Goal: Task Accomplishment & Management: Manage account settings

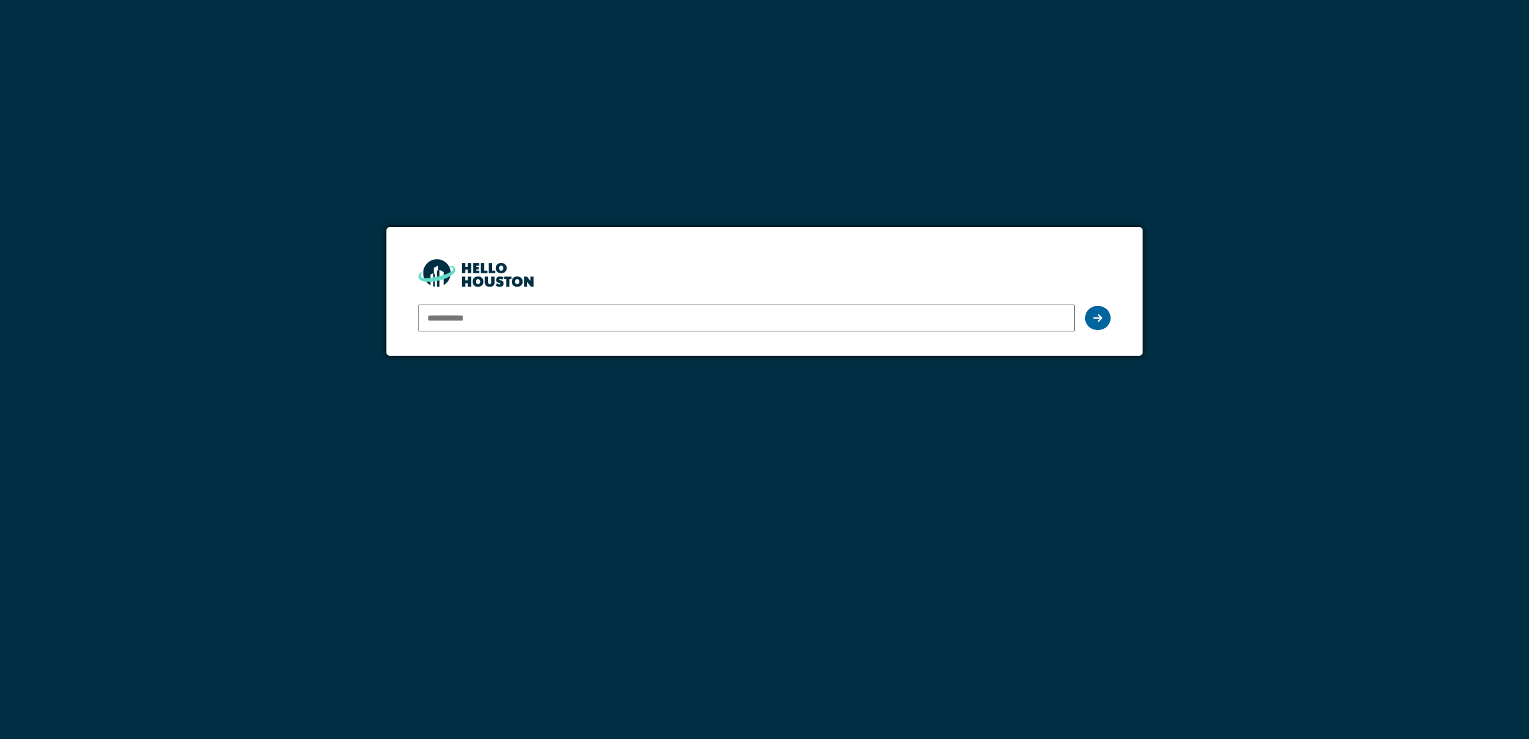
type input "**********"
click at [1095, 324] on div at bounding box center [1098, 318] width 26 height 24
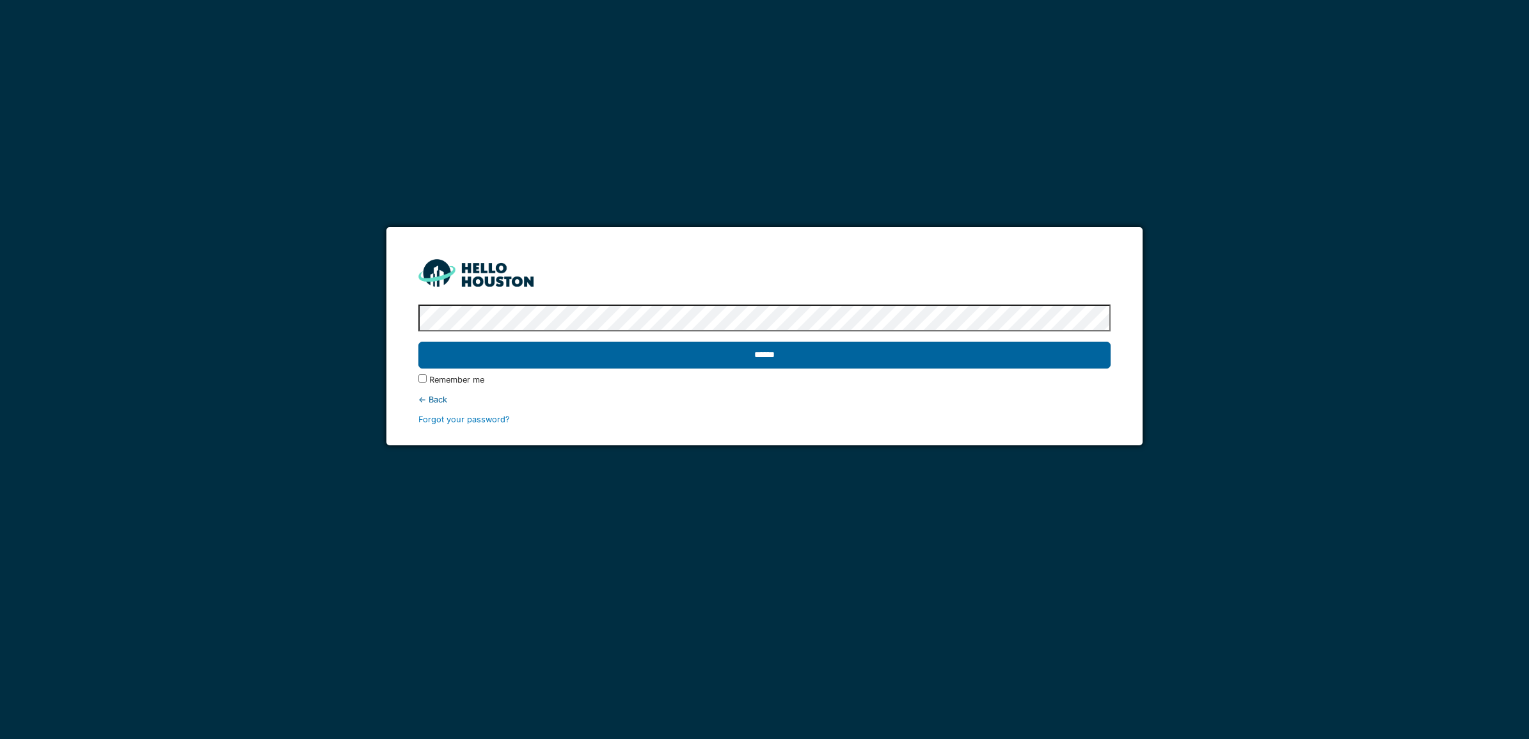
click at [706, 352] on input "******" at bounding box center [764, 355] width 692 height 27
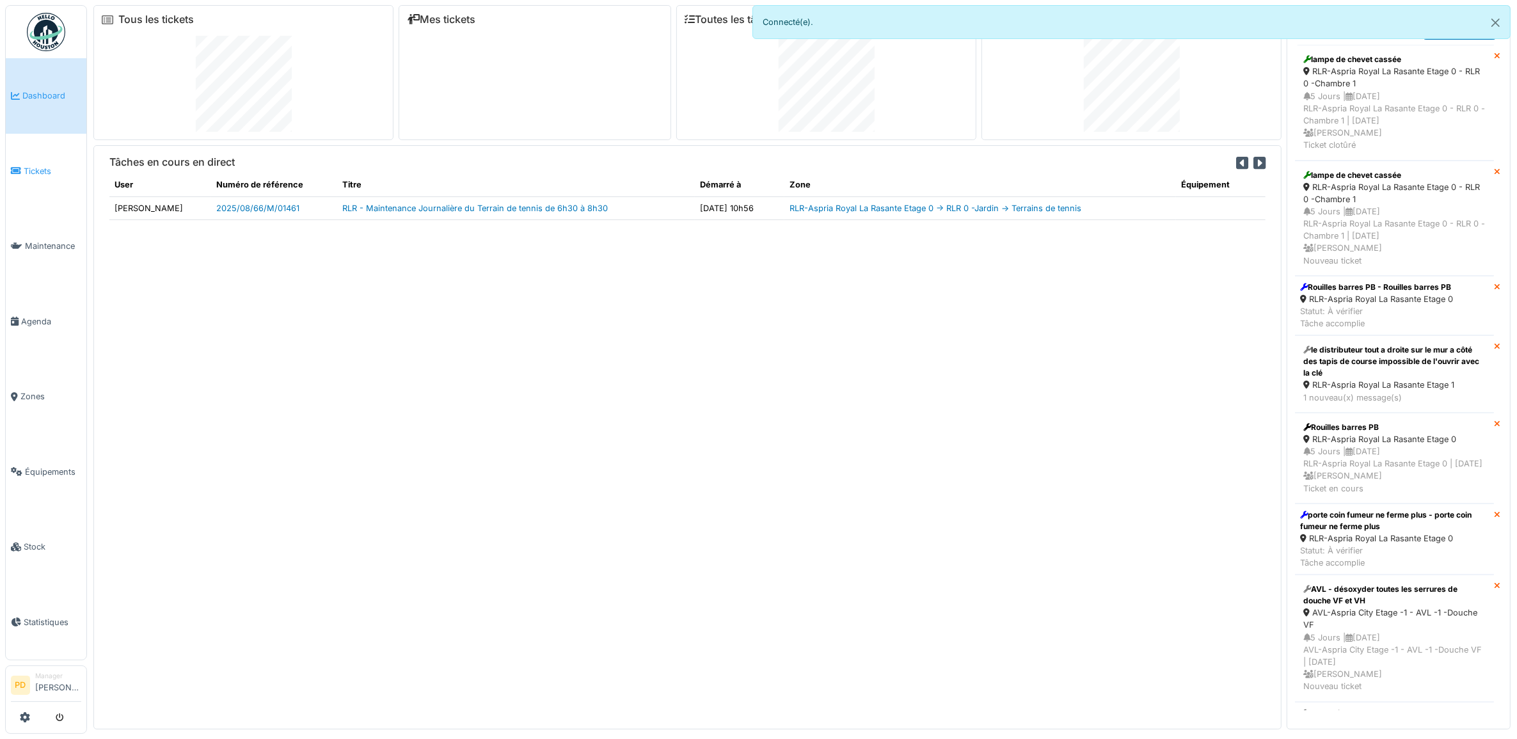
click at [40, 170] on span "Tickets" at bounding box center [53, 171] width 58 height 12
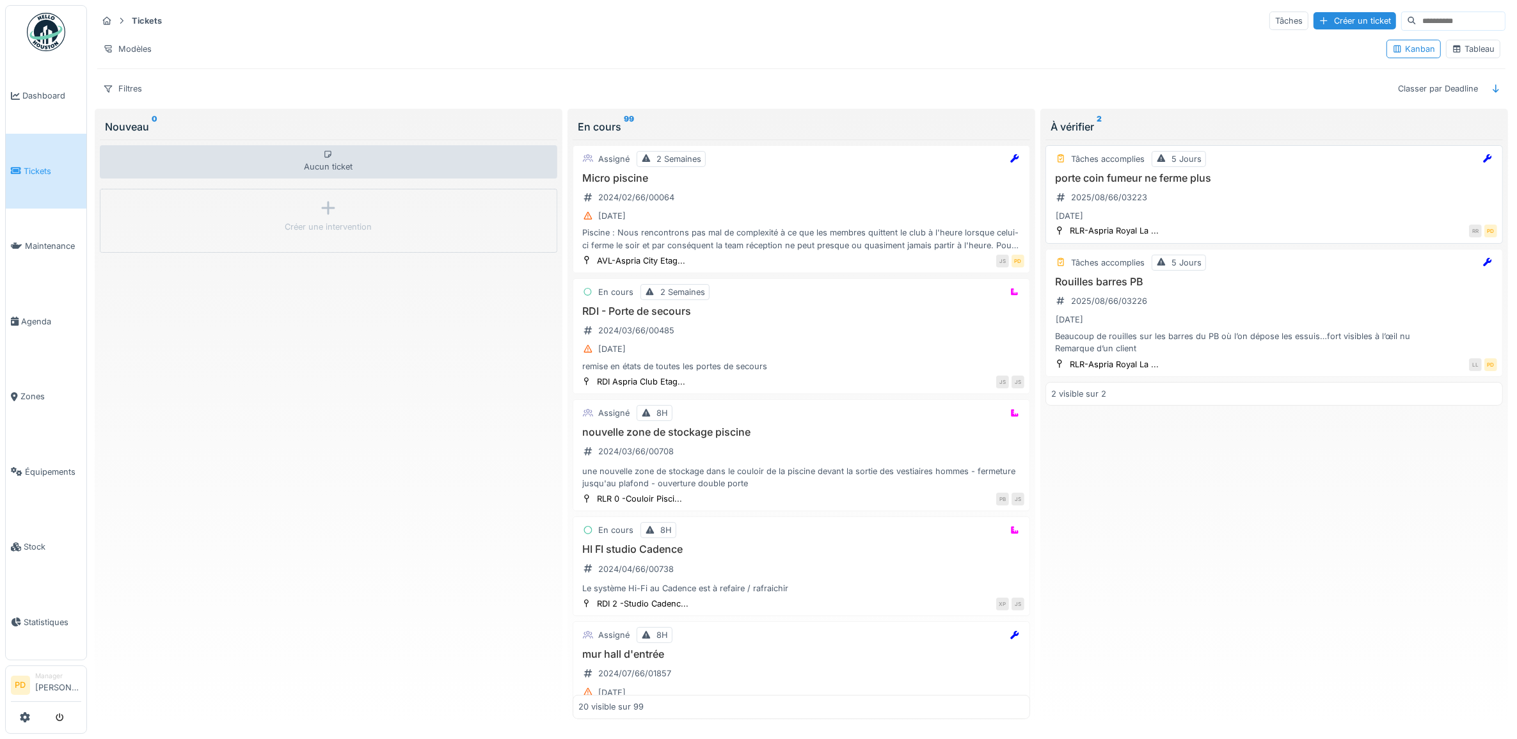
click at [1277, 207] on div "porte coin fumeur ne ferme plus 2025/08/66/03223 27/08/2025" at bounding box center [1274, 198] width 446 height 52
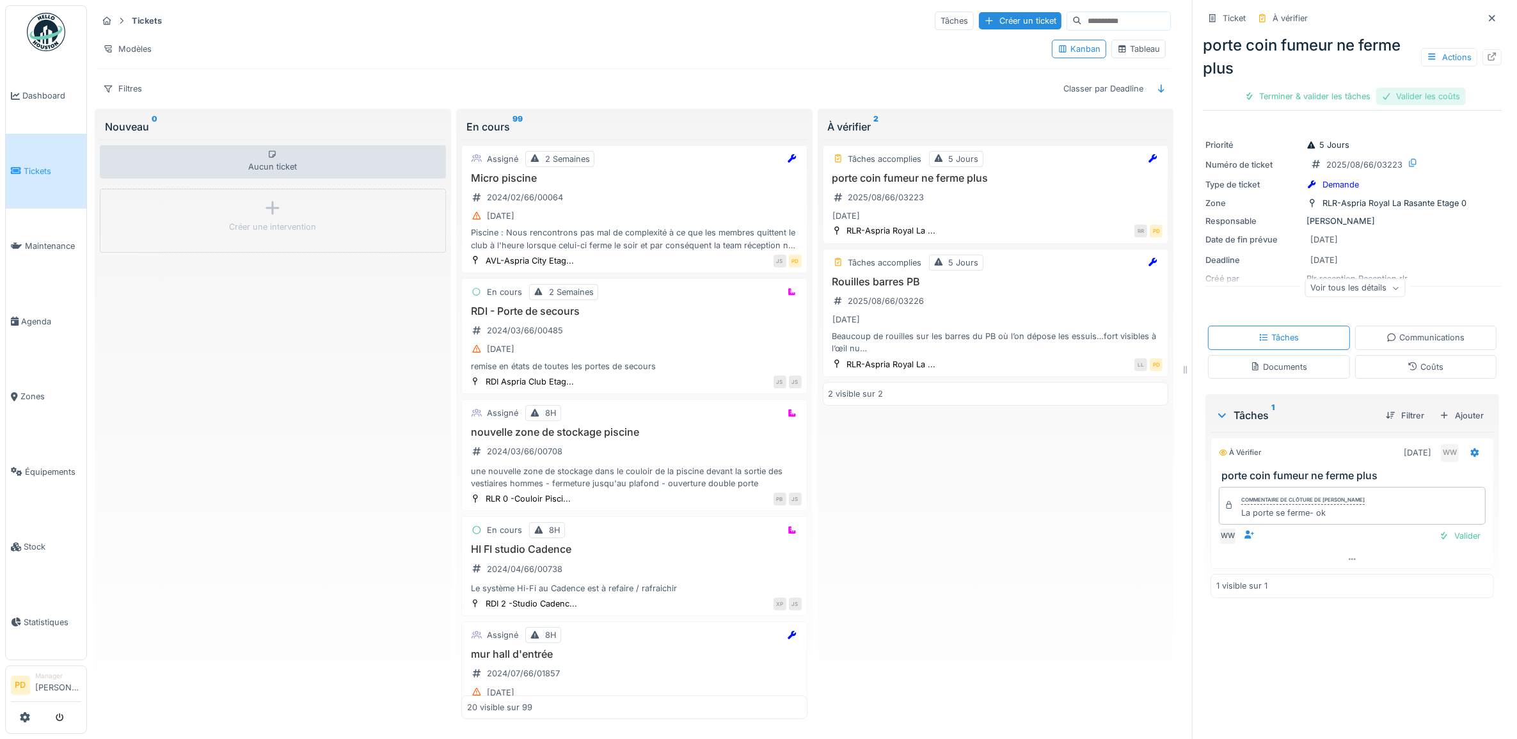
click at [1413, 99] on div "Valider les coûts" at bounding box center [1421, 96] width 90 height 17
click at [1369, 99] on div "Terminer & valider les tâches" at bounding box center [1352, 96] width 137 height 17
click at [1313, 96] on div "Clôturer le ticket" at bounding box center [1352, 96] width 89 height 17
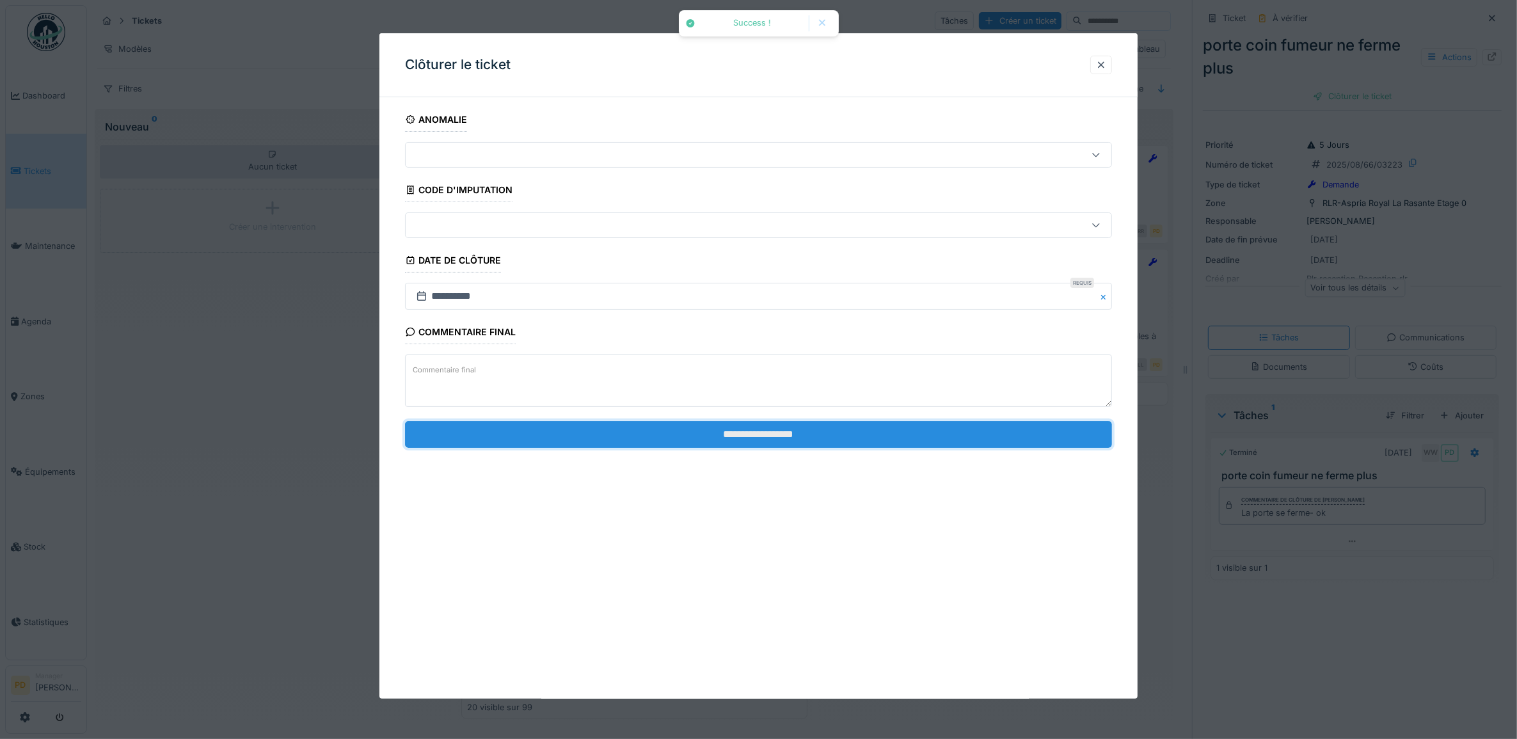
click at [931, 443] on input "**********" at bounding box center [759, 434] width 708 height 27
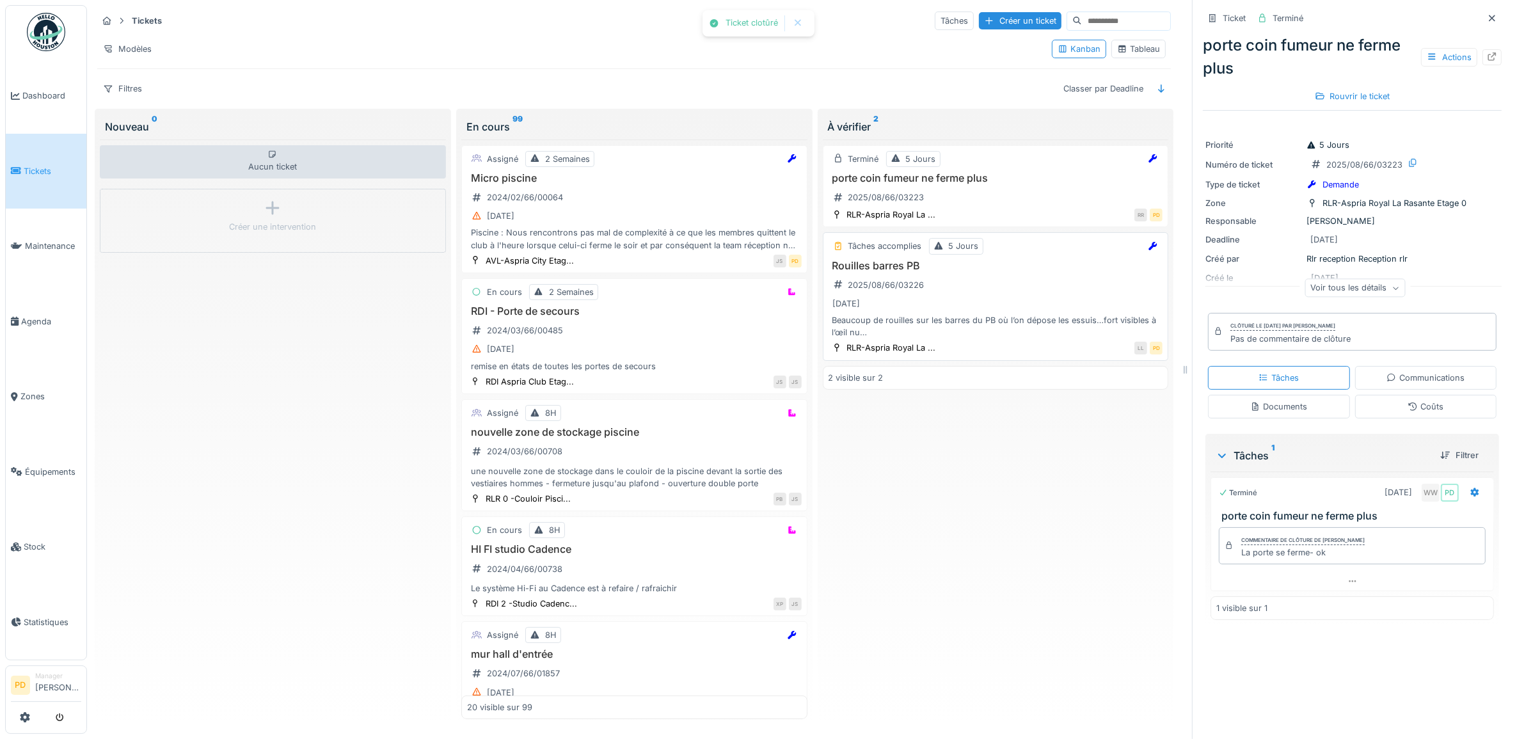
click at [1033, 280] on div "Rouilles barres PB 2025/08/66/03226 27/08/2025 Beaucoup de rouilles sur les bar…" at bounding box center [996, 299] width 335 height 79
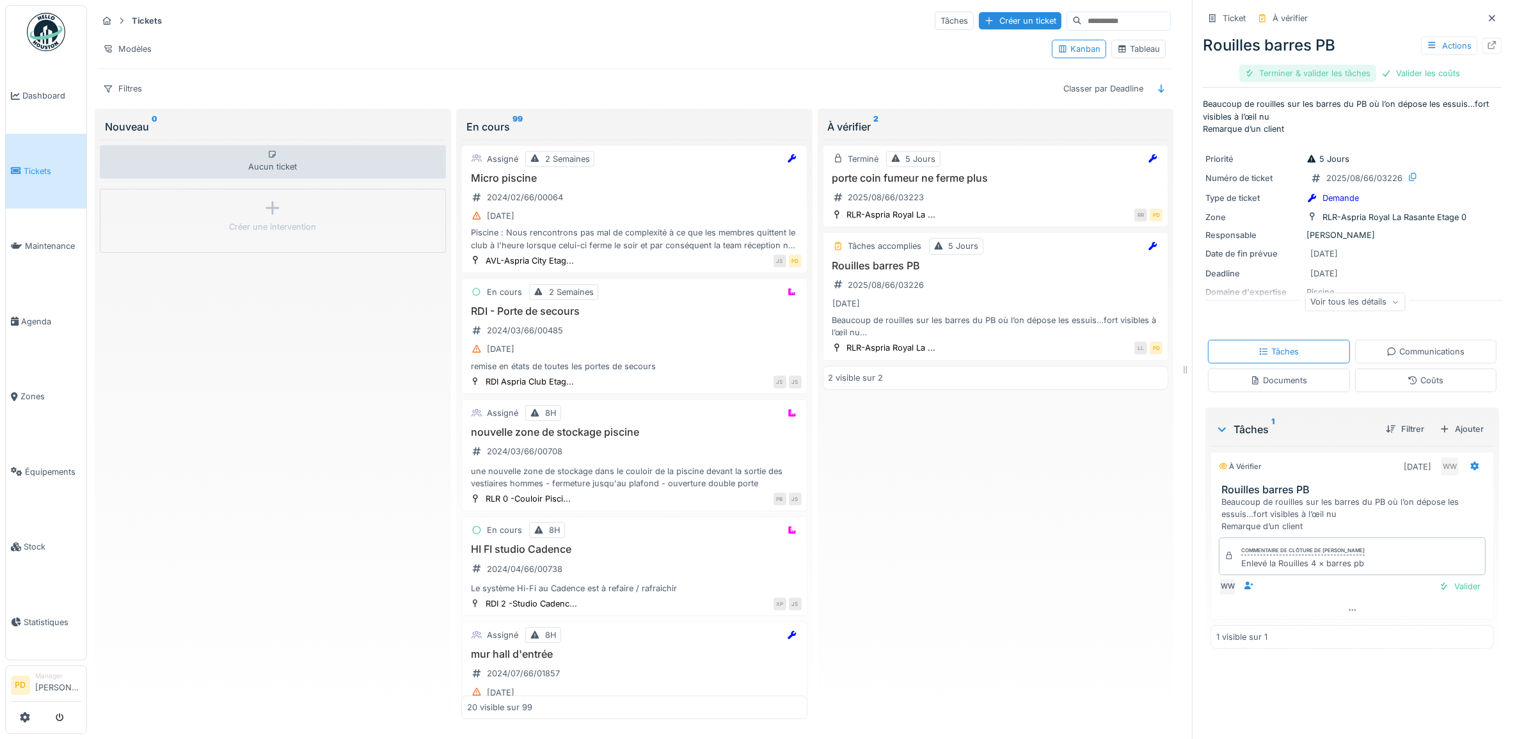
click at [1313, 78] on div "Terminer & valider les tâches" at bounding box center [1307, 73] width 137 height 17
click at [1313, 77] on div "Valider les coûts" at bounding box center [1308, 73] width 90 height 17
click at [1313, 77] on div "Clôturer le ticket" at bounding box center [1352, 73] width 89 height 17
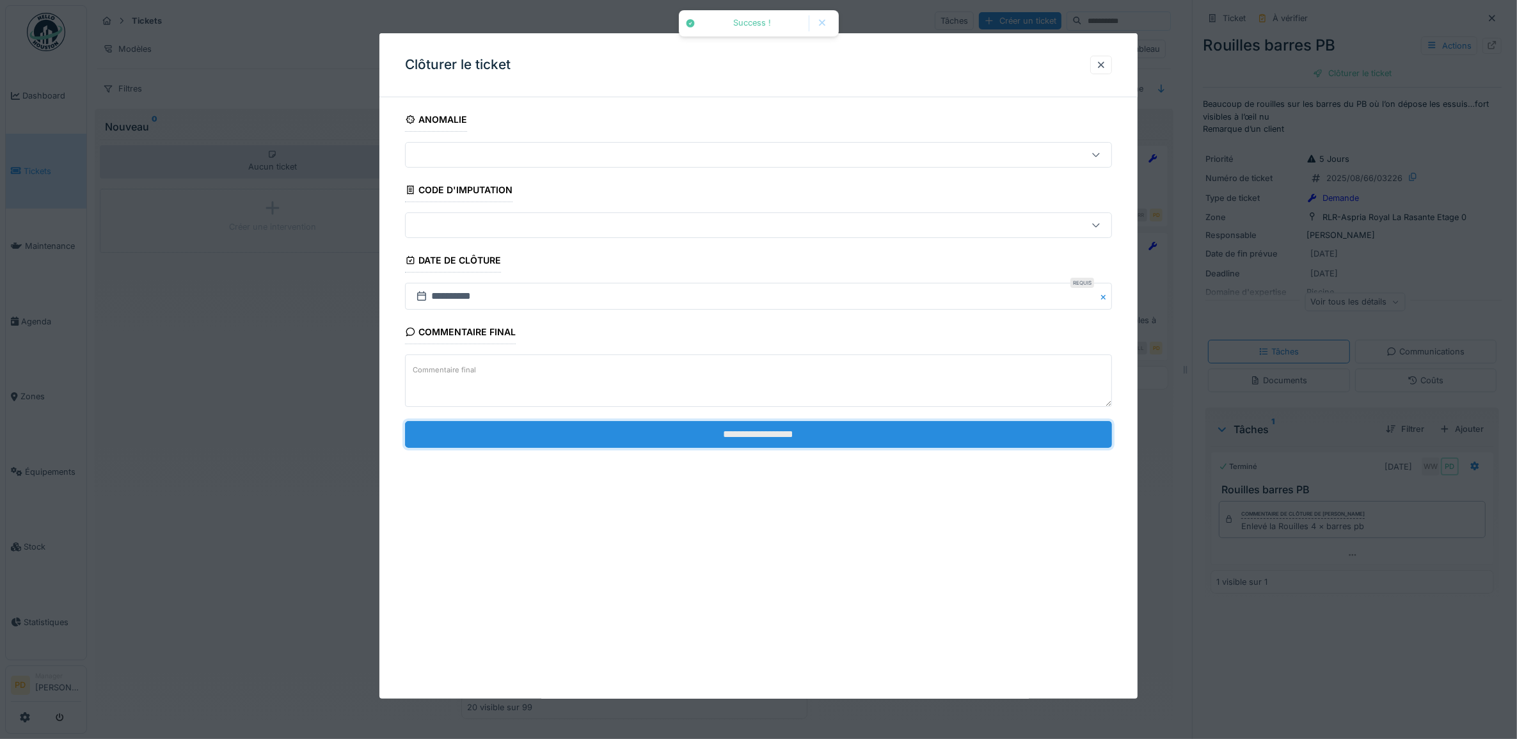
click at [831, 436] on input "**********" at bounding box center [759, 434] width 708 height 27
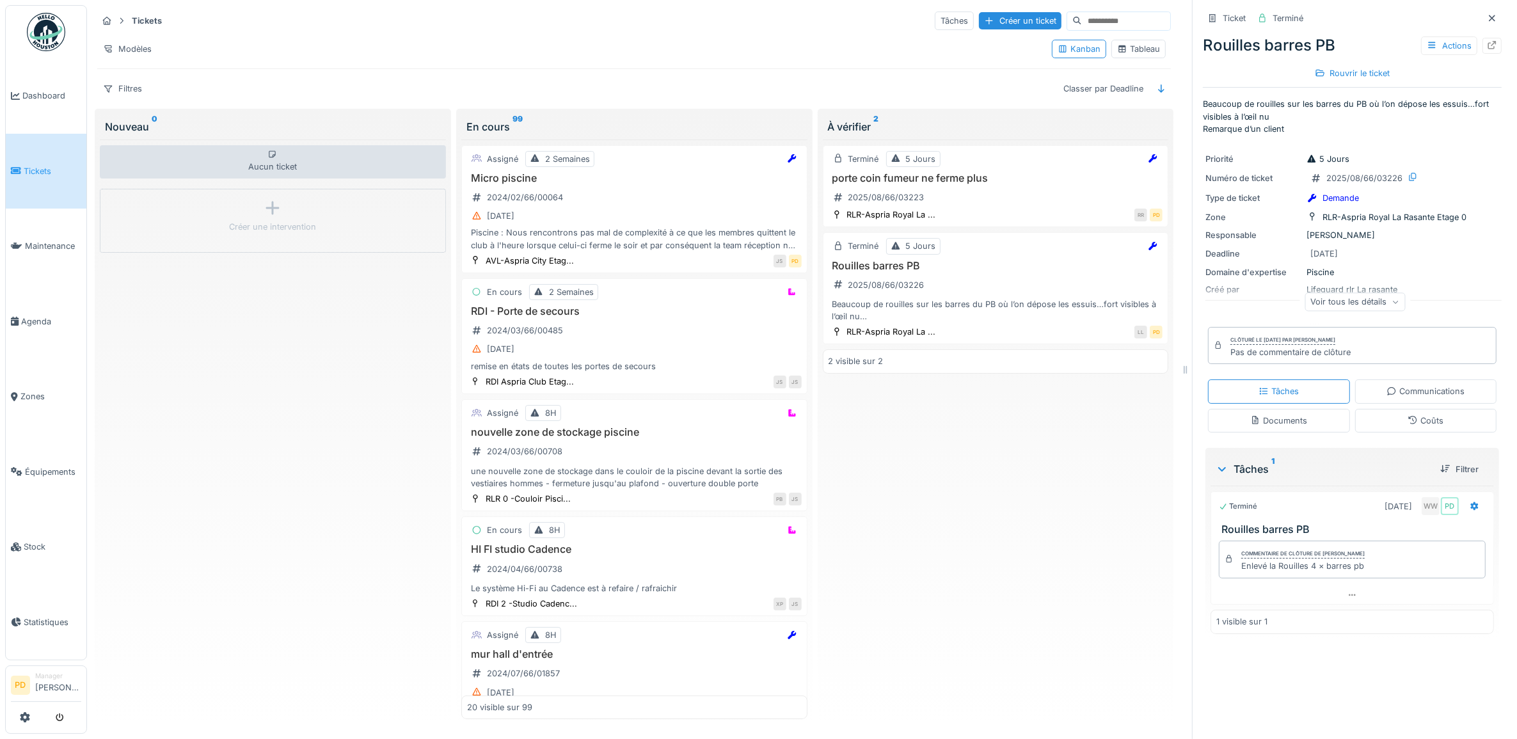
click at [43, 154] on link "Tickets" at bounding box center [46, 172] width 81 height 76
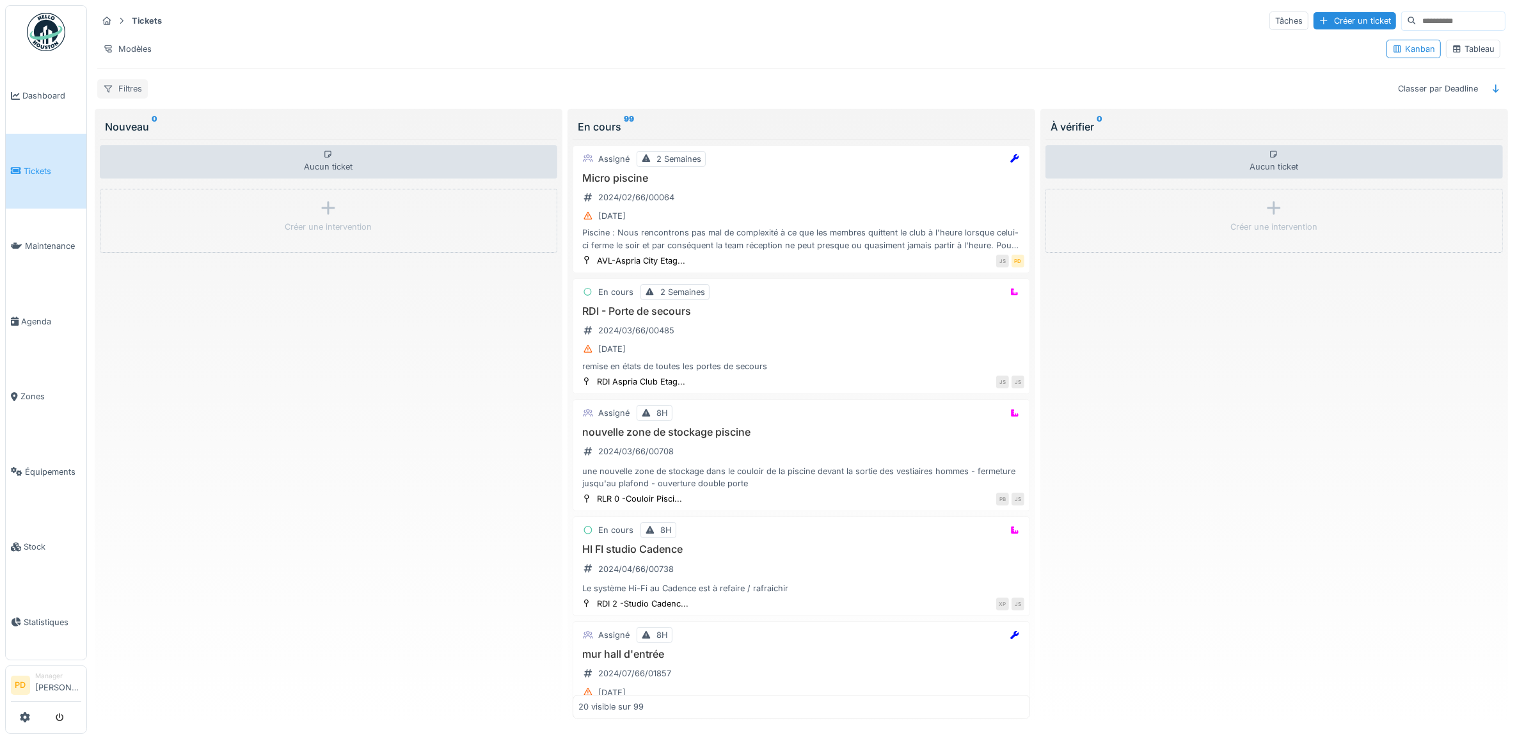
click at [143, 91] on div "Filtres" at bounding box center [122, 88] width 51 height 19
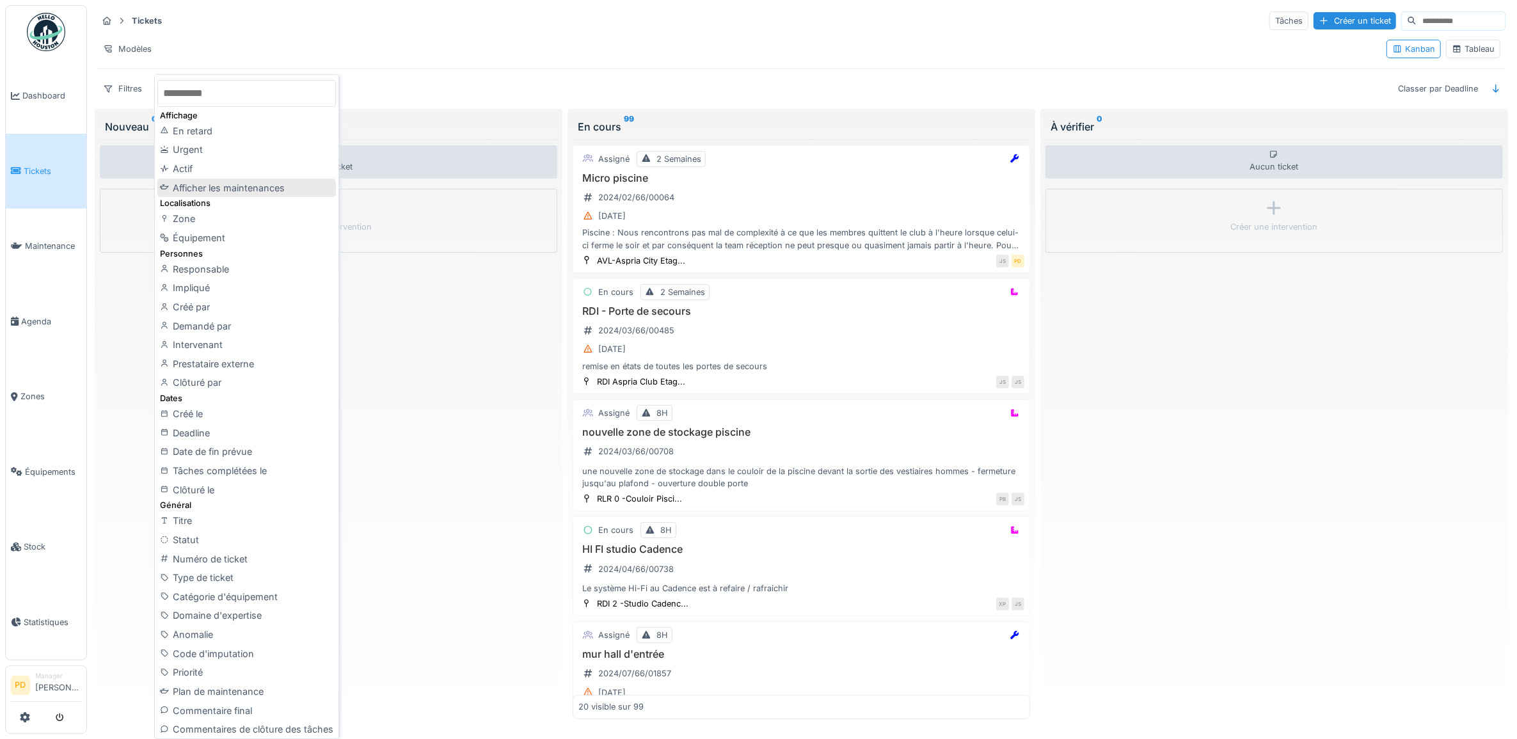
click at [235, 187] on div "Afficher les maintenances" at bounding box center [246, 188] width 178 height 19
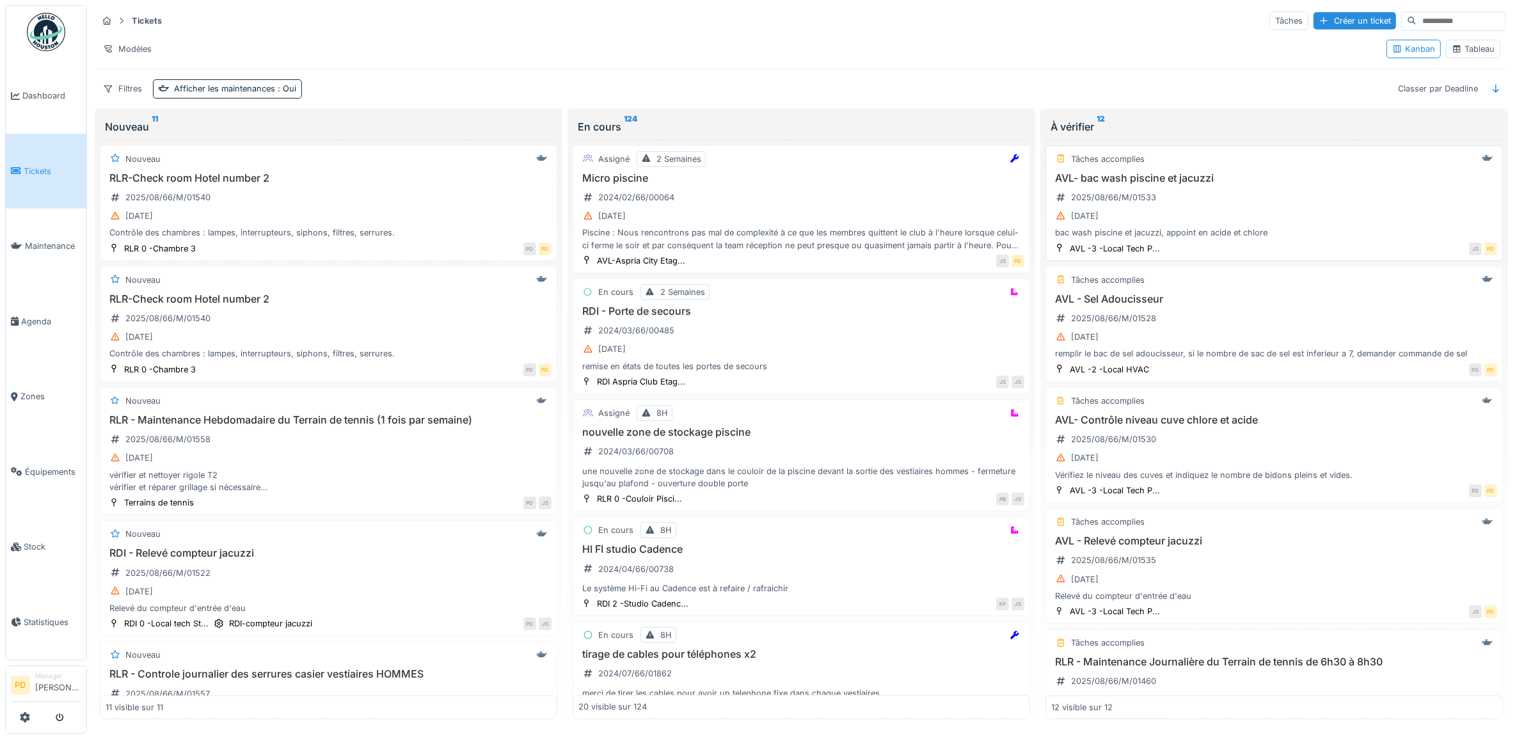
click at [1281, 214] on div "[DATE]" at bounding box center [1274, 216] width 446 height 16
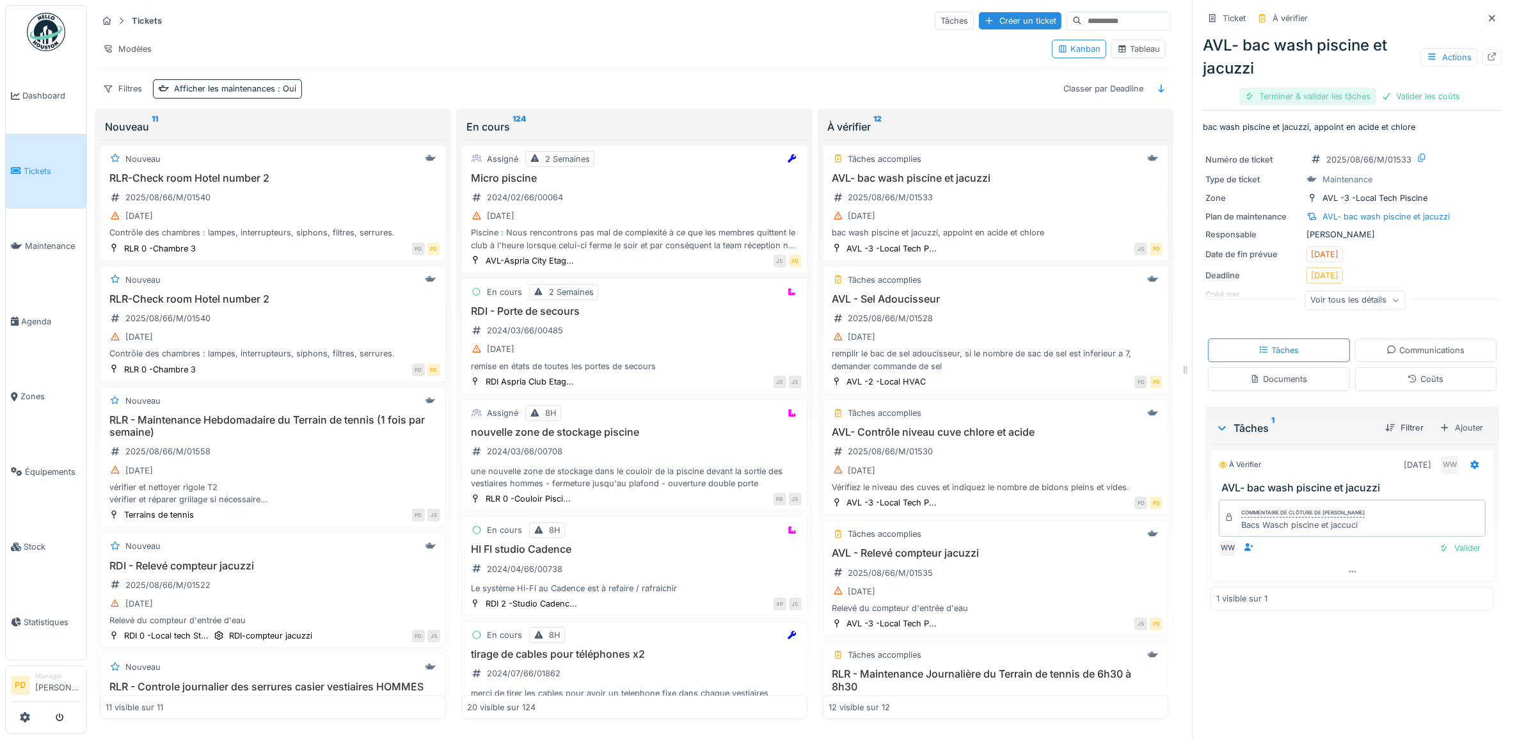
click at [1339, 101] on div "Terminer & valider les tâches" at bounding box center [1307, 96] width 137 height 17
click at [1358, 97] on div at bounding box center [1363, 96] width 10 height 12
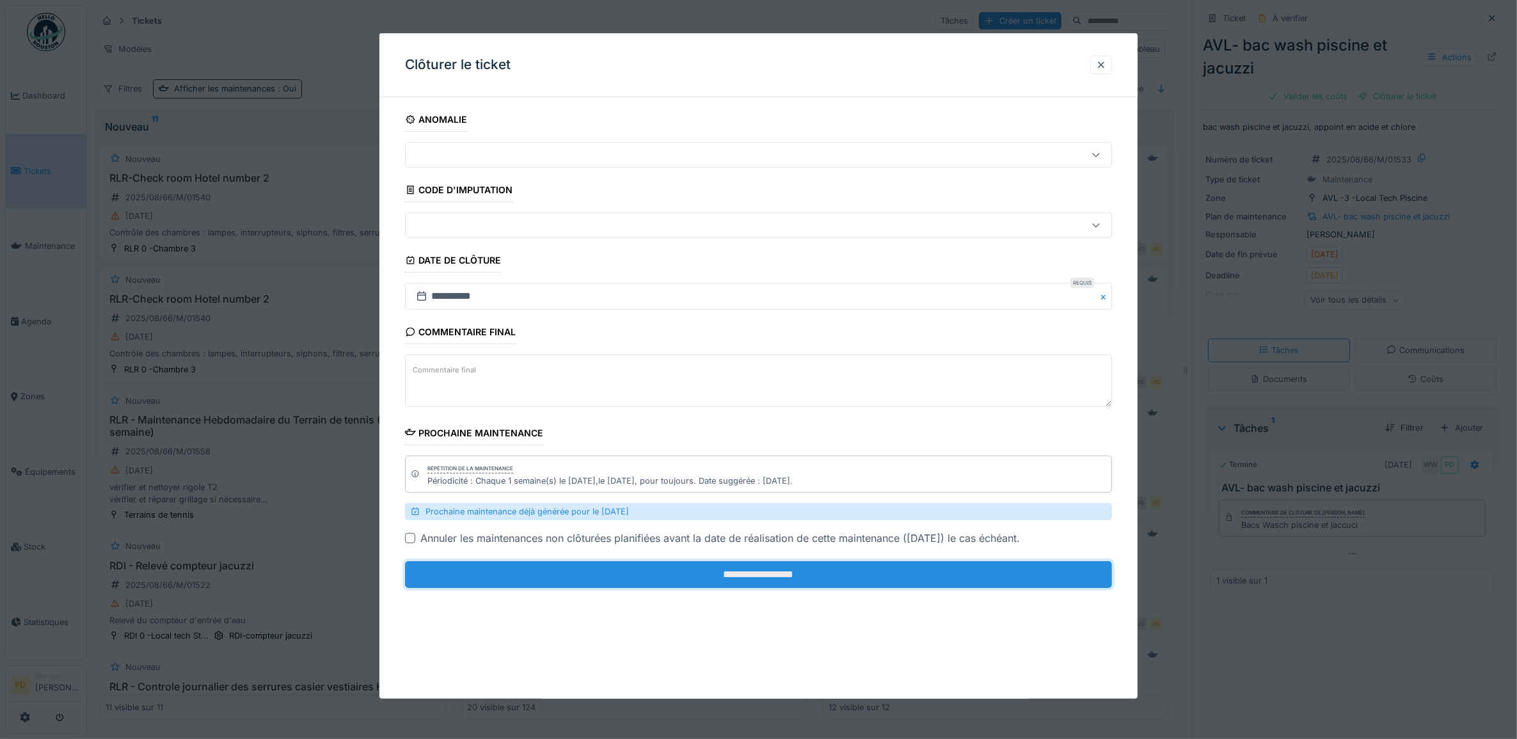
click at [1034, 571] on input "**********" at bounding box center [759, 574] width 708 height 27
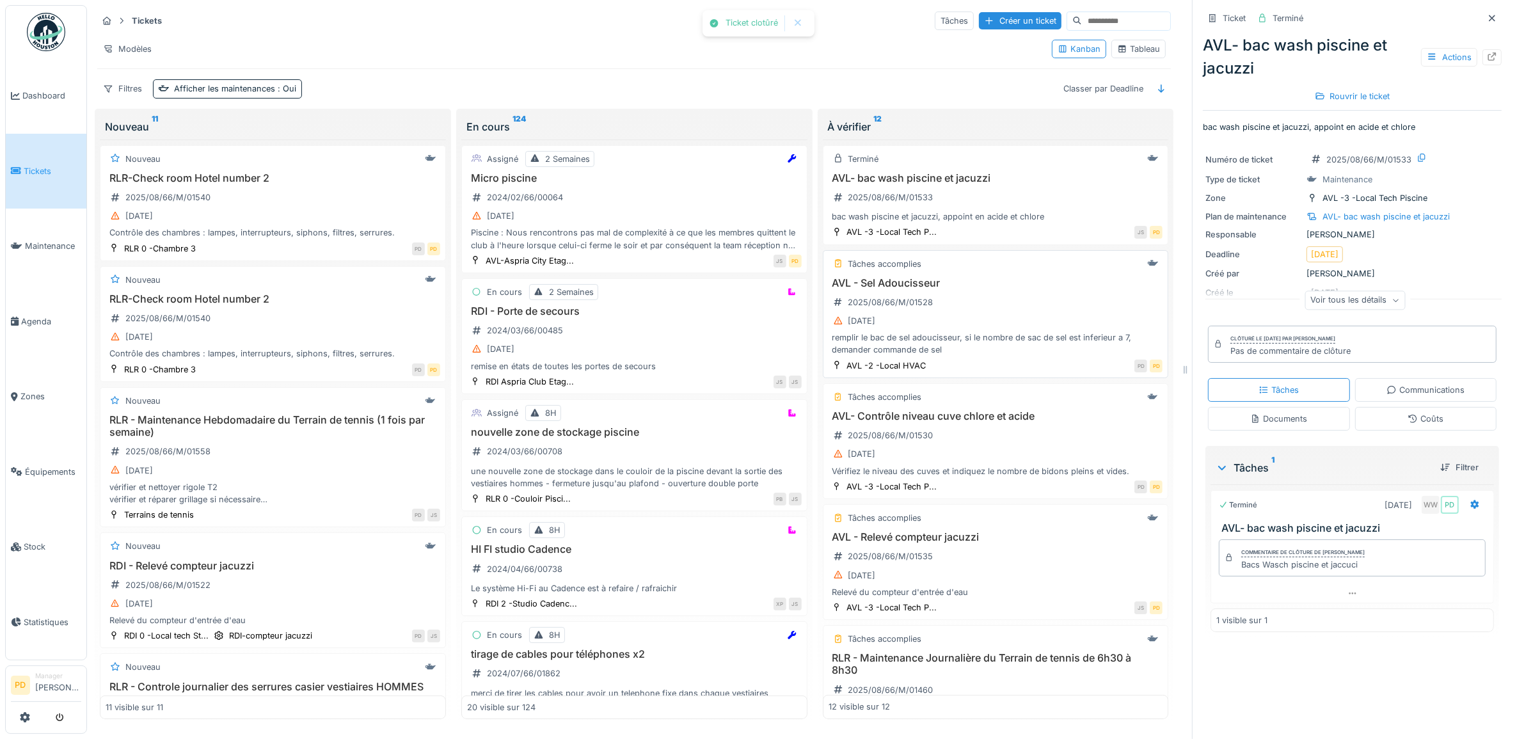
click at [1060, 314] on div "AVL - Sel Adoucisseur 2025/08/66/M/01528 25/08/2025 remplir le bac de sel adouc…" at bounding box center [996, 316] width 335 height 79
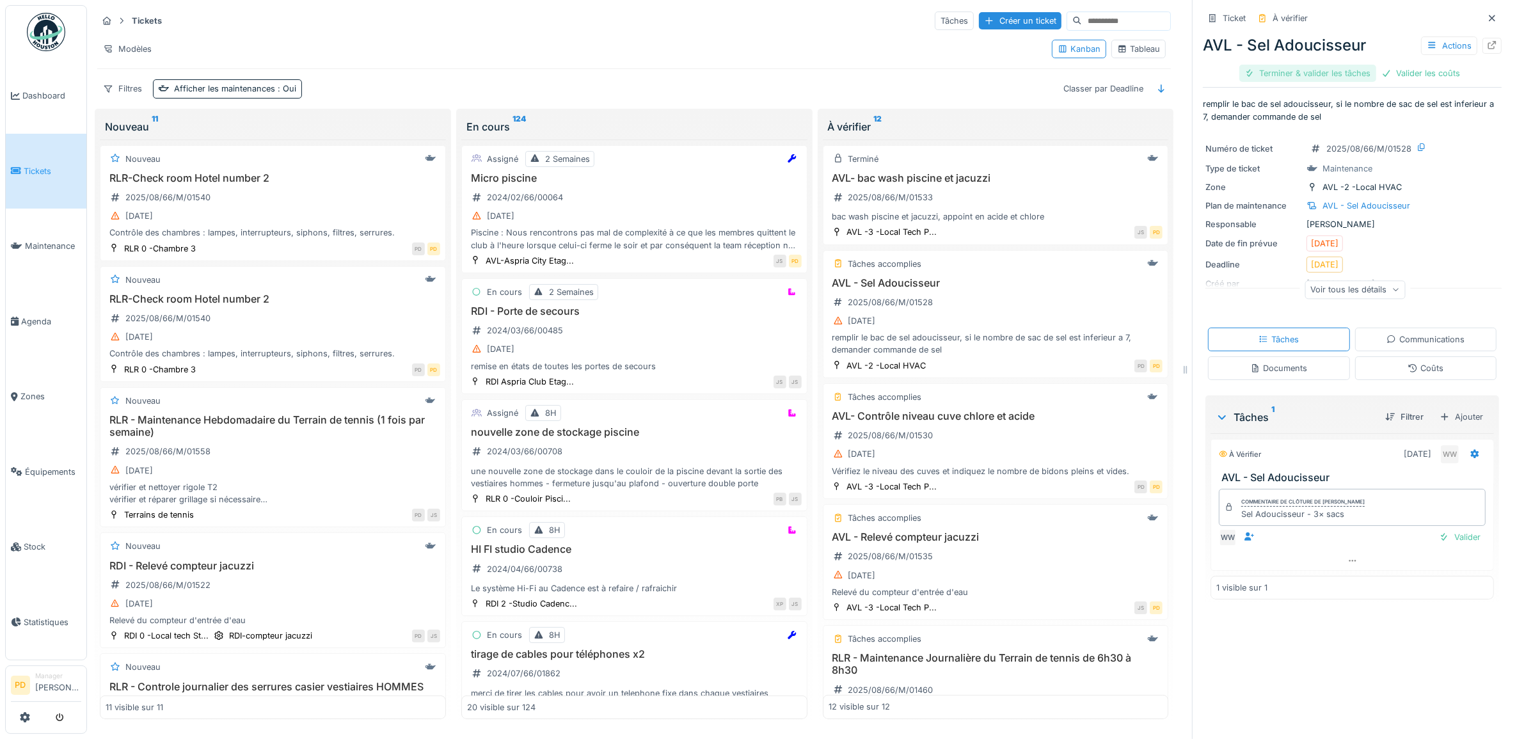
click at [1306, 74] on div "Terminer & valider les tâches" at bounding box center [1307, 73] width 137 height 17
click at [1306, 74] on div "Valider les coûts" at bounding box center [1308, 73] width 90 height 17
click at [1308, 74] on div "Clôturer le ticket" at bounding box center [1352, 73] width 89 height 17
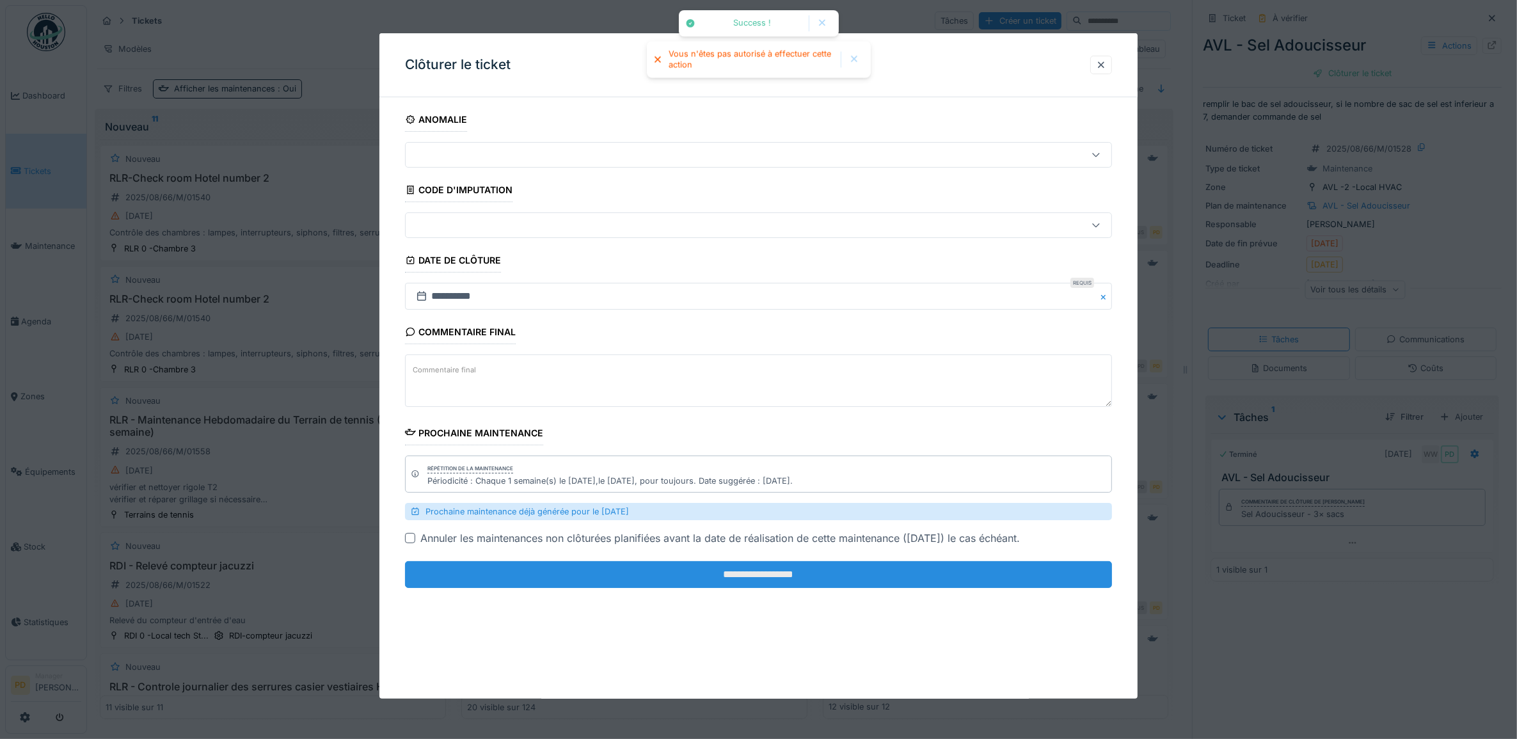
click at [948, 574] on input "**********" at bounding box center [759, 574] width 708 height 27
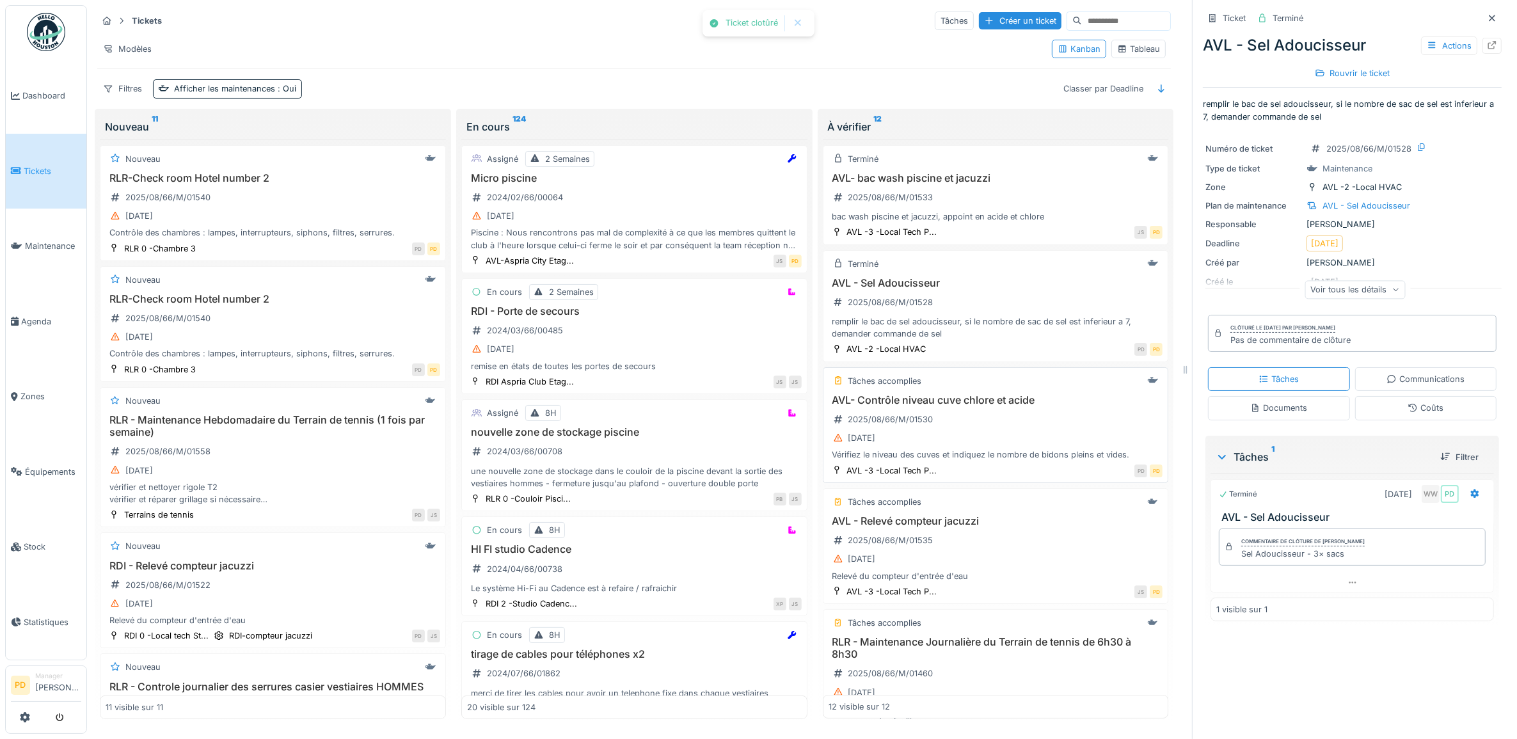
click at [984, 404] on h3 "AVL- Contrôle niveau cuve chlore et acide" at bounding box center [996, 400] width 335 height 12
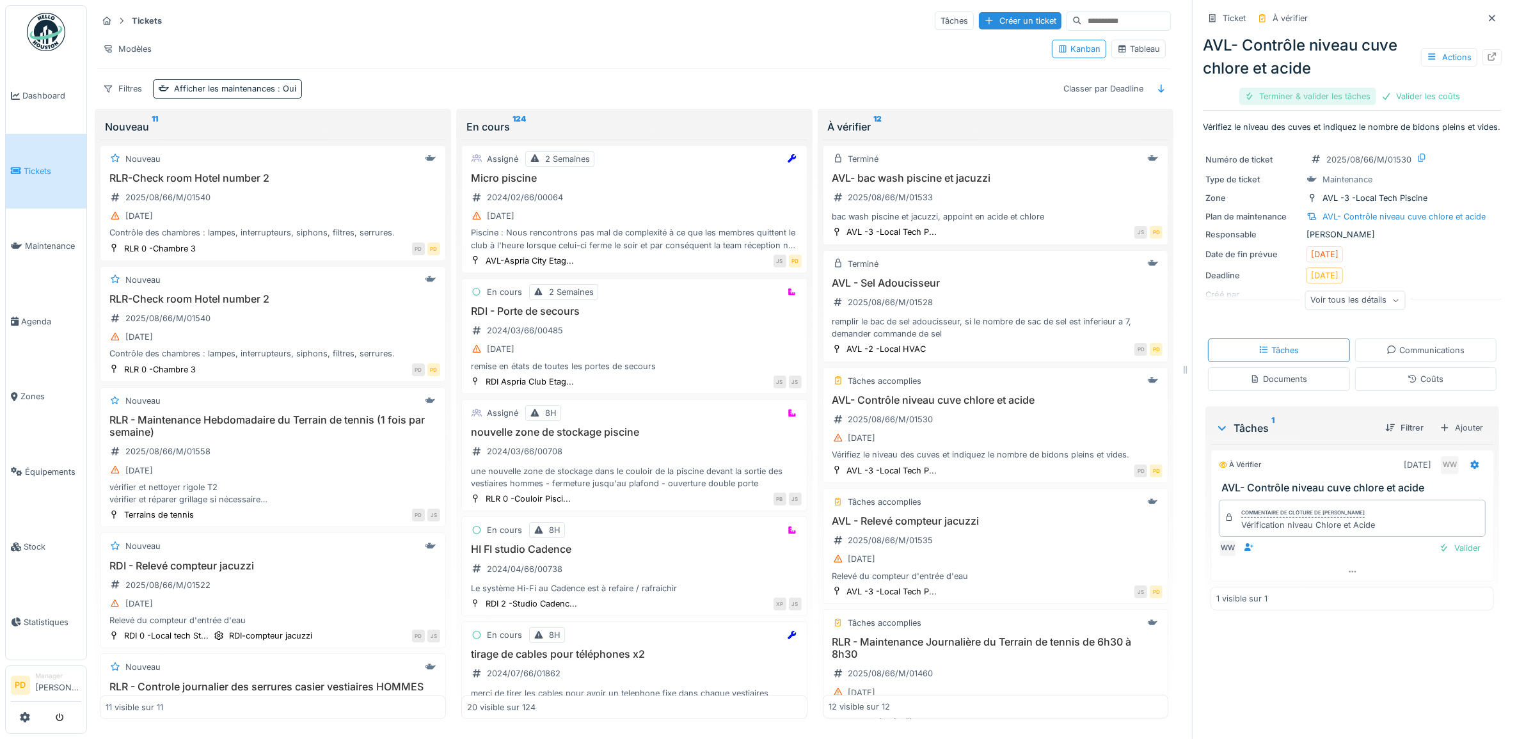
click at [1307, 99] on div "Terminer & valider les tâches" at bounding box center [1307, 96] width 137 height 17
click at [1307, 99] on div "Valider les coûts" at bounding box center [1308, 96] width 90 height 17
click at [1308, 99] on div "Clôturer le ticket" at bounding box center [1352, 96] width 89 height 17
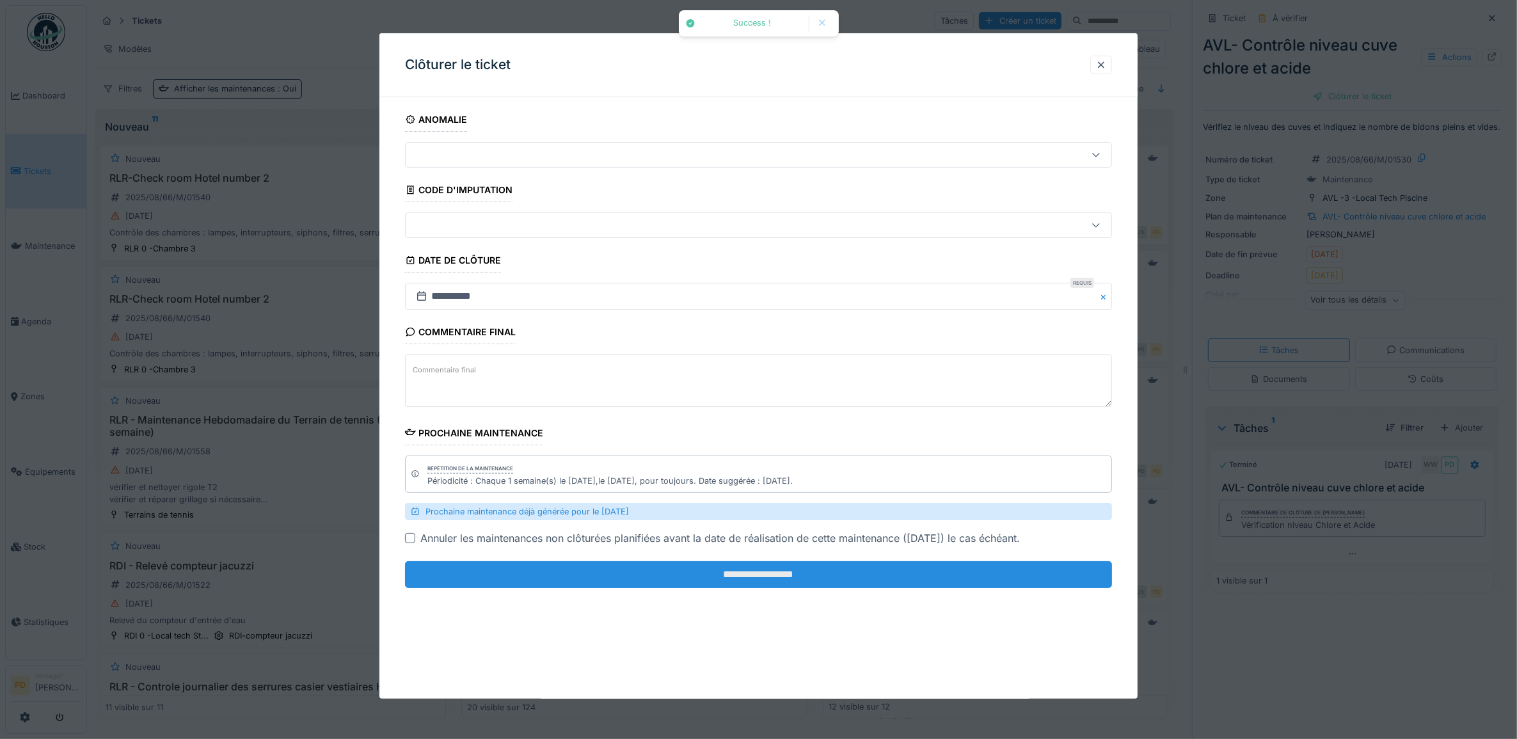
click at [911, 571] on input "**********" at bounding box center [759, 574] width 708 height 27
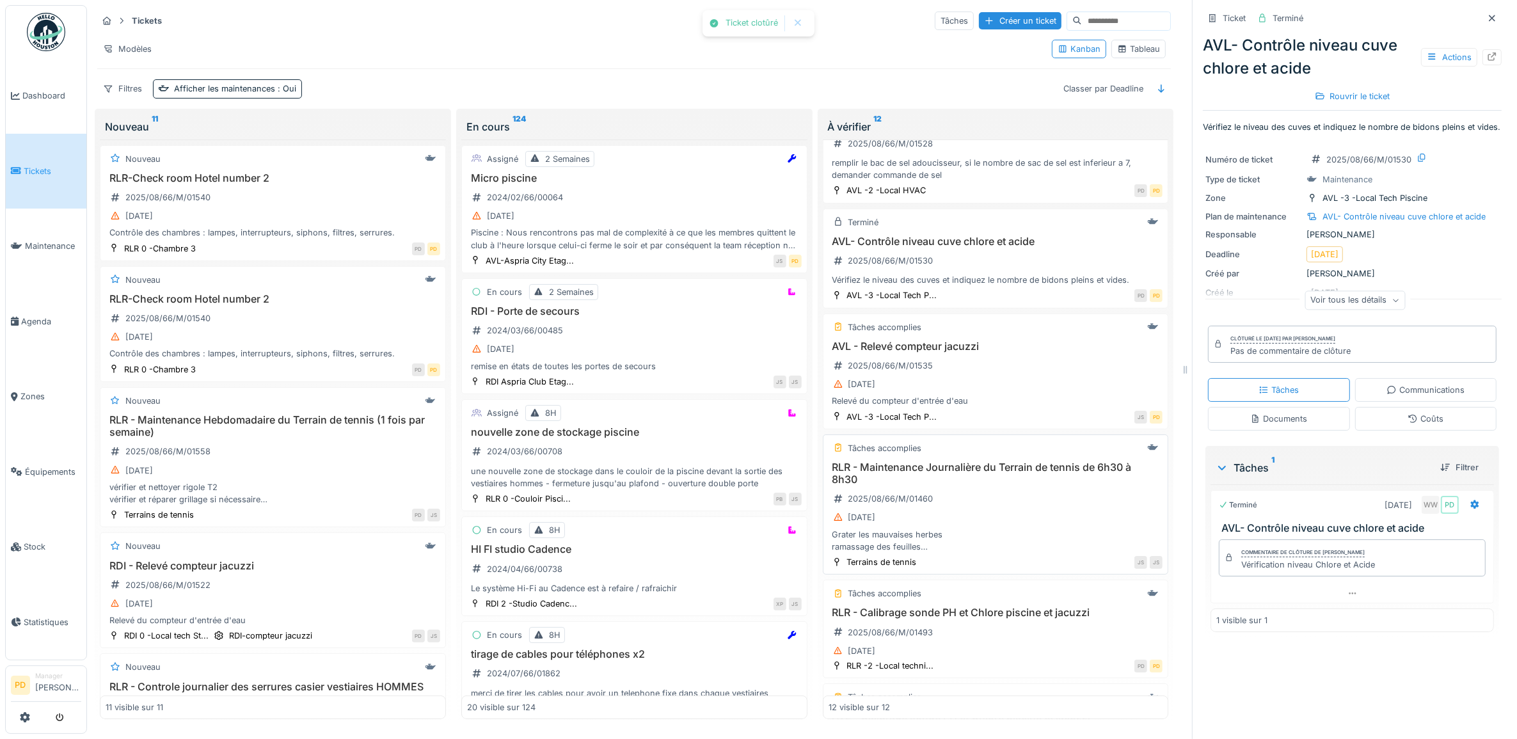
scroll to position [160, 0]
click at [971, 388] on div "[DATE]" at bounding box center [996, 383] width 335 height 16
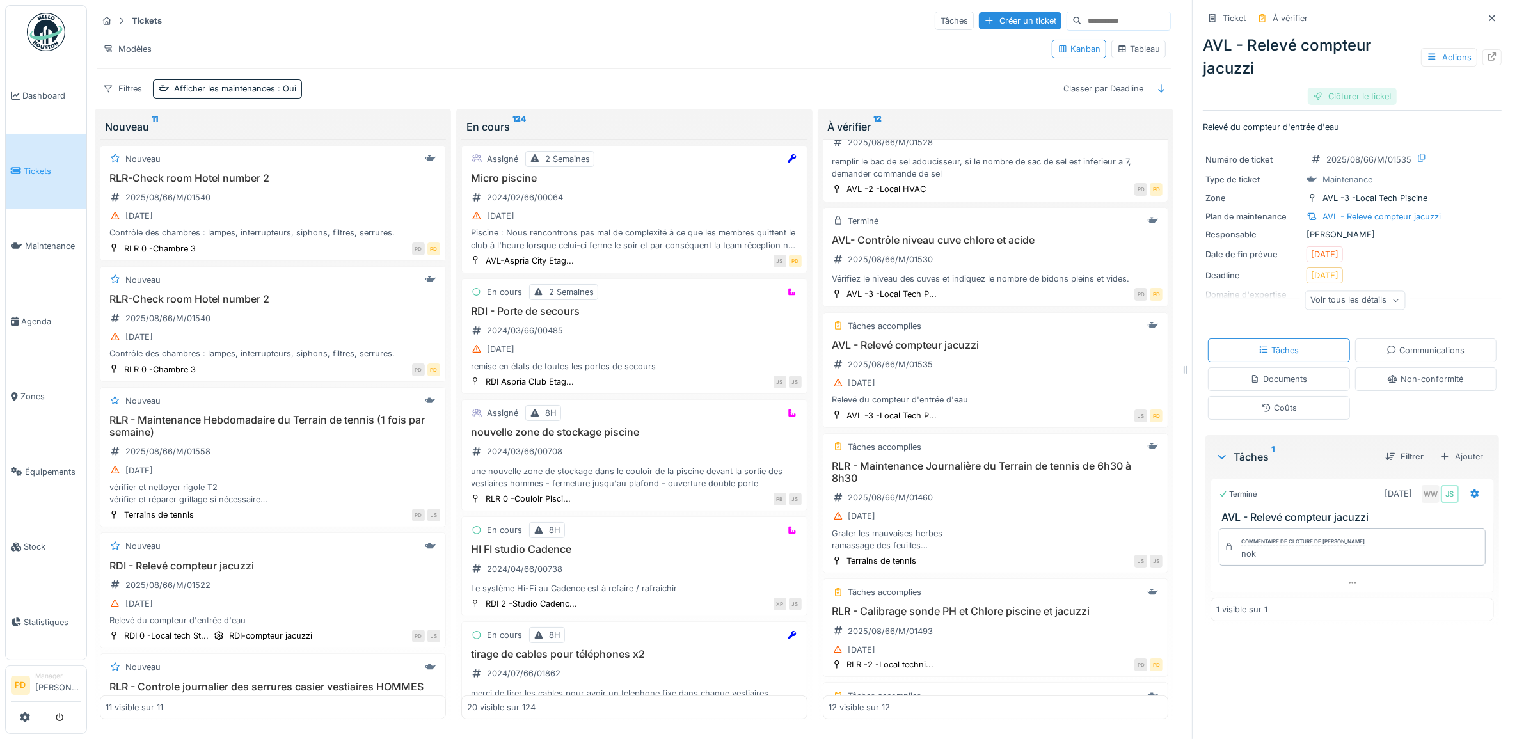
click at [1335, 96] on div "Clôturer le ticket" at bounding box center [1352, 96] width 89 height 17
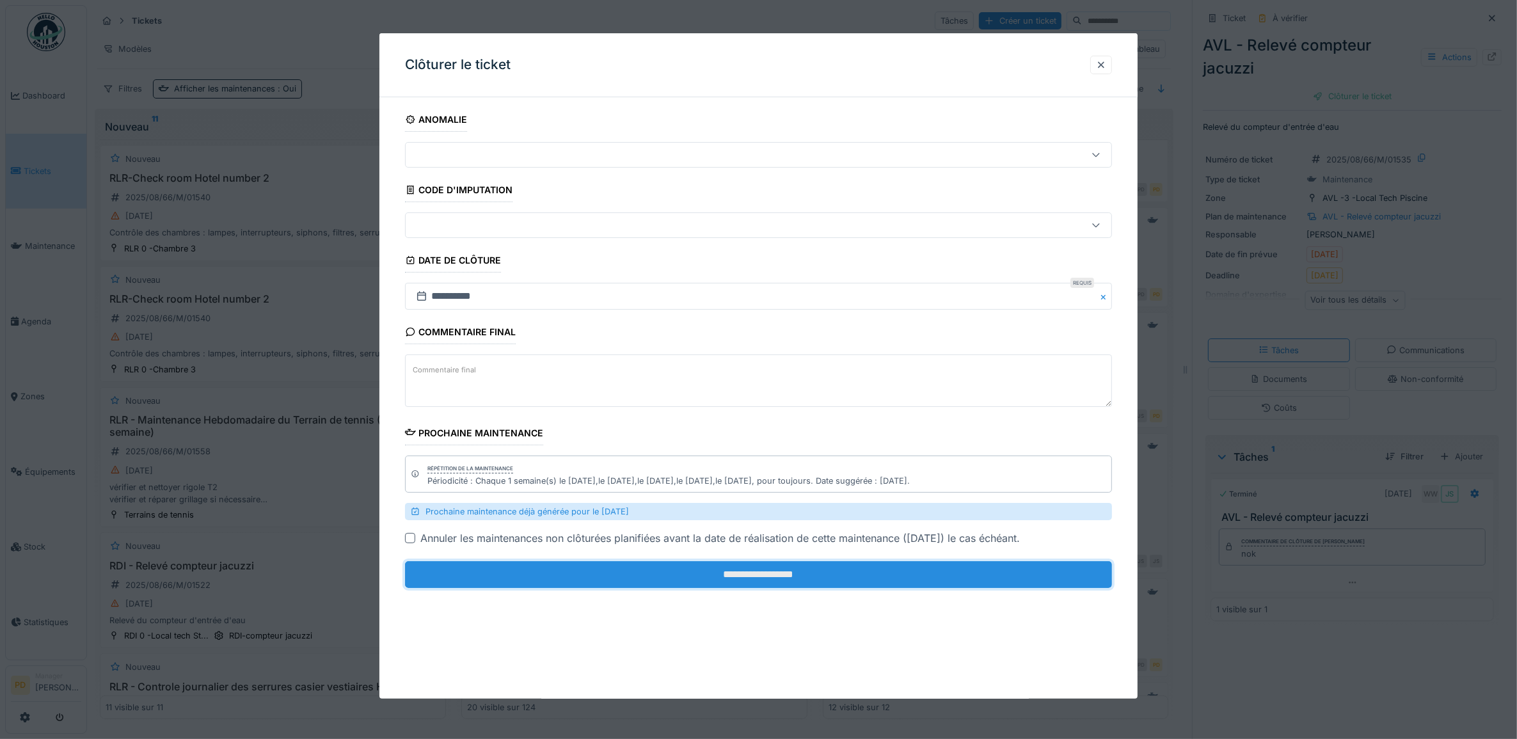
click at [877, 574] on input "**********" at bounding box center [759, 574] width 708 height 27
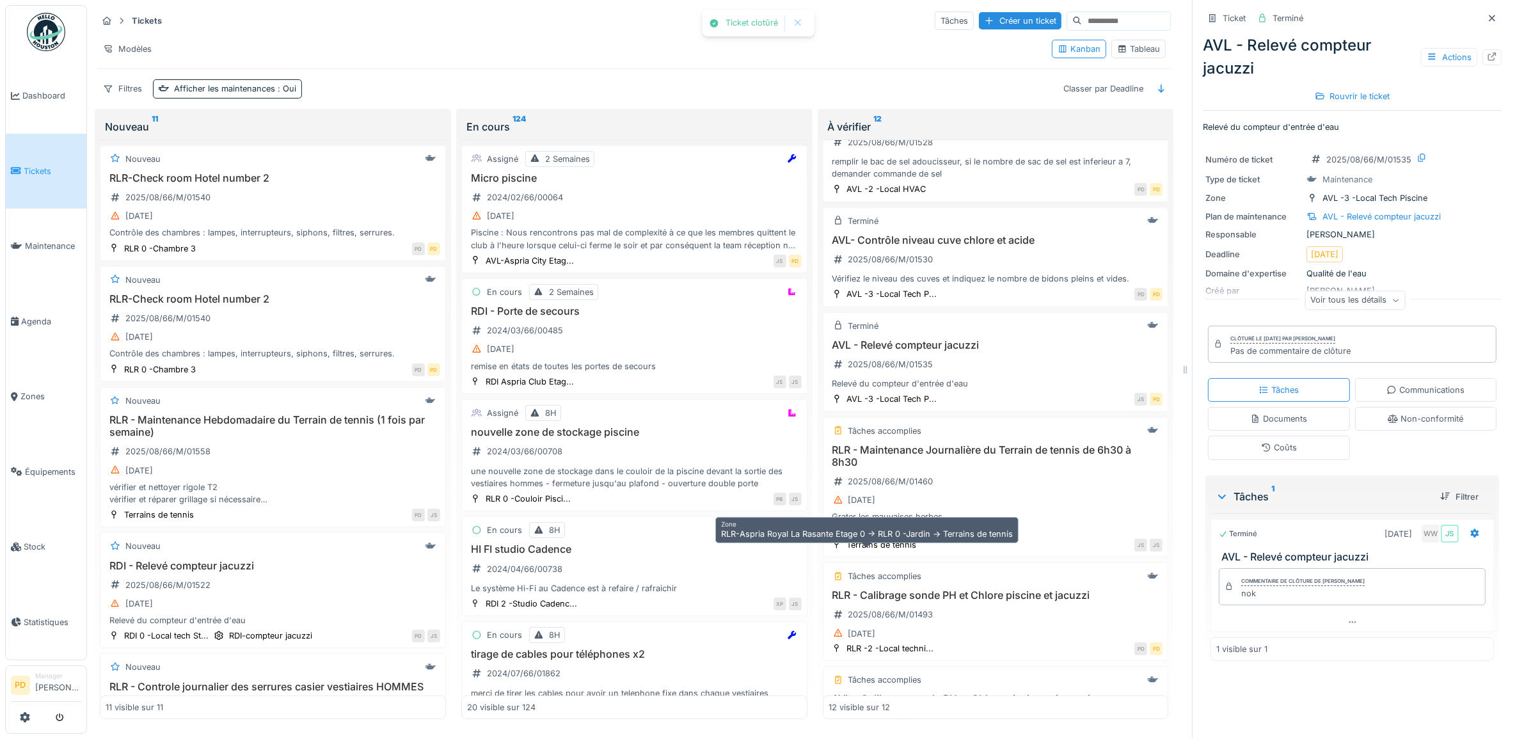
scroll to position [240, 0]
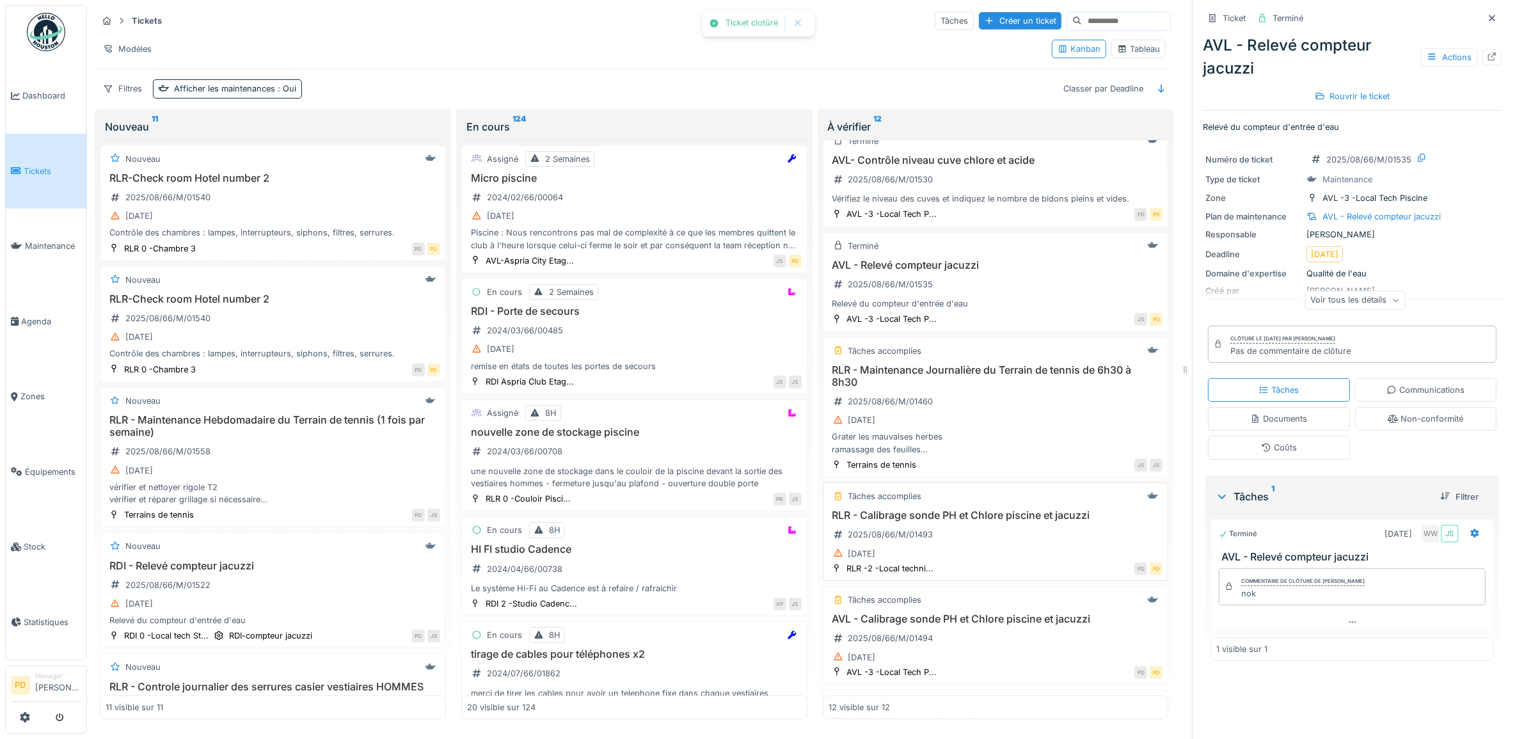
click at [964, 522] on h3 "RLR - Calibrage sonde PH et Chlore piscine et jacuzzi" at bounding box center [996, 515] width 335 height 12
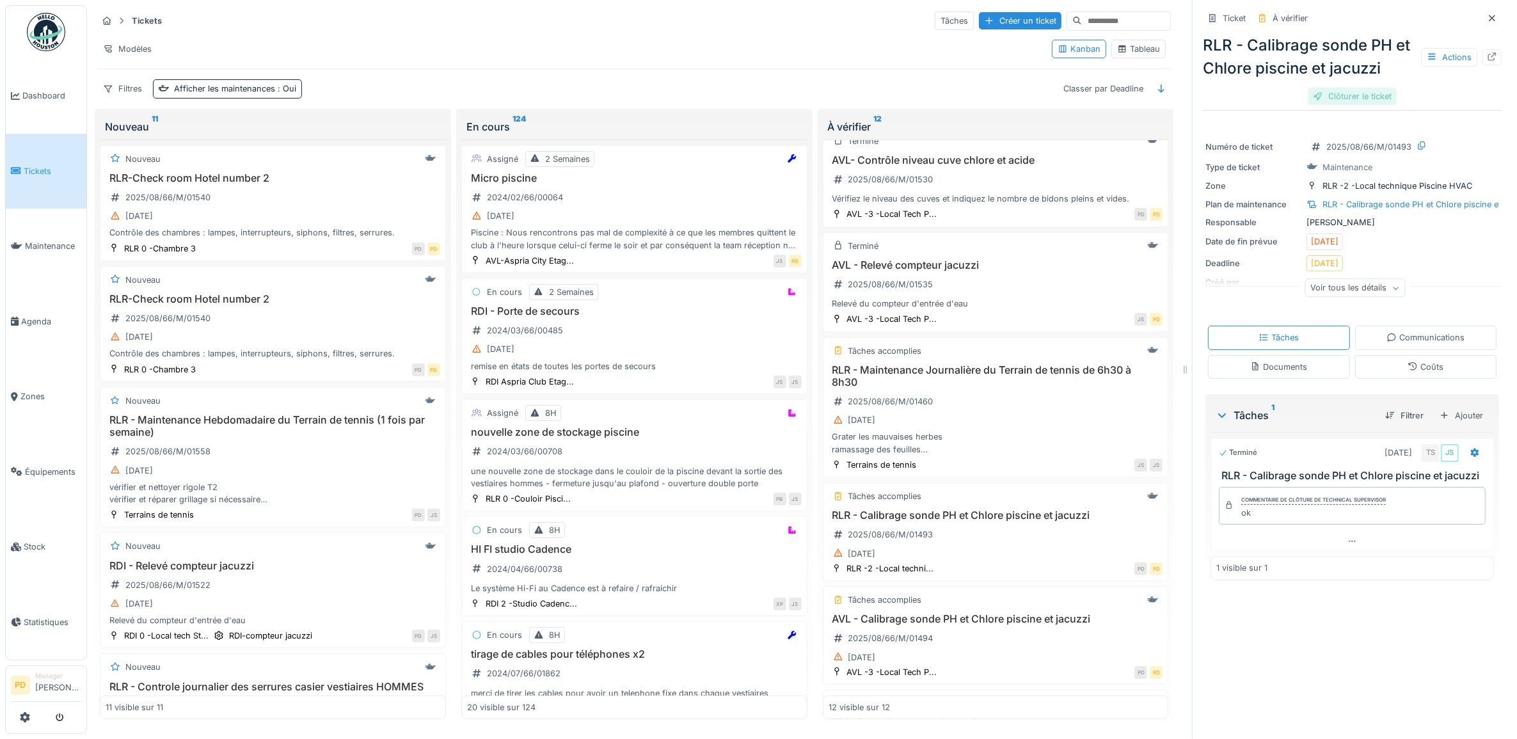
click at [1336, 95] on div "Clôturer le ticket" at bounding box center [1352, 96] width 89 height 17
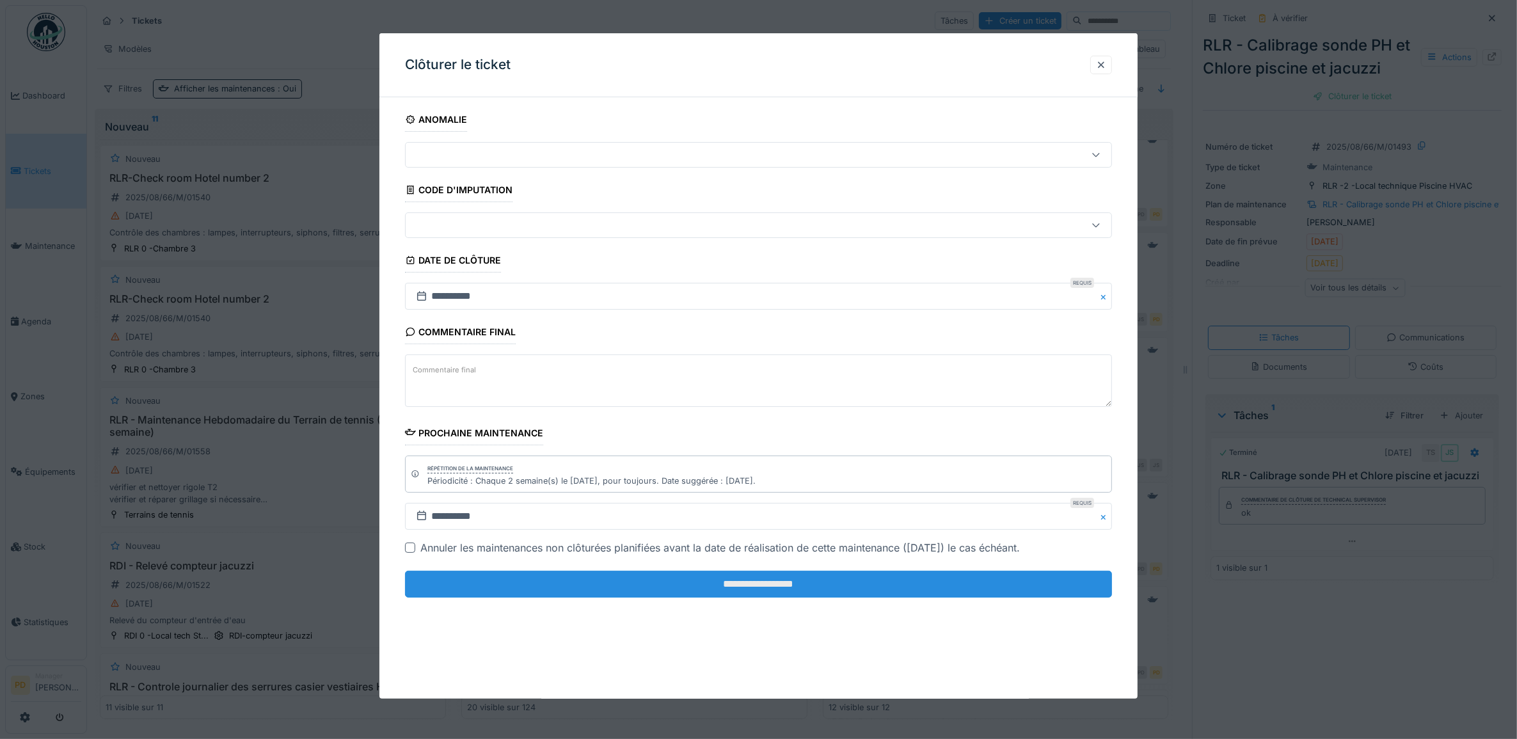
click at [1003, 577] on input "**********" at bounding box center [759, 584] width 708 height 27
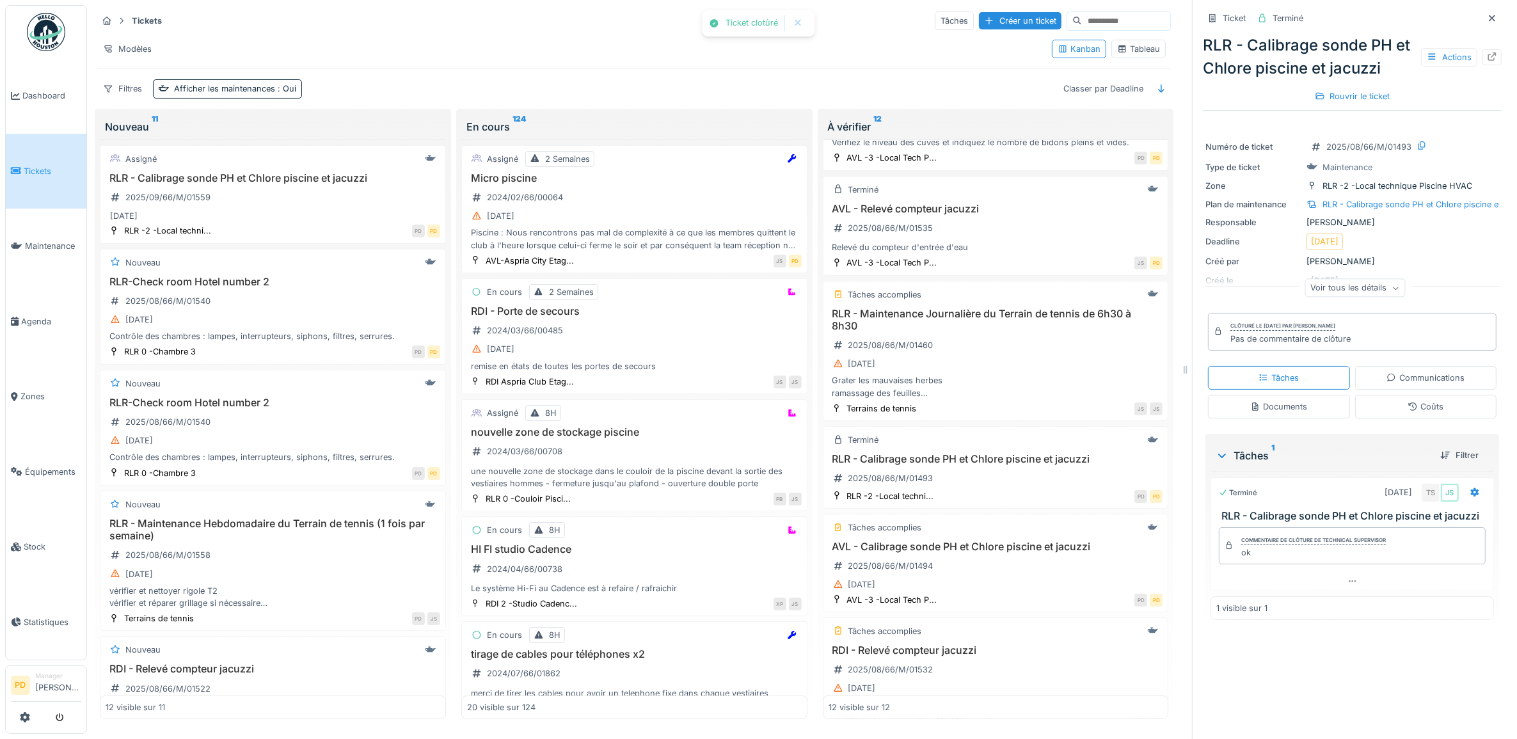
scroll to position [320, 0]
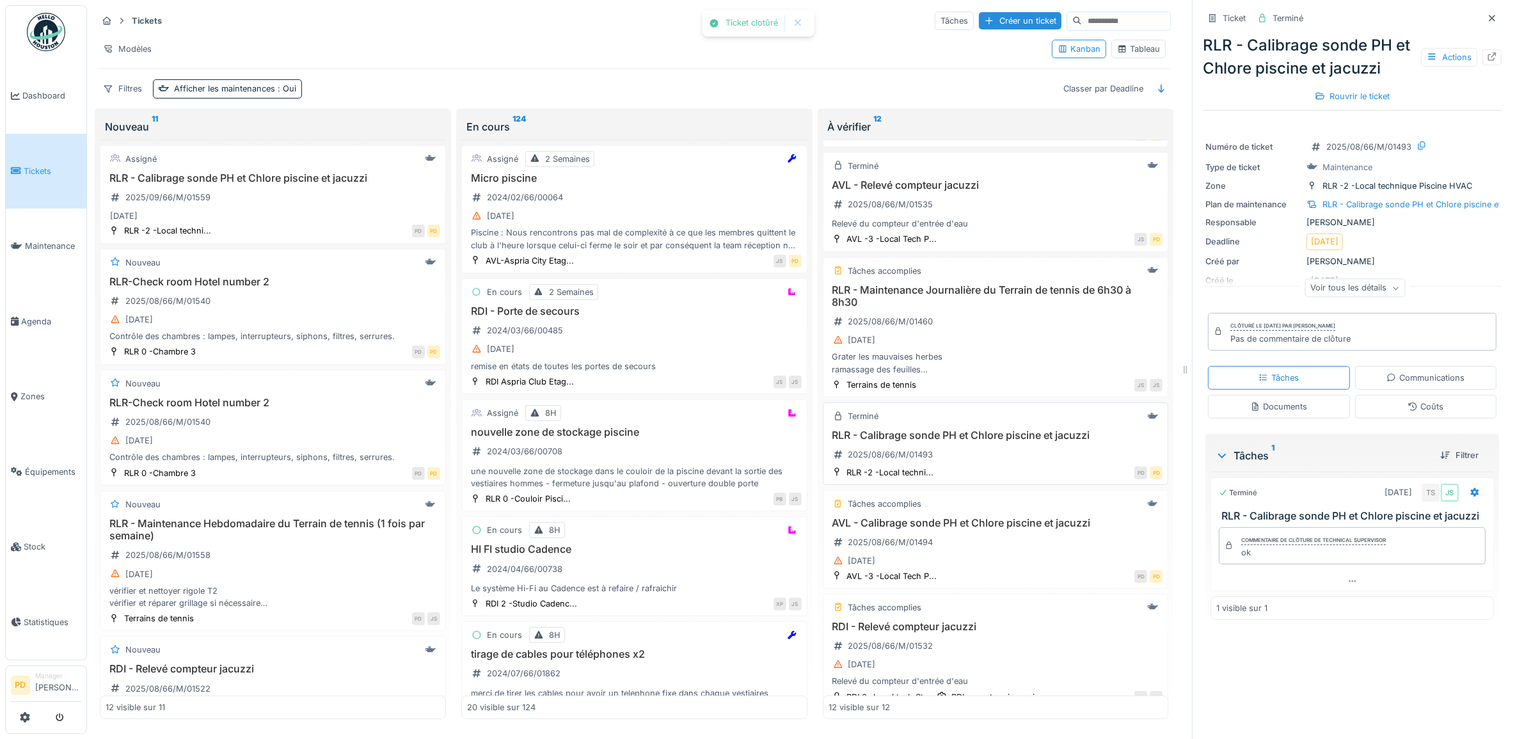
click at [1009, 455] on div "RLR - Calibrage sonde PH et Chlore piscine et jacuzzi 2025/08/66/M/01493" at bounding box center [996, 447] width 335 height 36
click at [1022, 433] on h3 "RLR - Calibrage sonde PH et Chlore piscine et jacuzzi" at bounding box center [996, 435] width 335 height 12
click at [34, 168] on span "Tickets" at bounding box center [53, 171] width 58 height 12
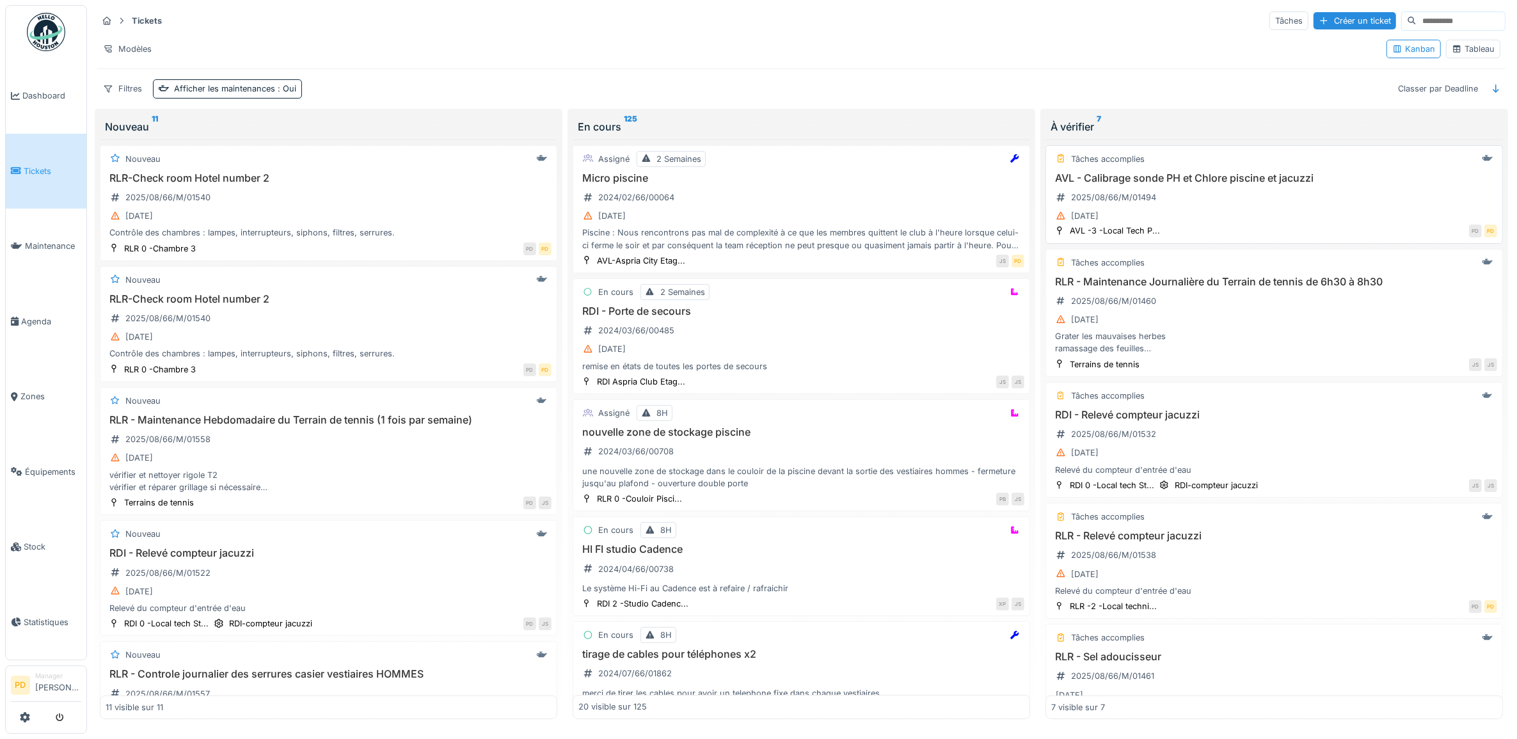
click at [1307, 200] on div "AVL - Calibrage sonde PH et Chlore piscine et jacuzzi 2025/08/66/M/01494 26/08/…" at bounding box center [1274, 198] width 446 height 52
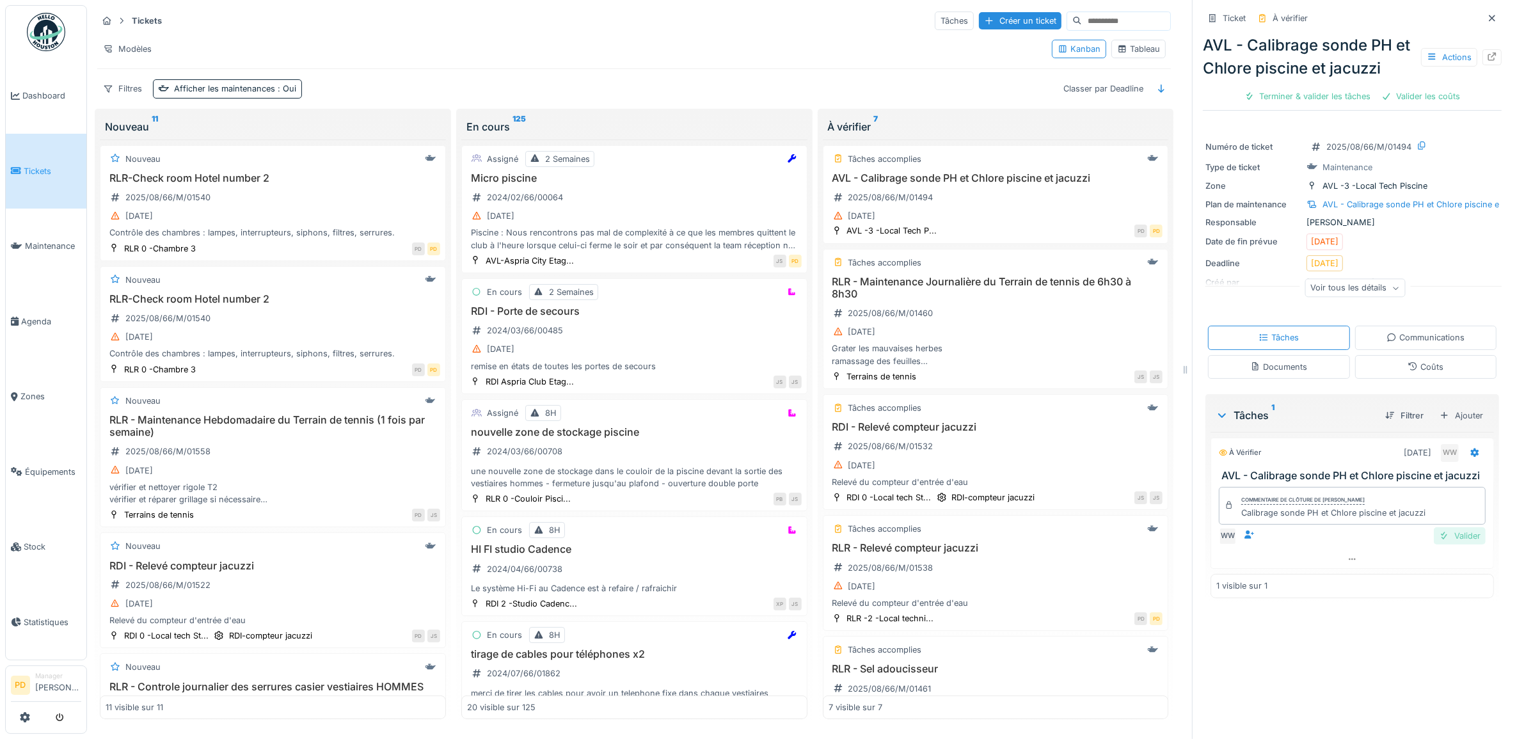
click at [1453, 545] on div "Valider" at bounding box center [1460, 535] width 52 height 17
click at [1383, 97] on div "Clôturer le ticket" at bounding box center [1397, 96] width 89 height 17
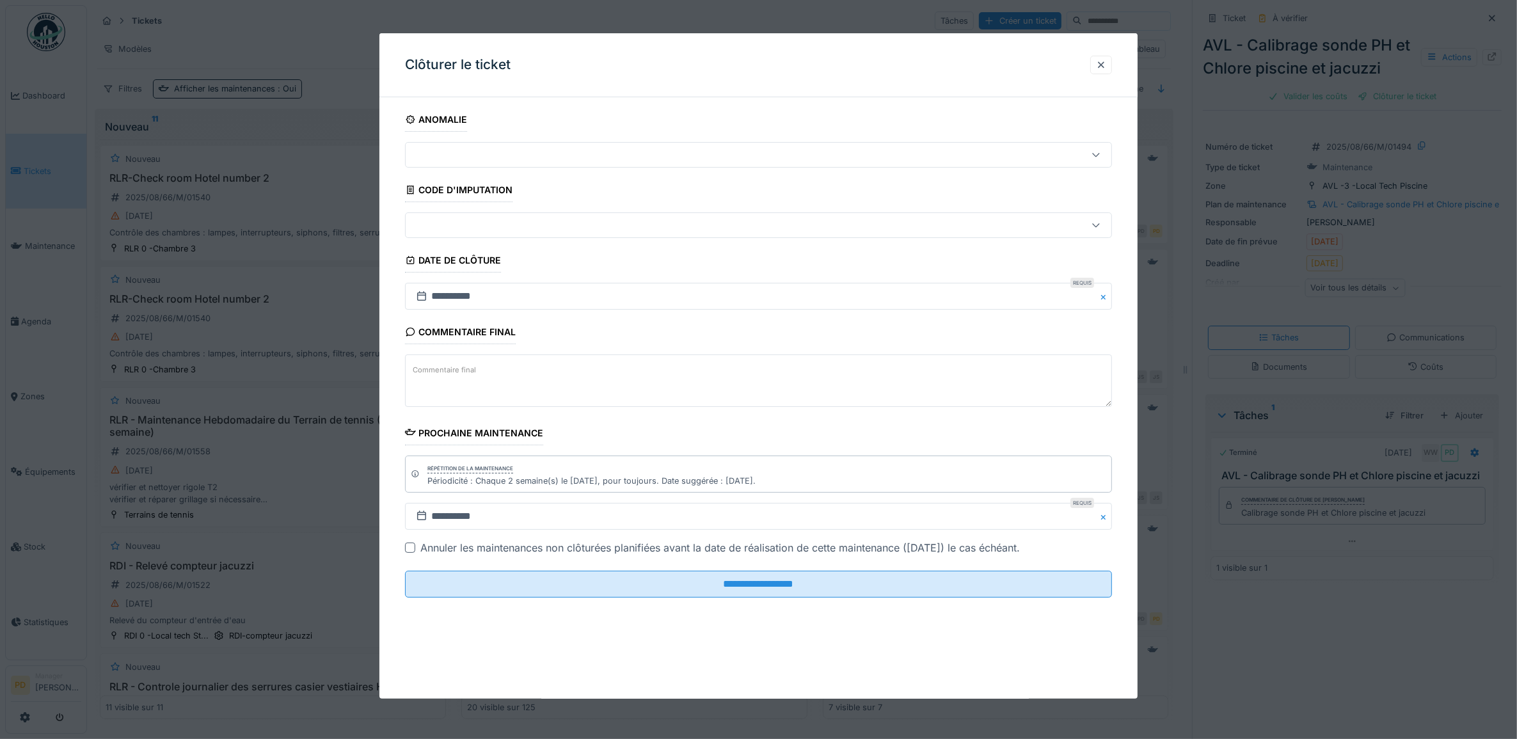
click at [1387, 97] on div at bounding box center [758, 369] width 1517 height 739
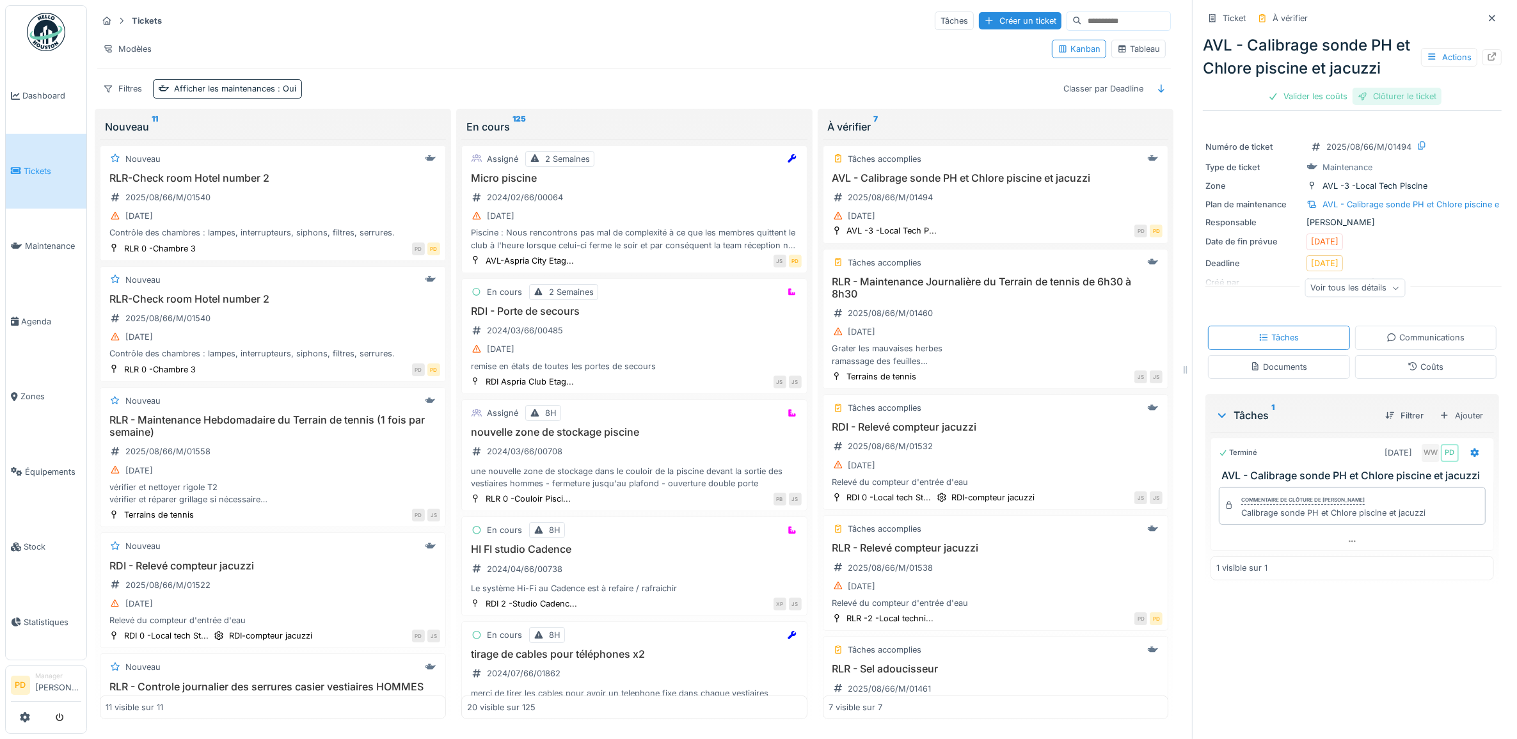
drag, startPoint x: 1403, startPoint y: 93, endPoint x: 1398, endPoint y: 98, distance: 6.8
click at [1402, 94] on div "Clôturer le ticket" at bounding box center [1397, 96] width 89 height 17
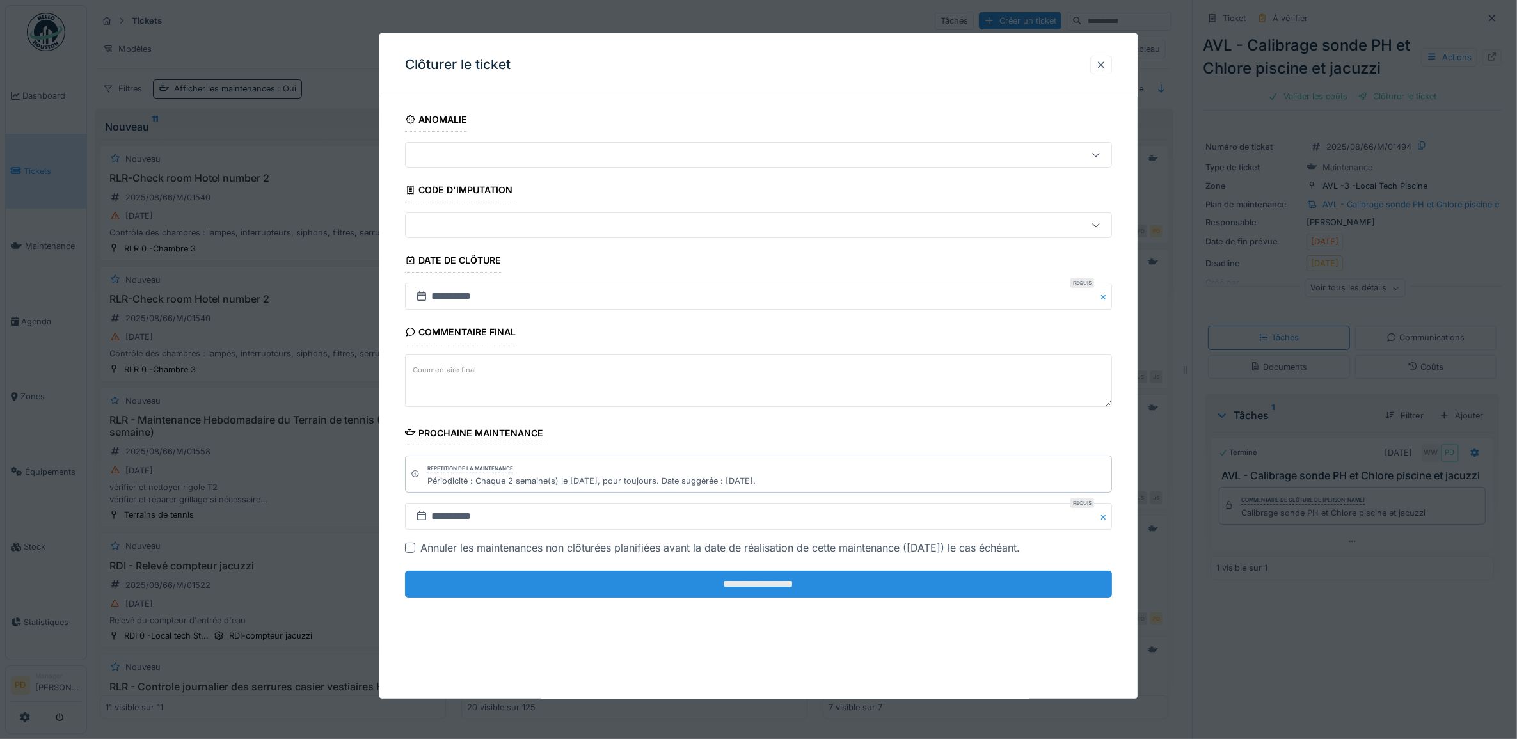
click at [799, 594] on input "**********" at bounding box center [759, 584] width 708 height 27
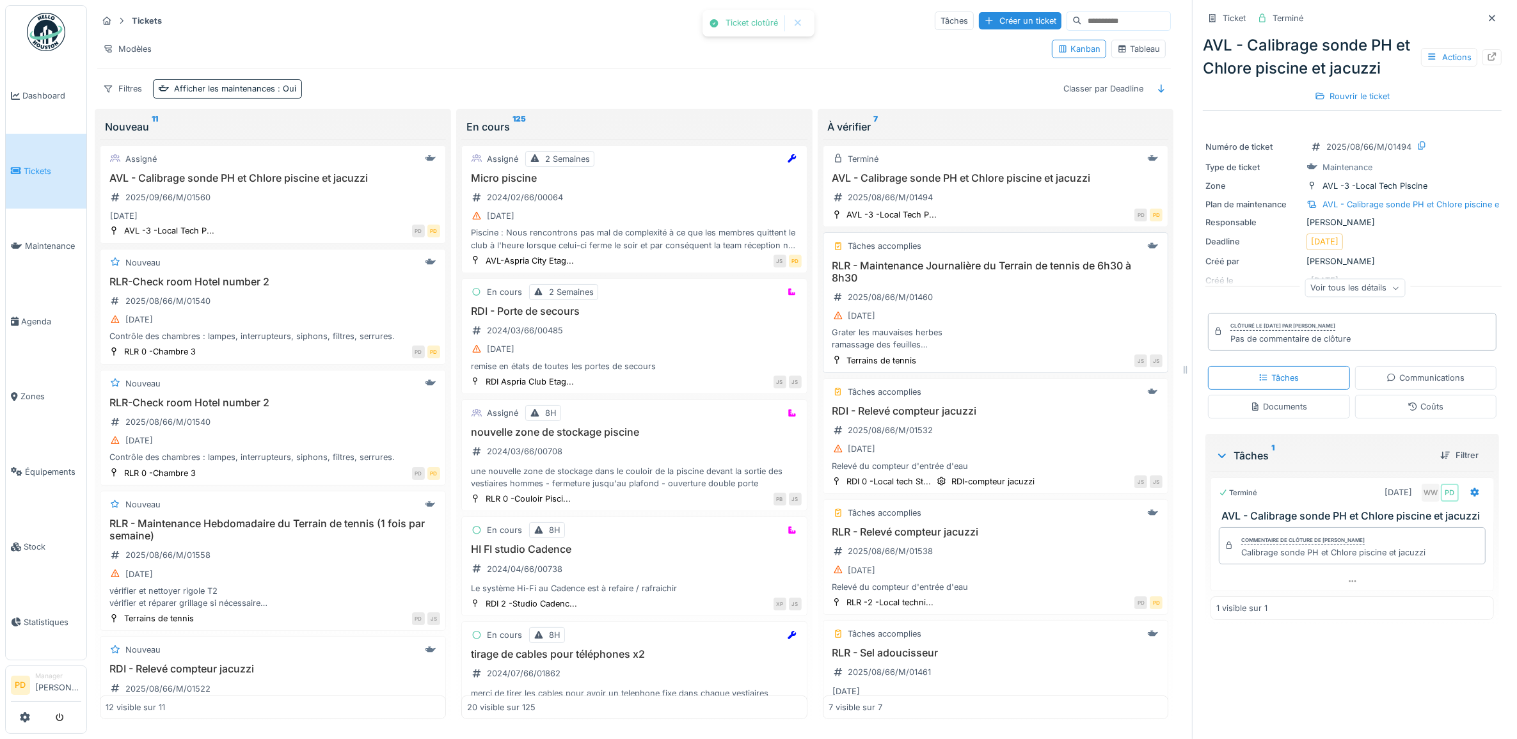
click at [918, 284] on h3 "RLR - Maintenance Journalière du Terrain de tennis de 6h30 à 8h30" at bounding box center [996, 272] width 335 height 24
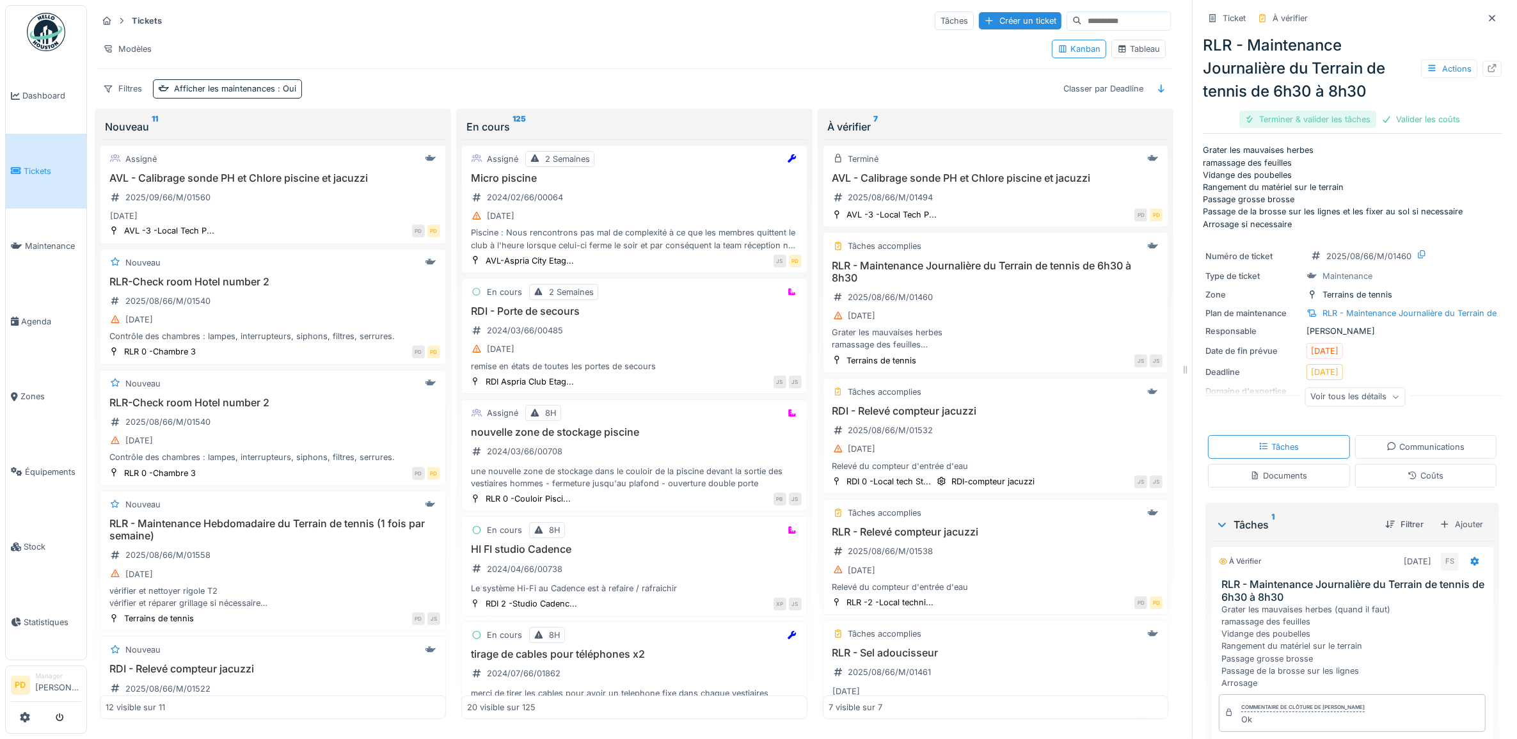
click at [1315, 118] on div "Terminer & valider les tâches" at bounding box center [1307, 119] width 137 height 17
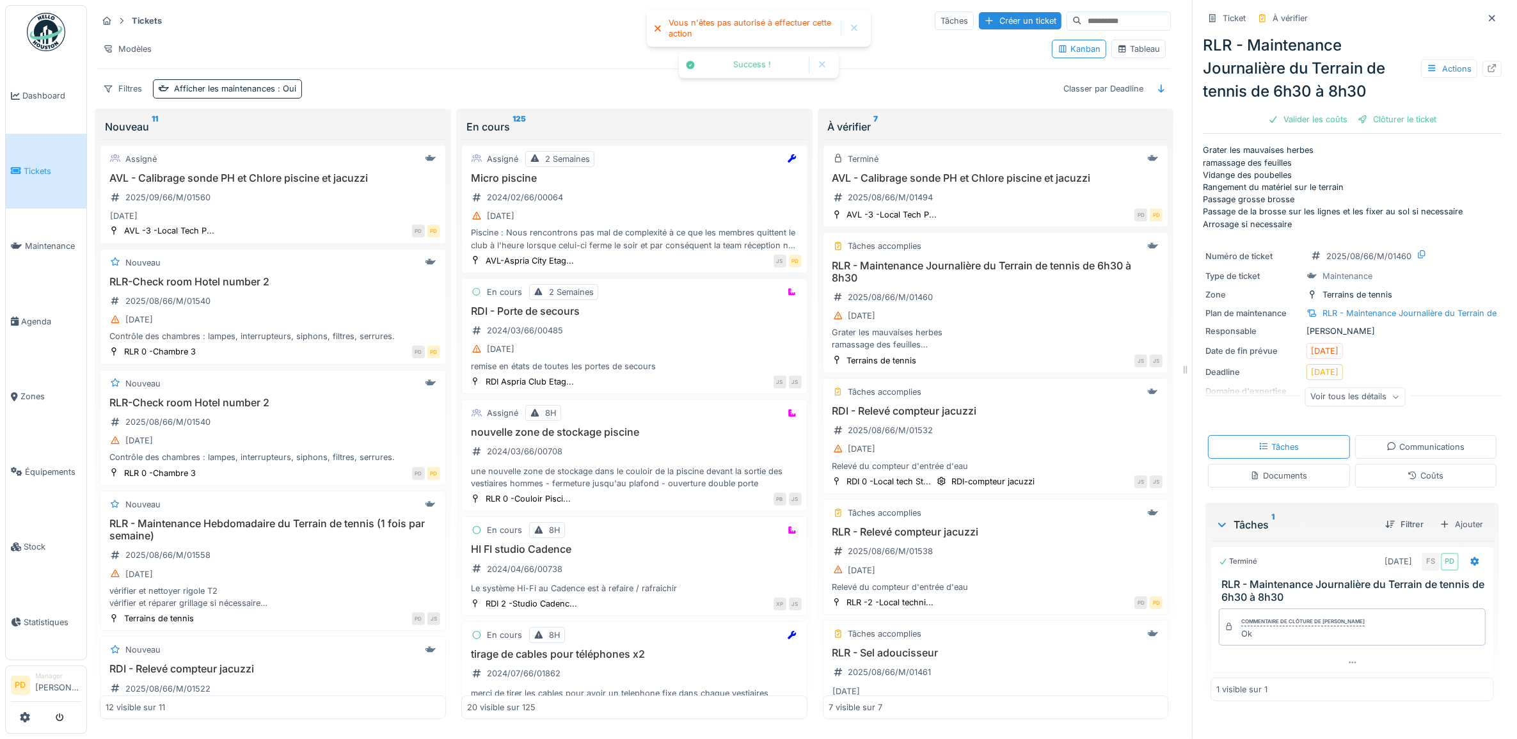
click at [1315, 118] on div "Valider les coûts" at bounding box center [1308, 119] width 90 height 17
click at [1316, 119] on div "Clôturer le ticket" at bounding box center [1352, 119] width 89 height 17
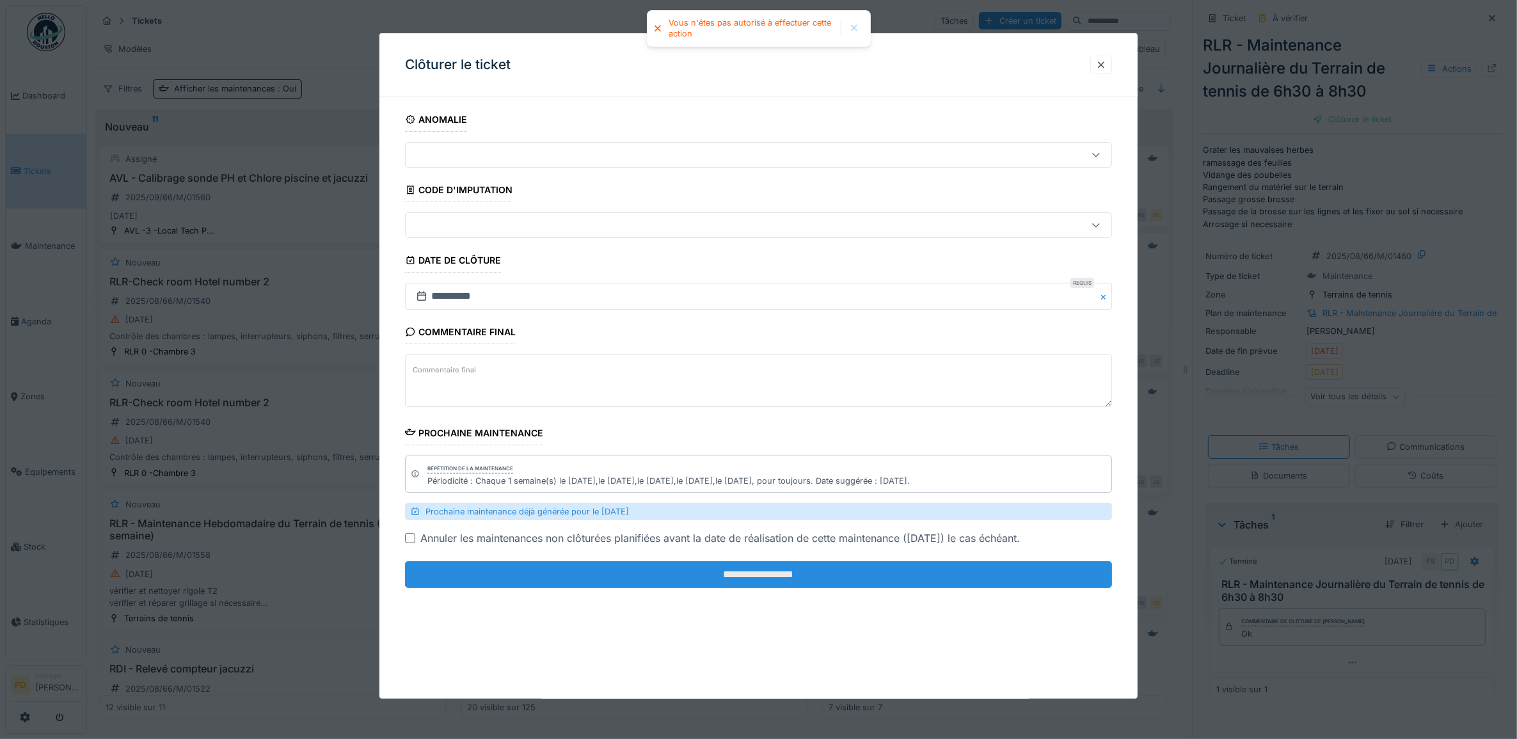
click at [996, 576] on input "**********" at bounding box center [759, 574] width 708 height 27
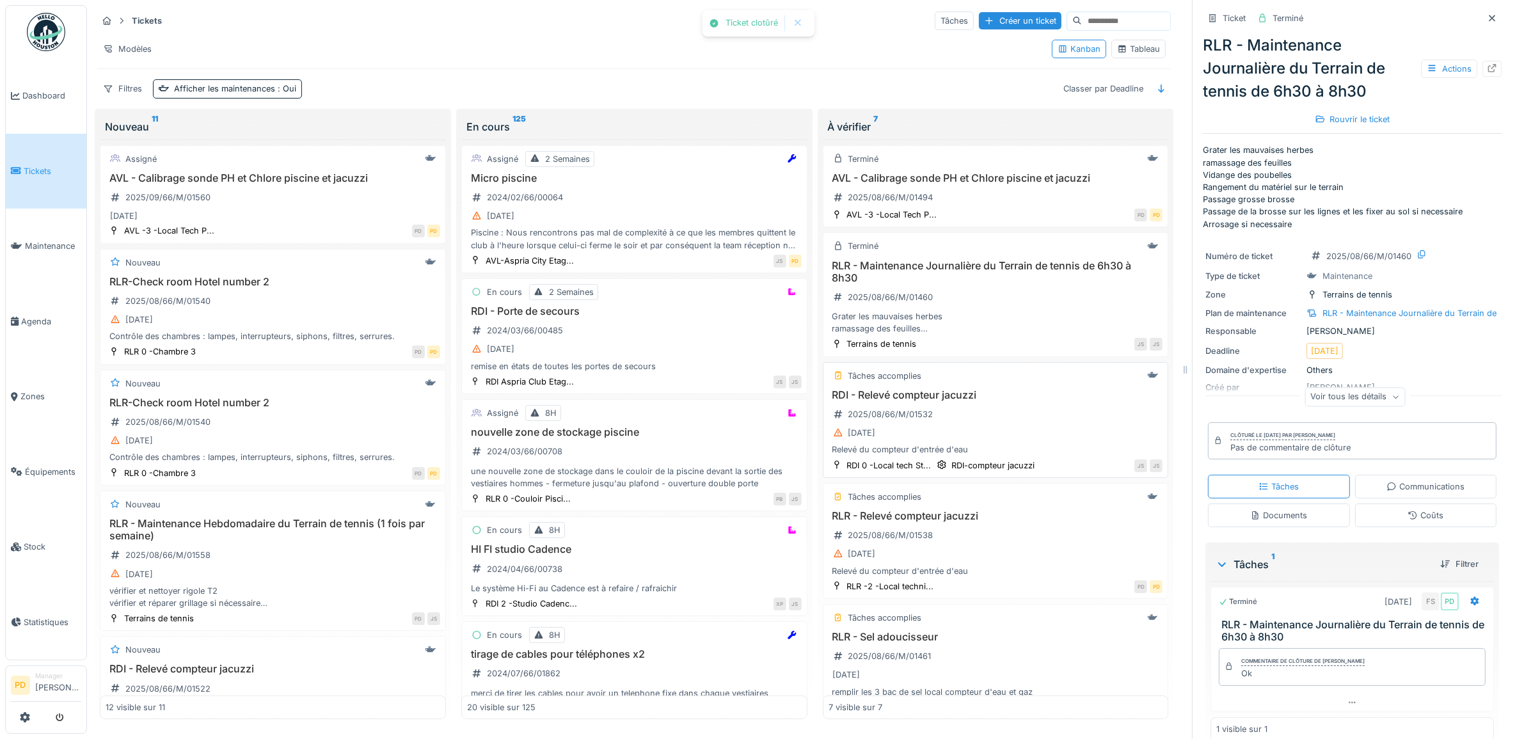
click at [1040, 435] on div "[DATE]" at bounding box center [996, 433] width 335 height 16
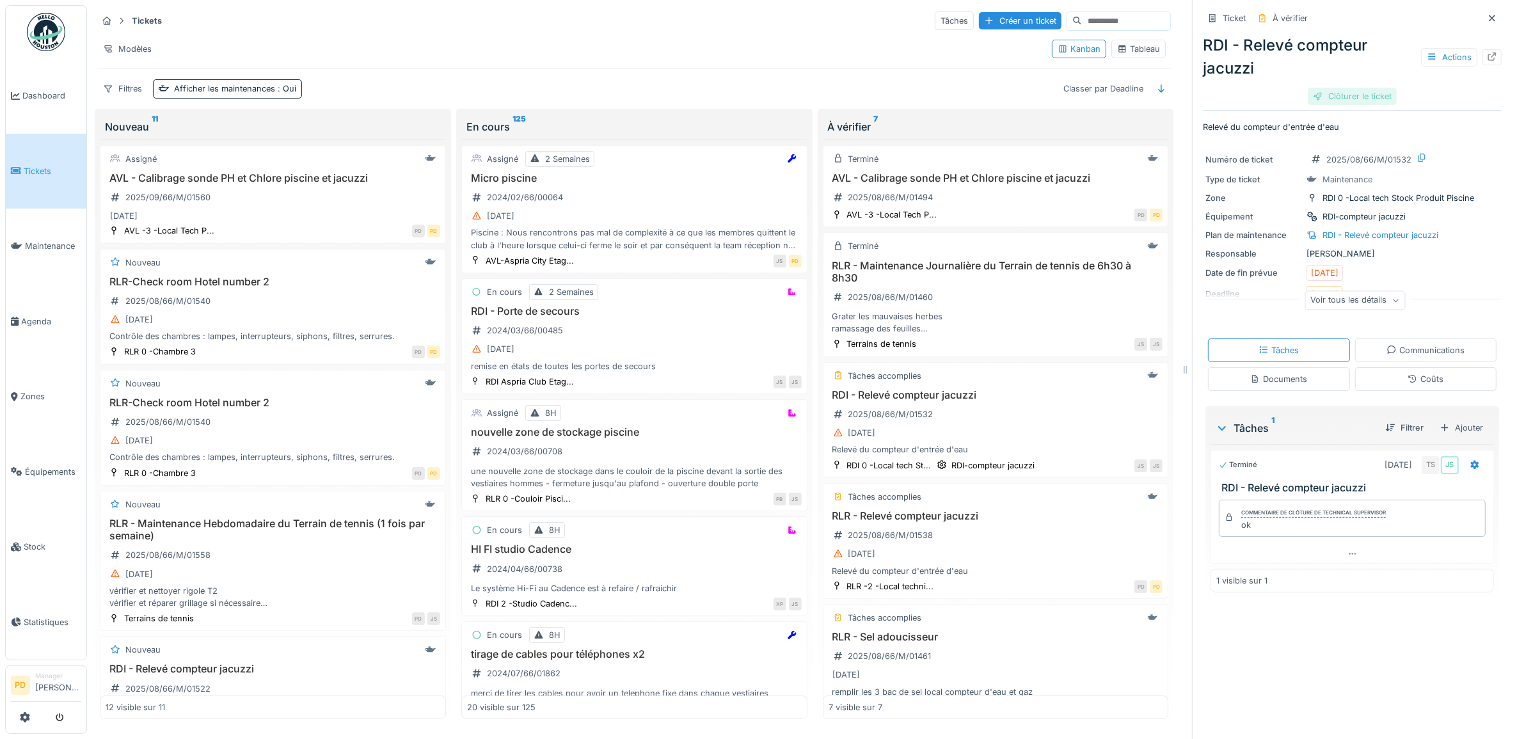
click at [1335, 97] on div "Clôturer le ticket" at bounding box center [1352, 96] width 89 height 17
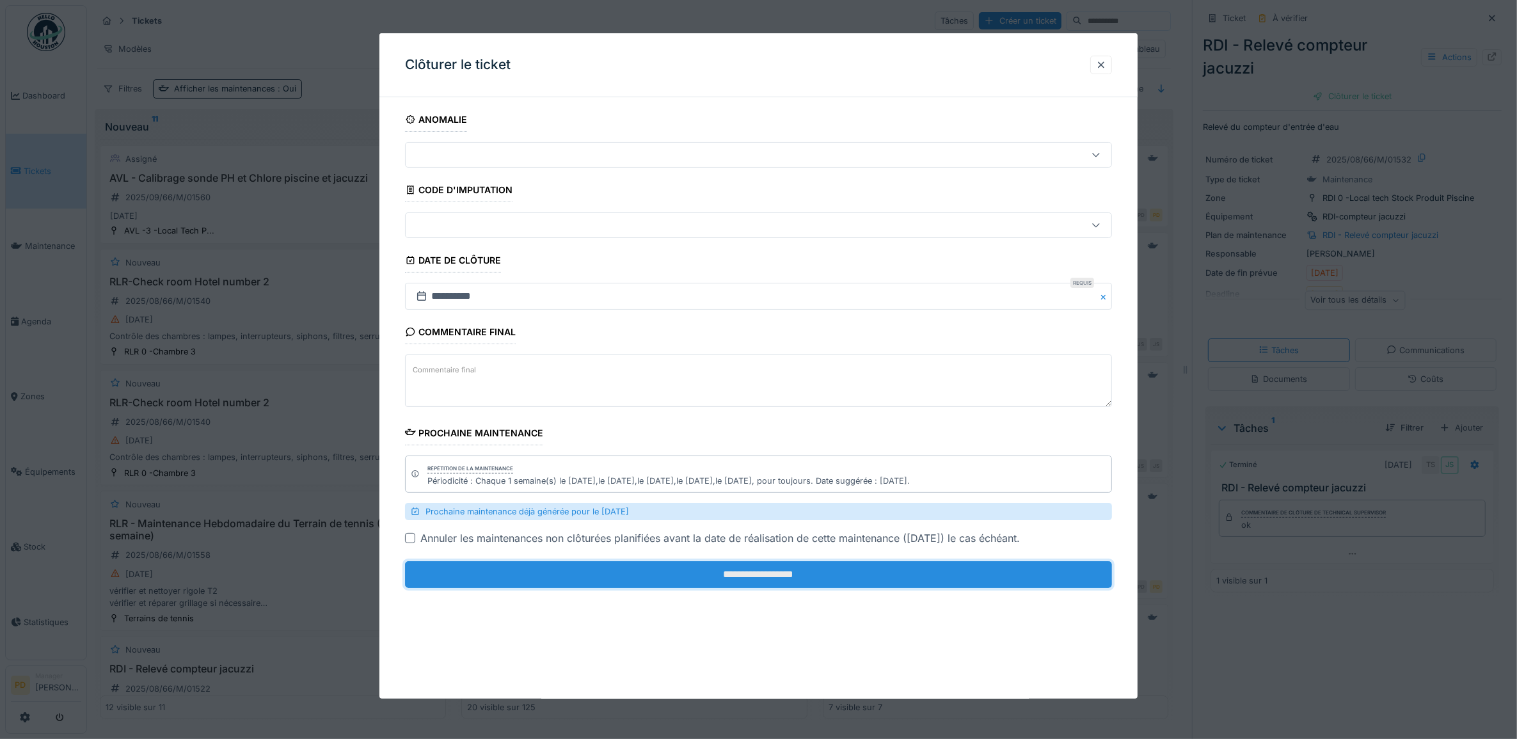
click at [826, 581] on input "**********" at bounding box center [759, 574] width 708 height 27
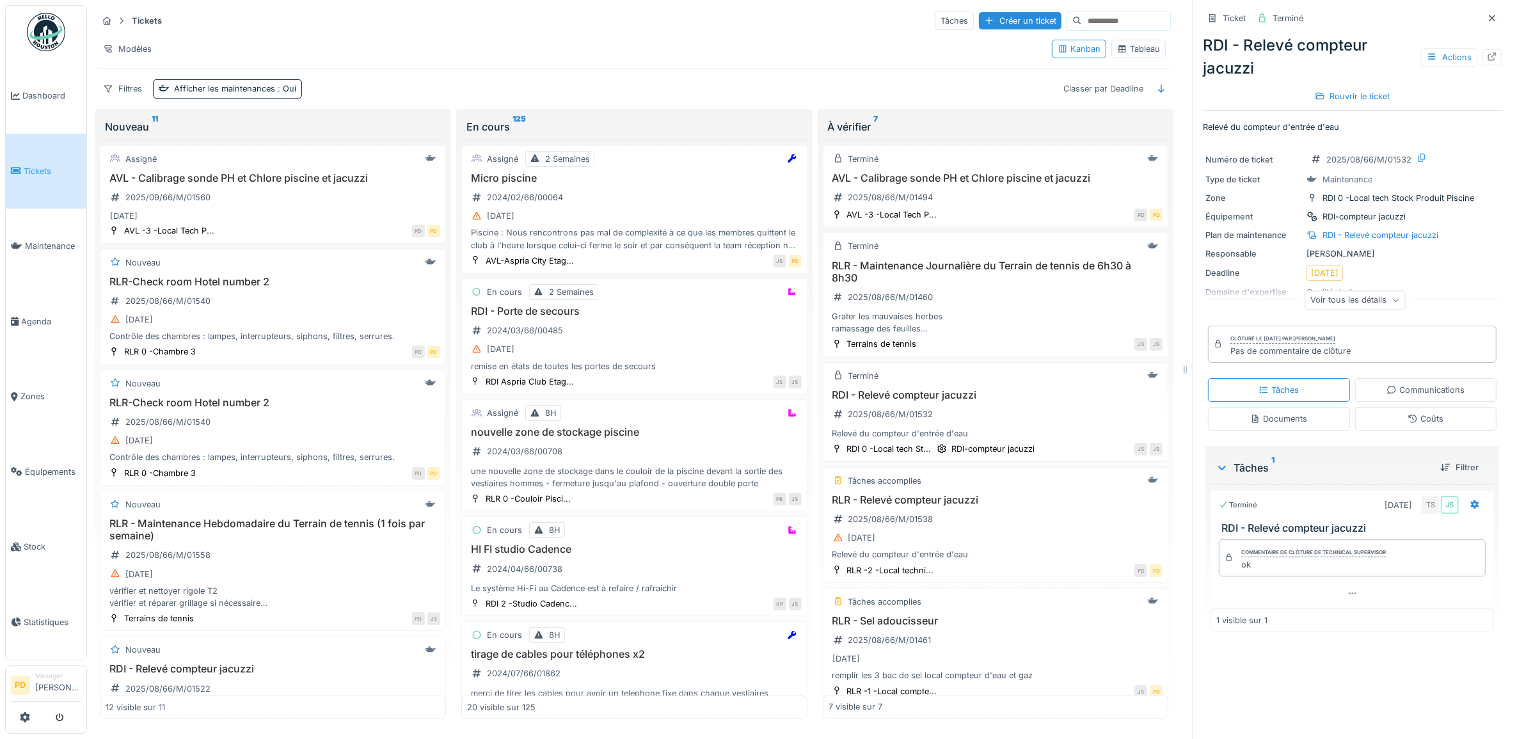
click at [42, 170] on span "Tickets" at bounding box center [53, 171] width 58 height 12
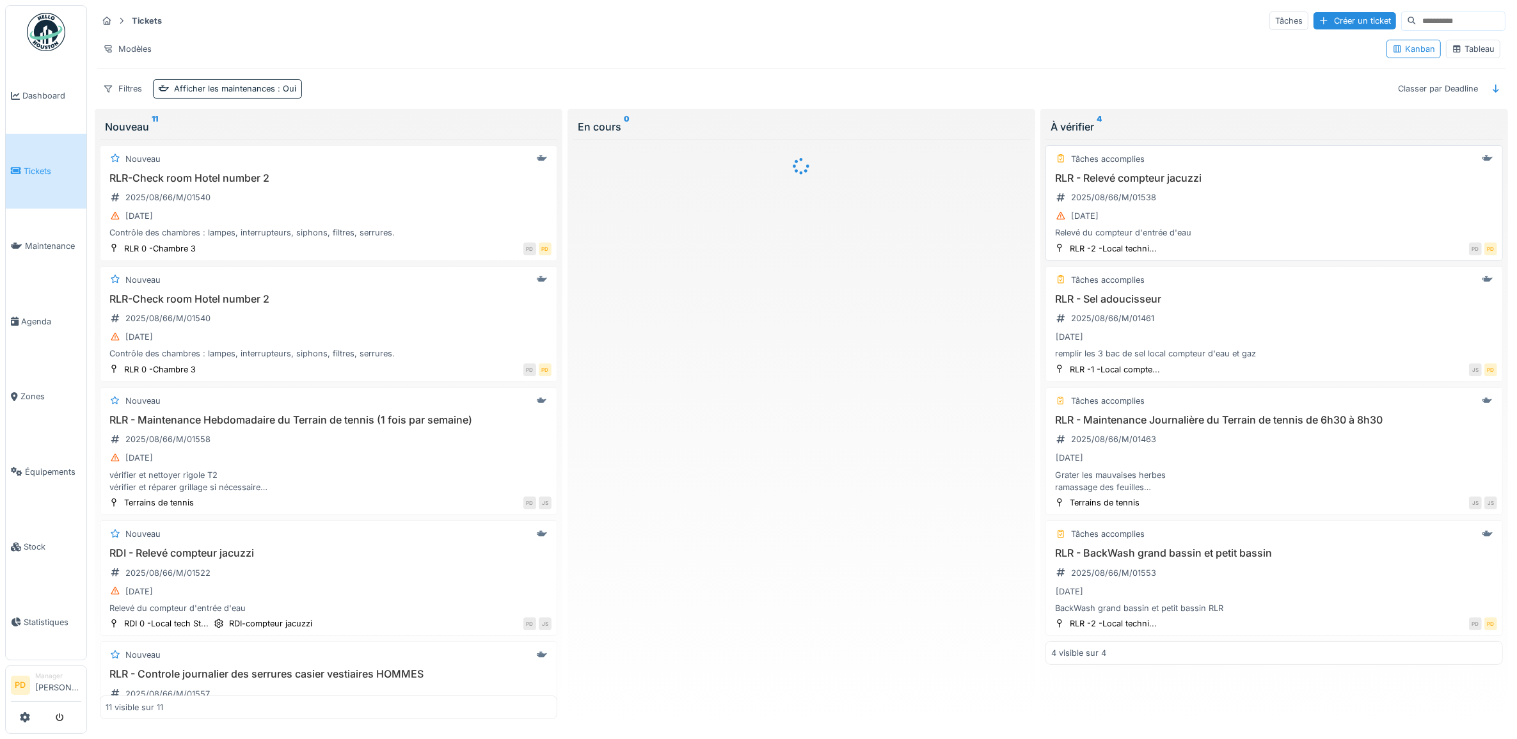
click at [1230, 215] on div "[DATE]" at bounding box center [1274, 216] width 446 height 16
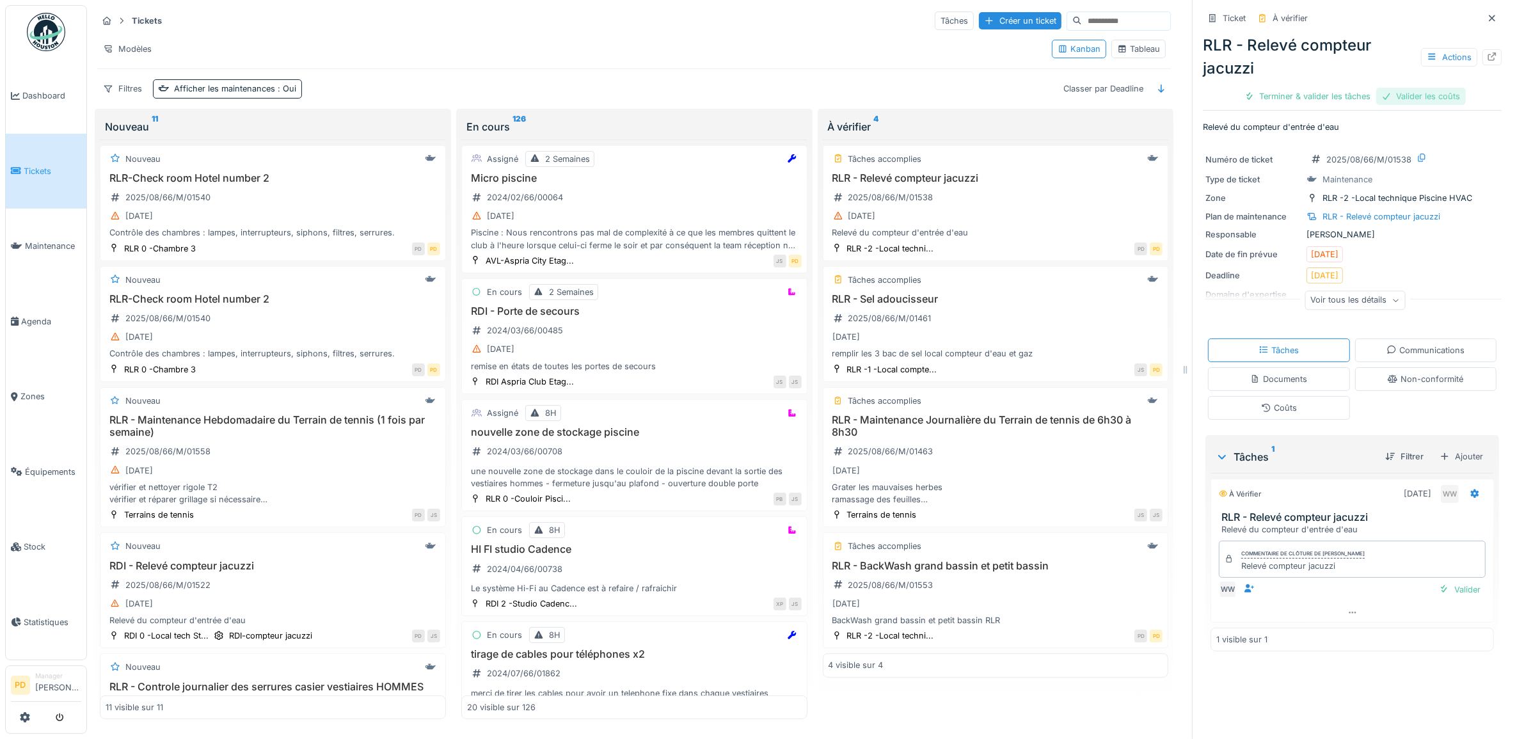
click at [1412, 90] on div "Valider les coûts" at bounding box center [1421, 96] width 90 height 17
click at [1412, 90] on div "RLR - Relevé compteur jacuzzi Actions Terminer & valider les tâches" at bounding box center [1352, 68] width 299 height 79
click at [1393, 93] on div "Terminer & valider les tâches" at bounding box center [1352, 96] width 137 height 17
click at [1382, 94] on div "RLR - Relevé compteur jacuzzi Actions Clôturer le ticket" at bounding box center [1352, 68] width 299 height 79
click at [1346, 95] on div "Clôturer le ticket" at bounding box center [1352, 96] width 89 height 17
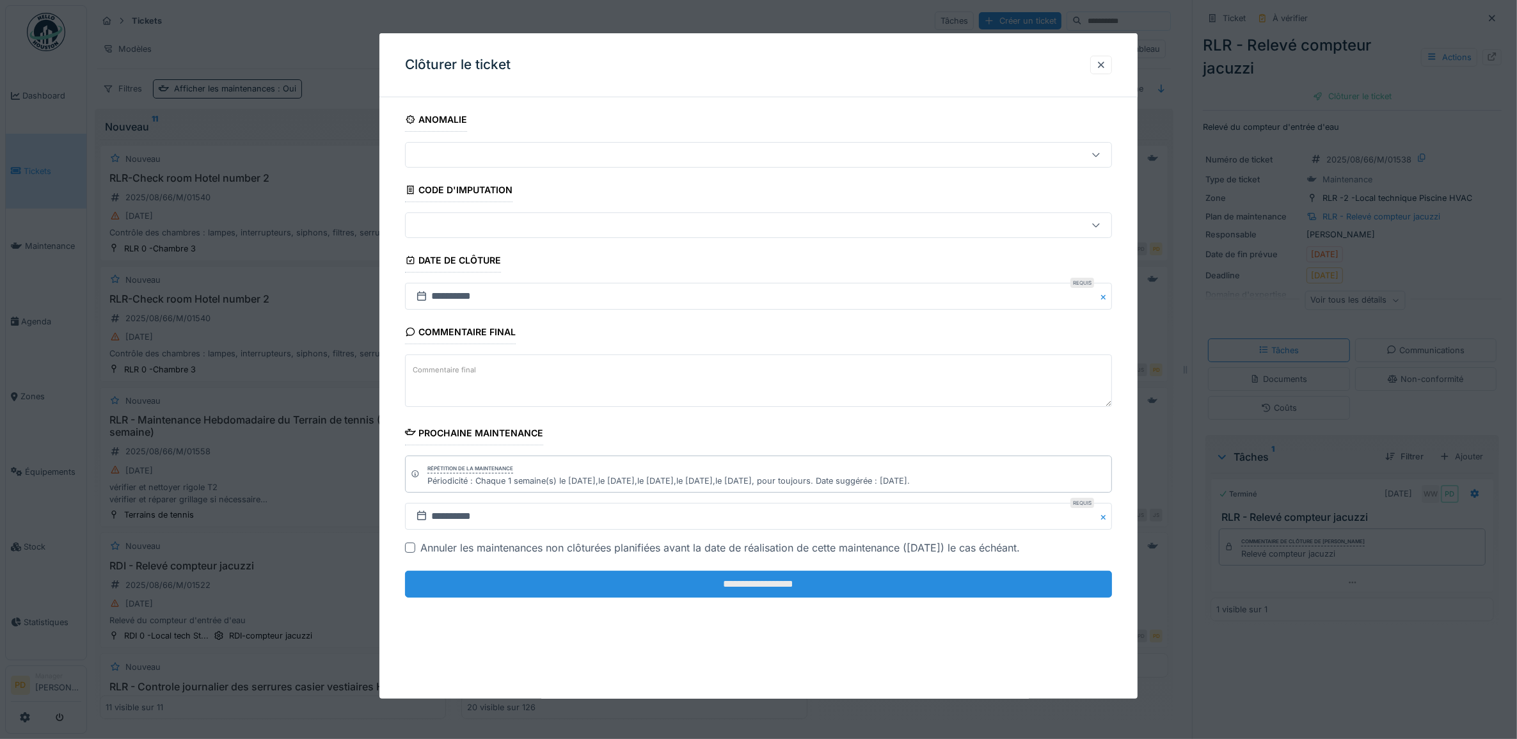
click at [873, 593] on input "**********" at bounding box center [759, 584] width 708 height 27
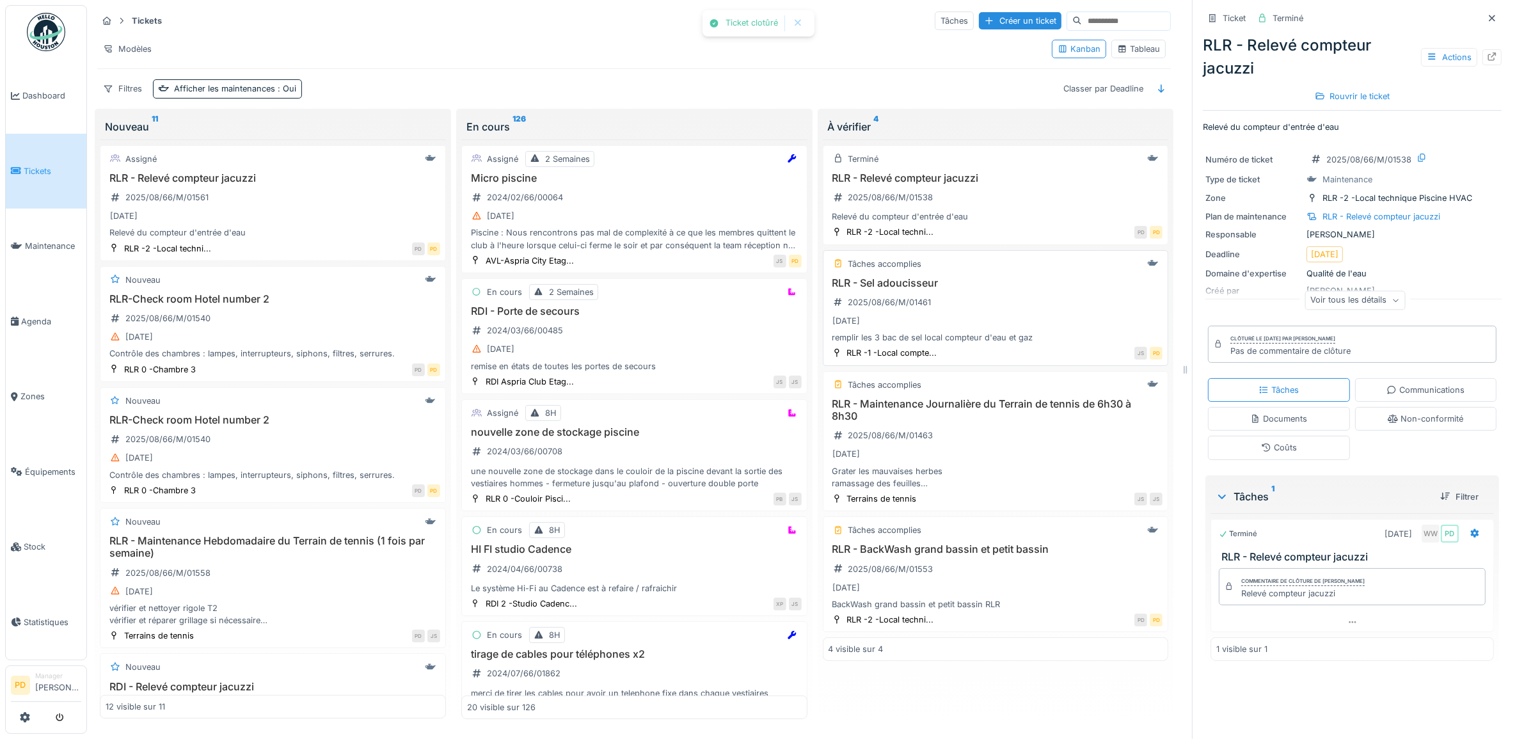
click at [1018, 323] on div "[DATE]" at bounding box center [996, 321] width 335 height 16
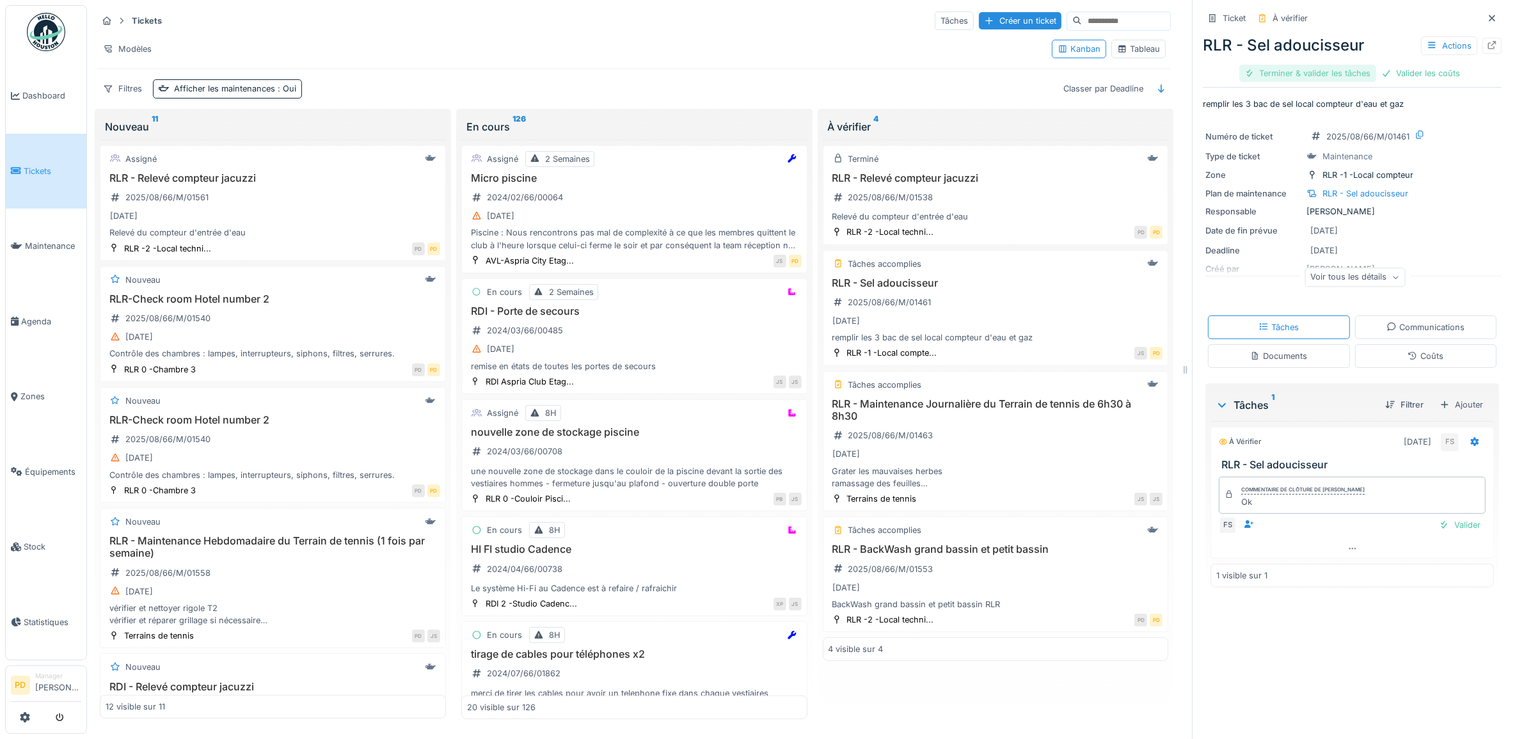
click at [1323, 74] on div "Terminer & valider les tâches" at bounding box center [1307, 73] width 137 height 17
click at [1323, 74] on div "Valider les coûts" at bounding box center [1308, 73] width 90 height 17
click at [1332, 71] on div "Clôturer le ticket" at bounding box center [1352, 73] width 89 height 17
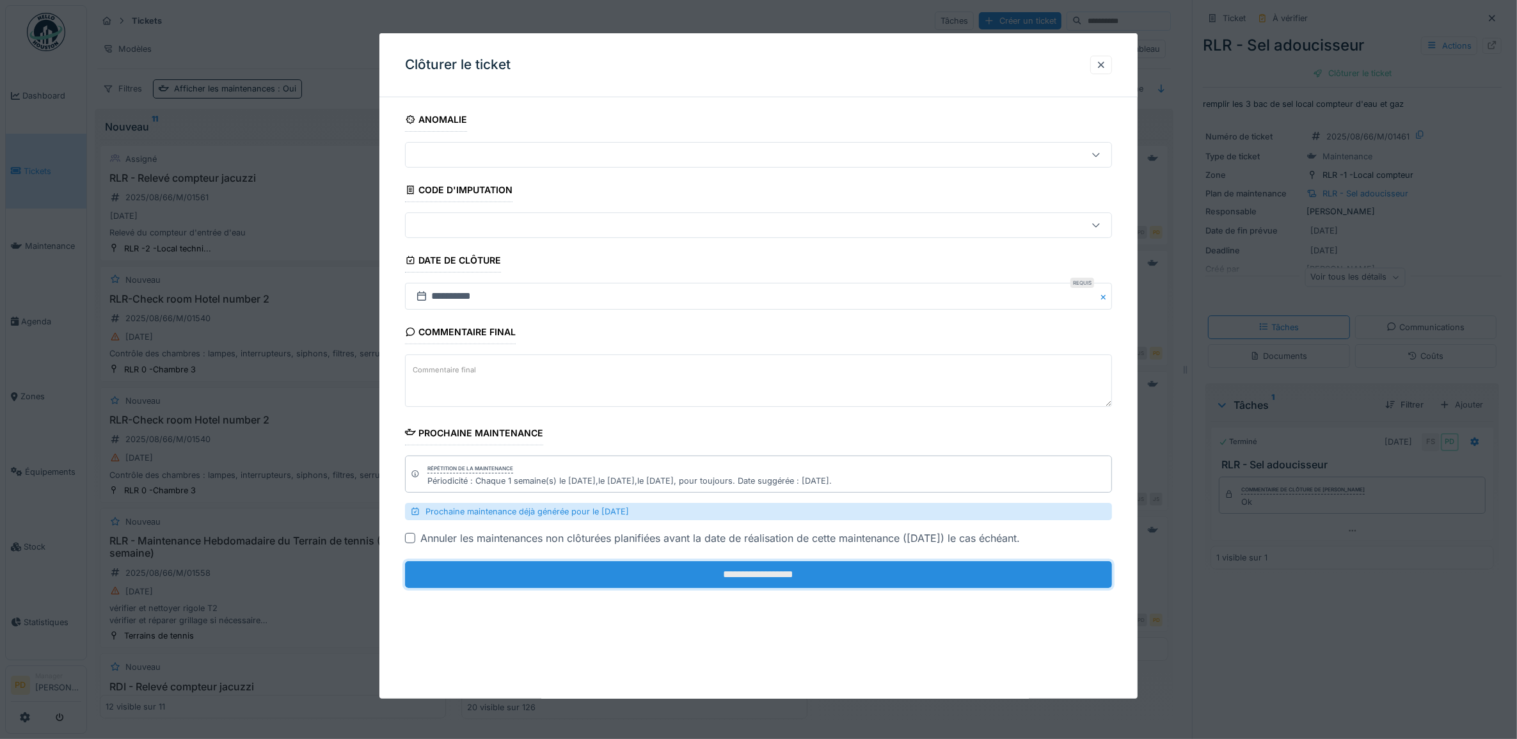
click at [980, 573] on input "**********" at bounding box center [759, 574] width 708 height 27
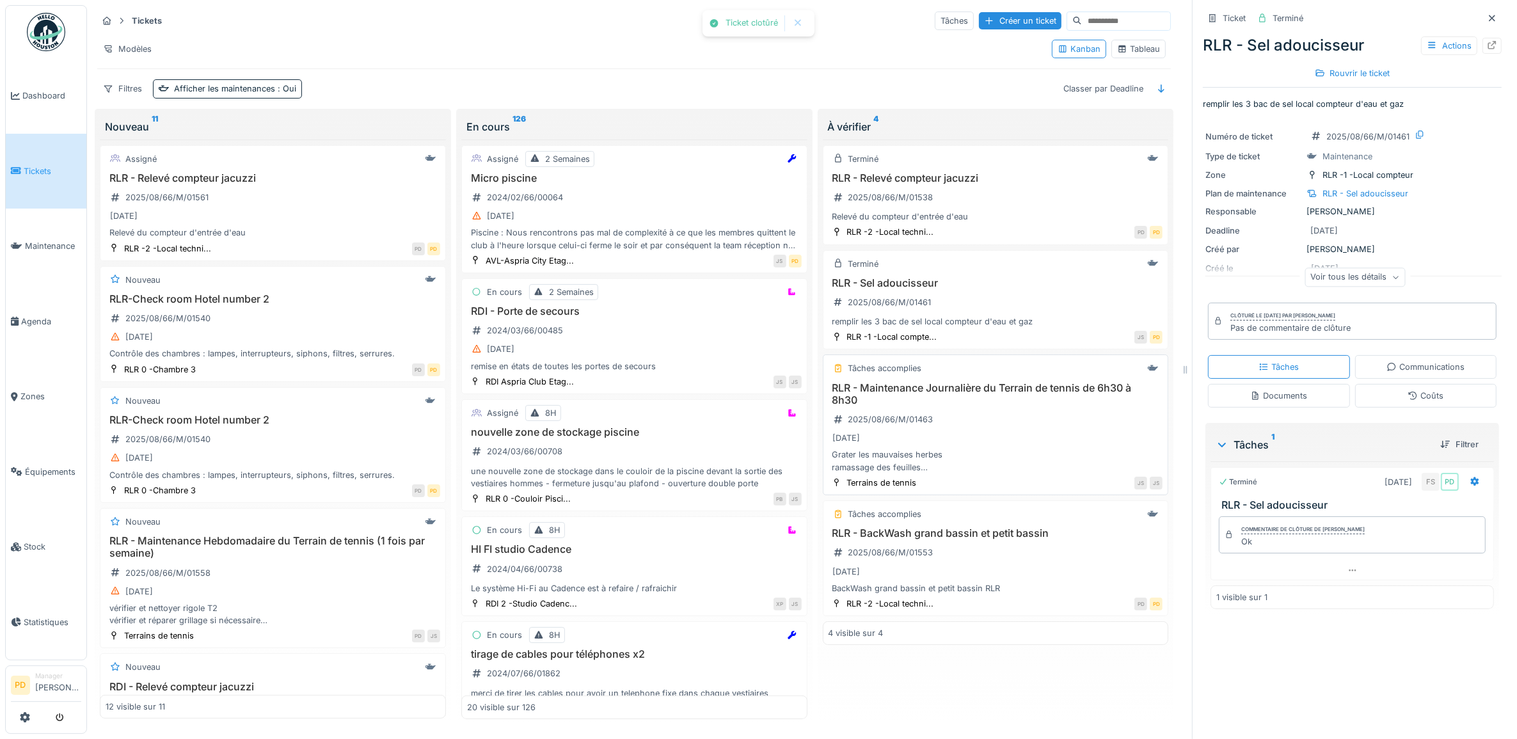
click at [1005, 442] on div "[DATE]" at bounding box center [996, 438] width 335 height 16
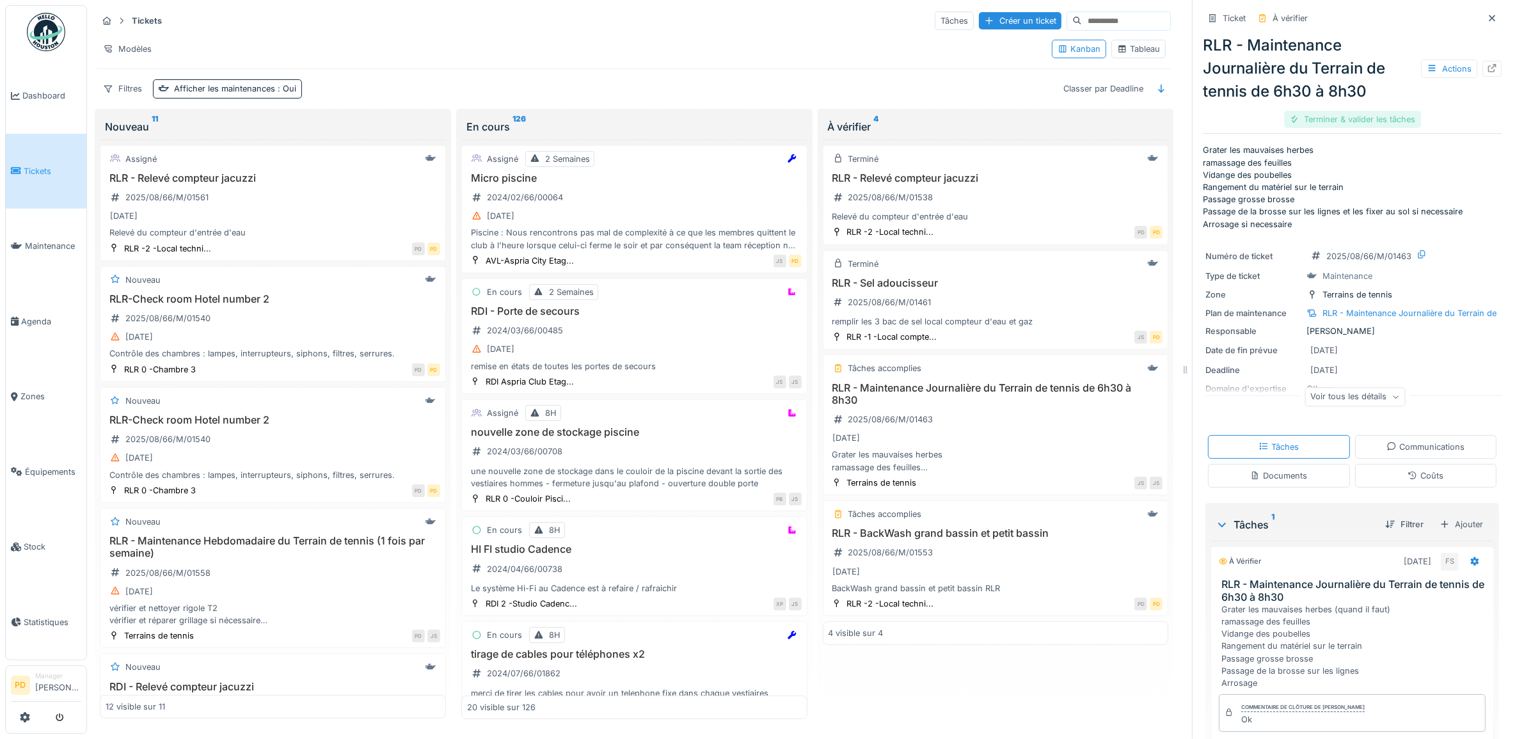
click at [1310, 125] on div "Terminer & valider les tâches" at bounding box center [1352, 119] width 137 height 17
click at [1316, 122] on div "Terminer & valider les tâches" at bounding box center [1352, 119] width 137 height 17
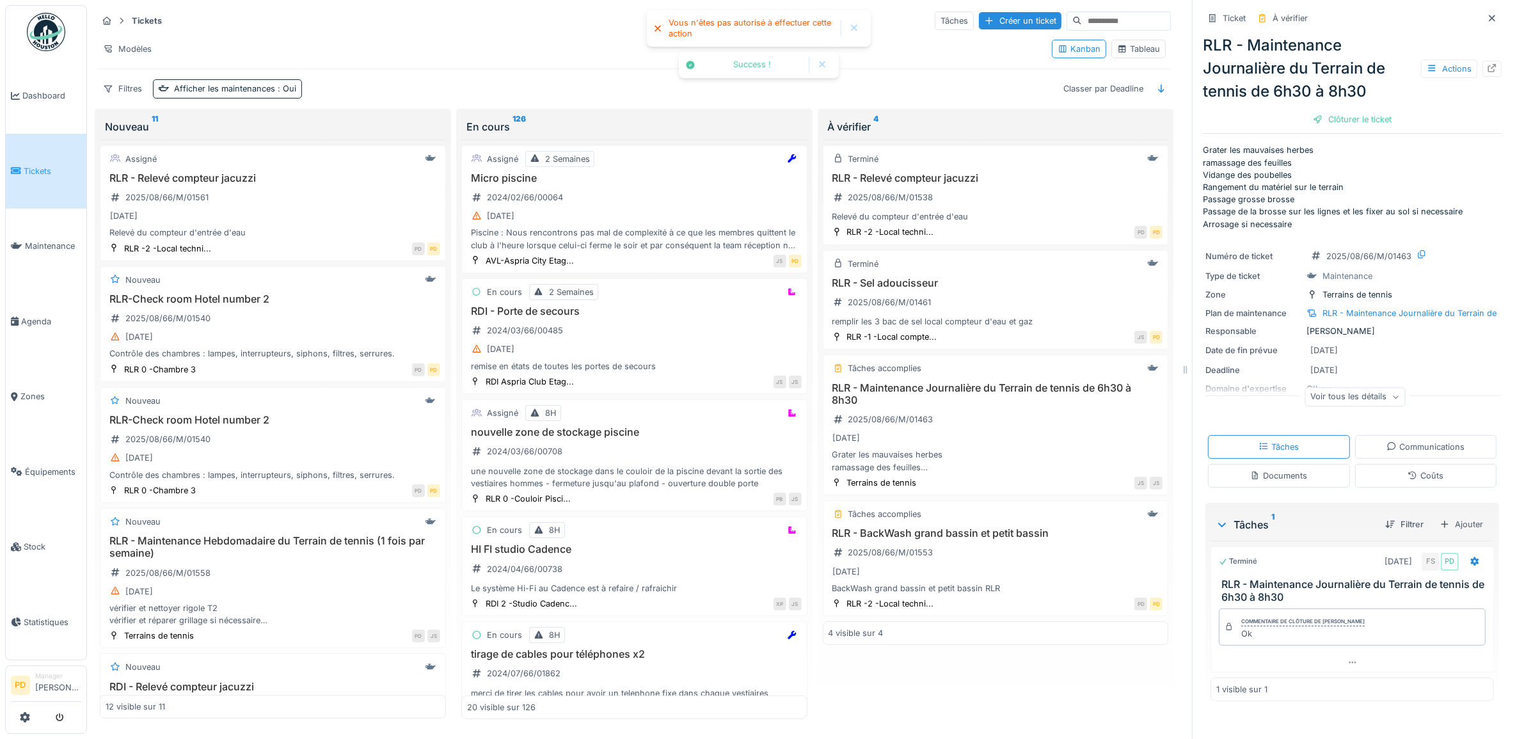
click at [1316, 122] on div "Clôturer le ticket" at bounding box center [1352, 119] width 89 height 17
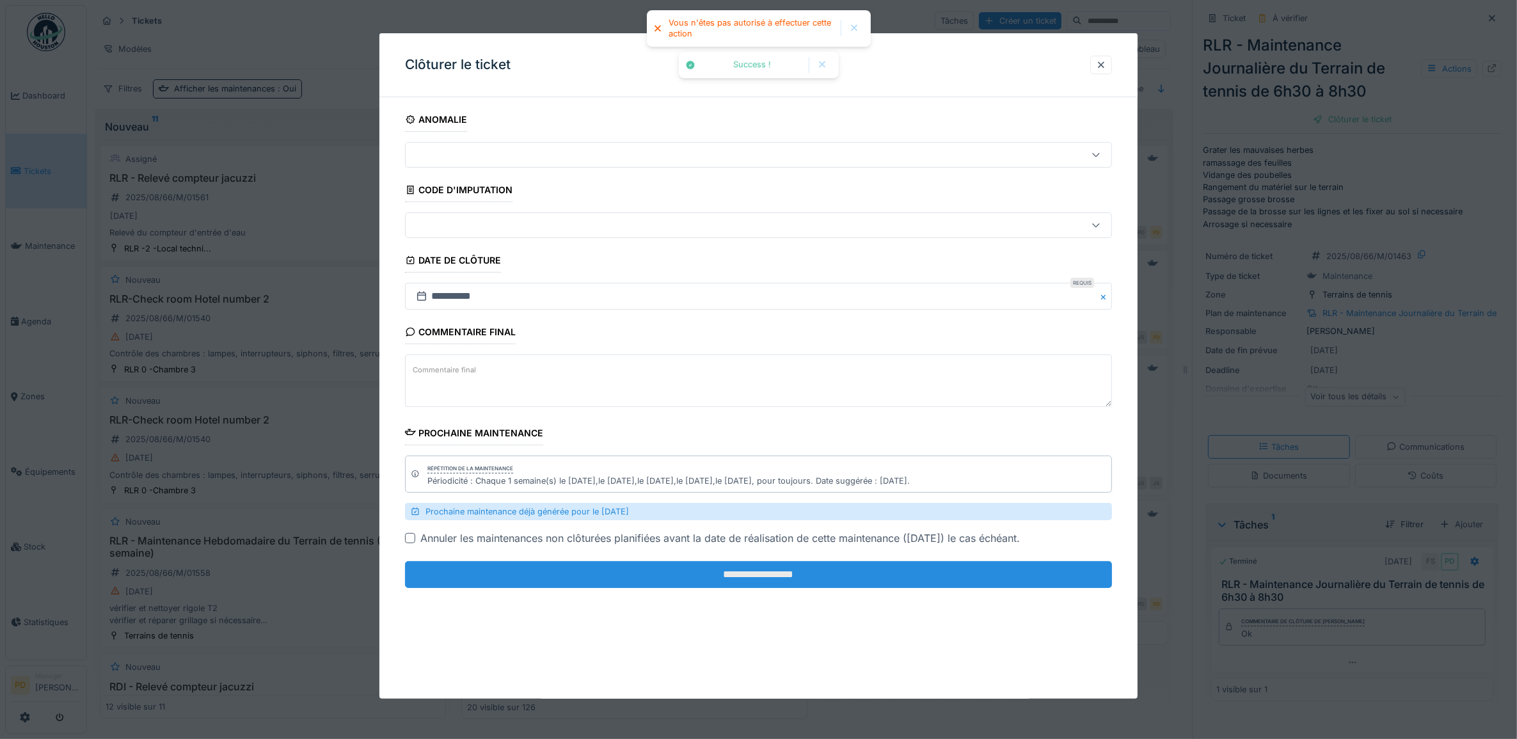
click at [978, 574] on input "**********" at bounding box center [759, 574] width 708 height 27
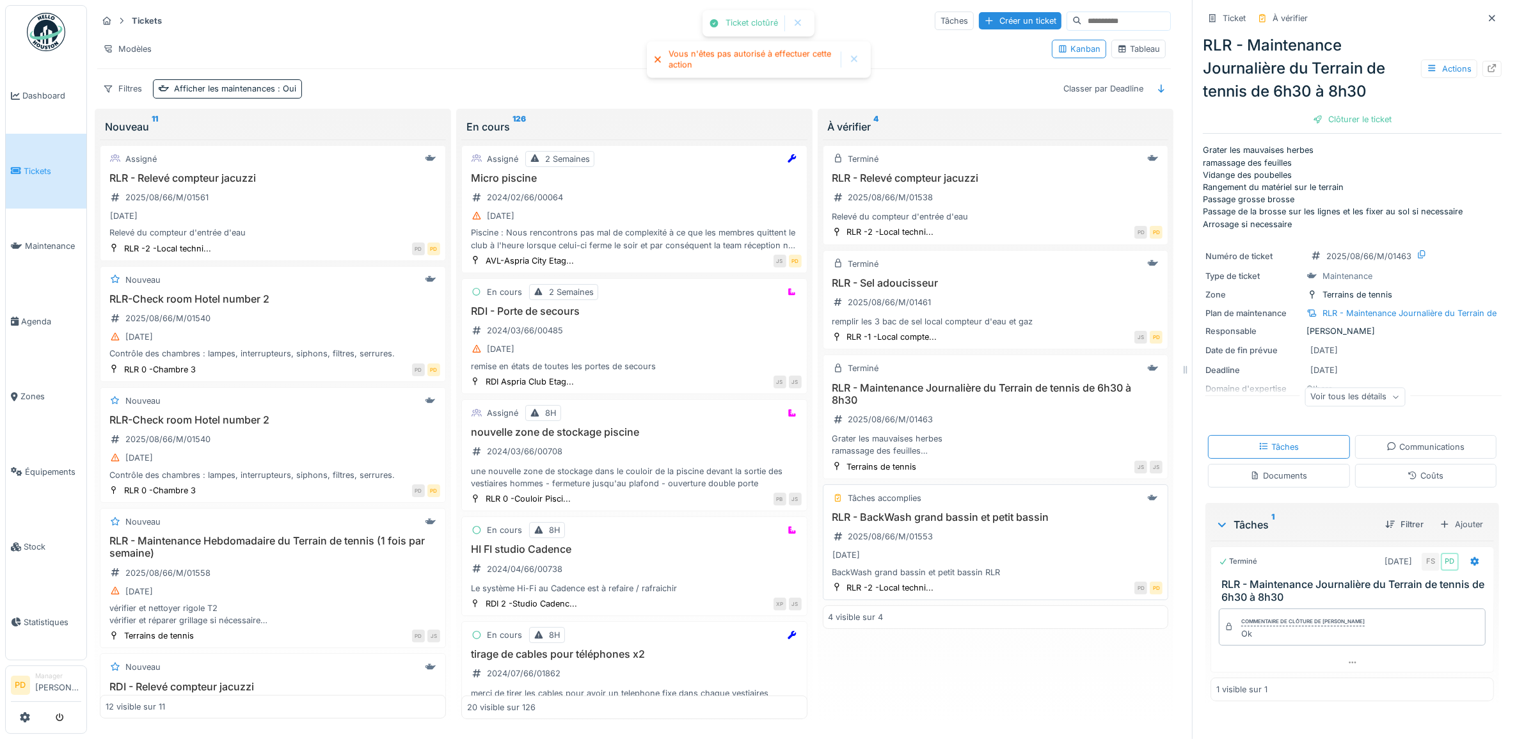
click at [981, 563] on div "29/08/2025" at bounding box center [996, 555] width 335 height 16
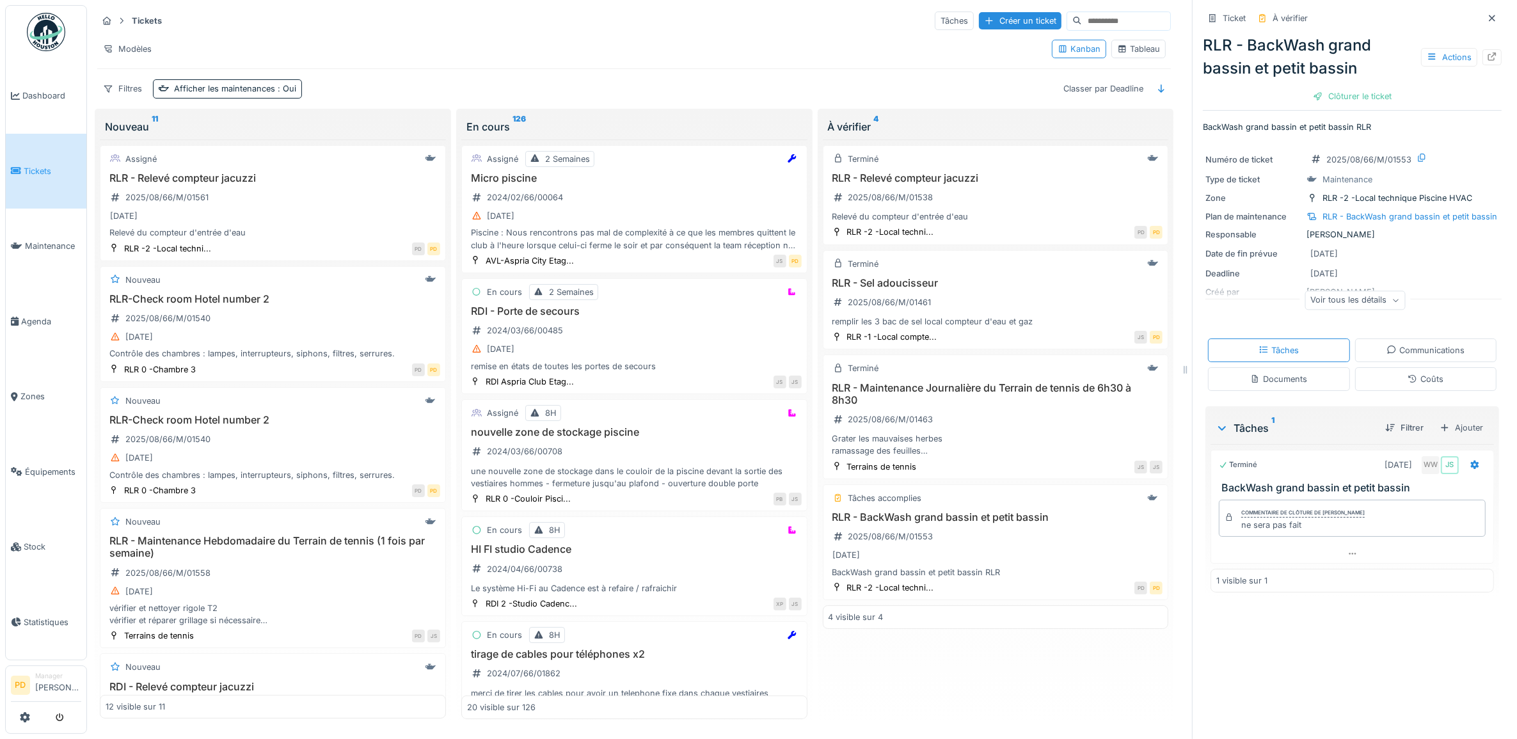
click at [1328, 109] on div "Ticket À vérifier RLR - BackWash grand bassin et petit bassin Actions Clôturer …" at bounding box center [1352, 58] width 299 height 106
click at [1332, 101] on div "Clôturer le ticket" at bounding box center [1352, 96] width 89 height 17
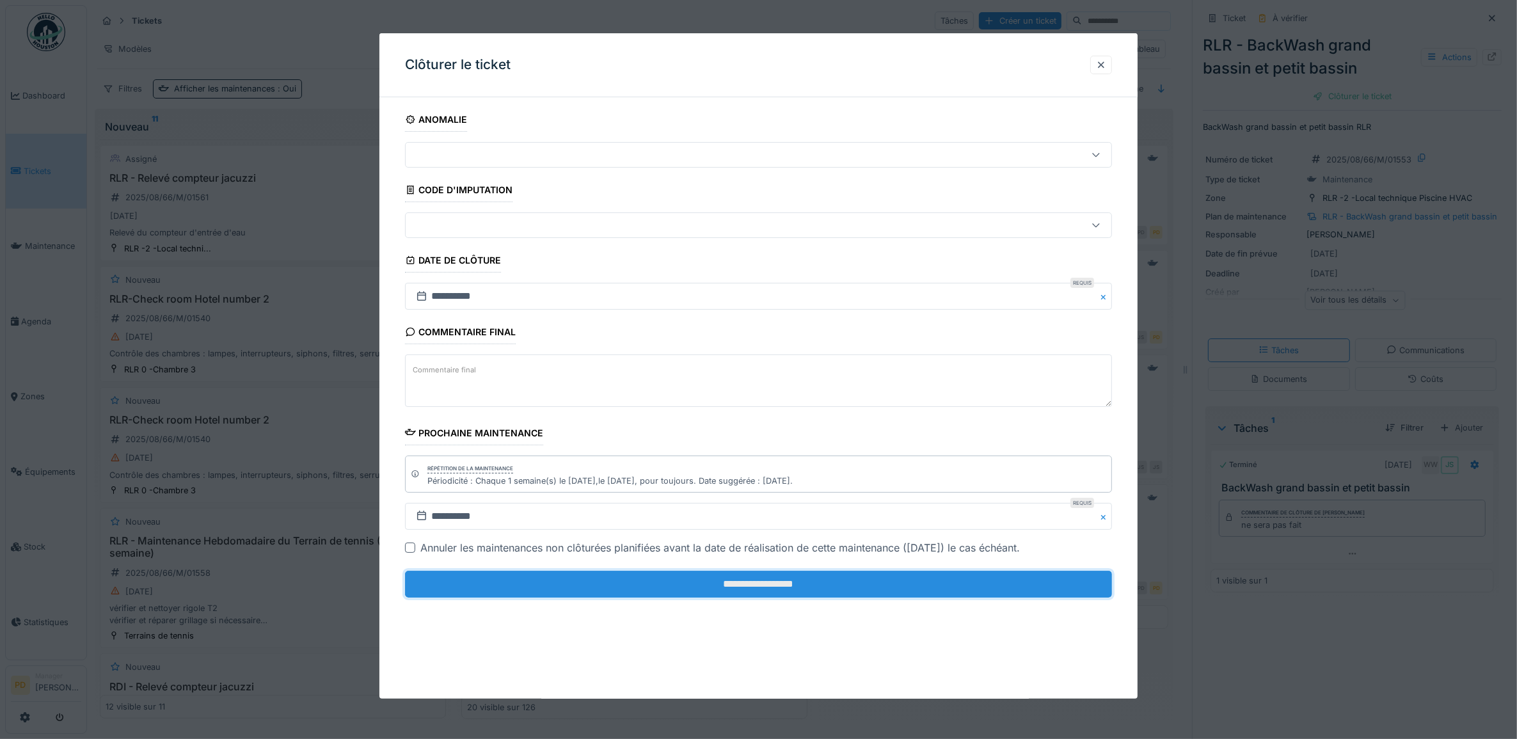
click at [1022, 590] on input "**********" at bounding box center [759, 584] width 708 height 27
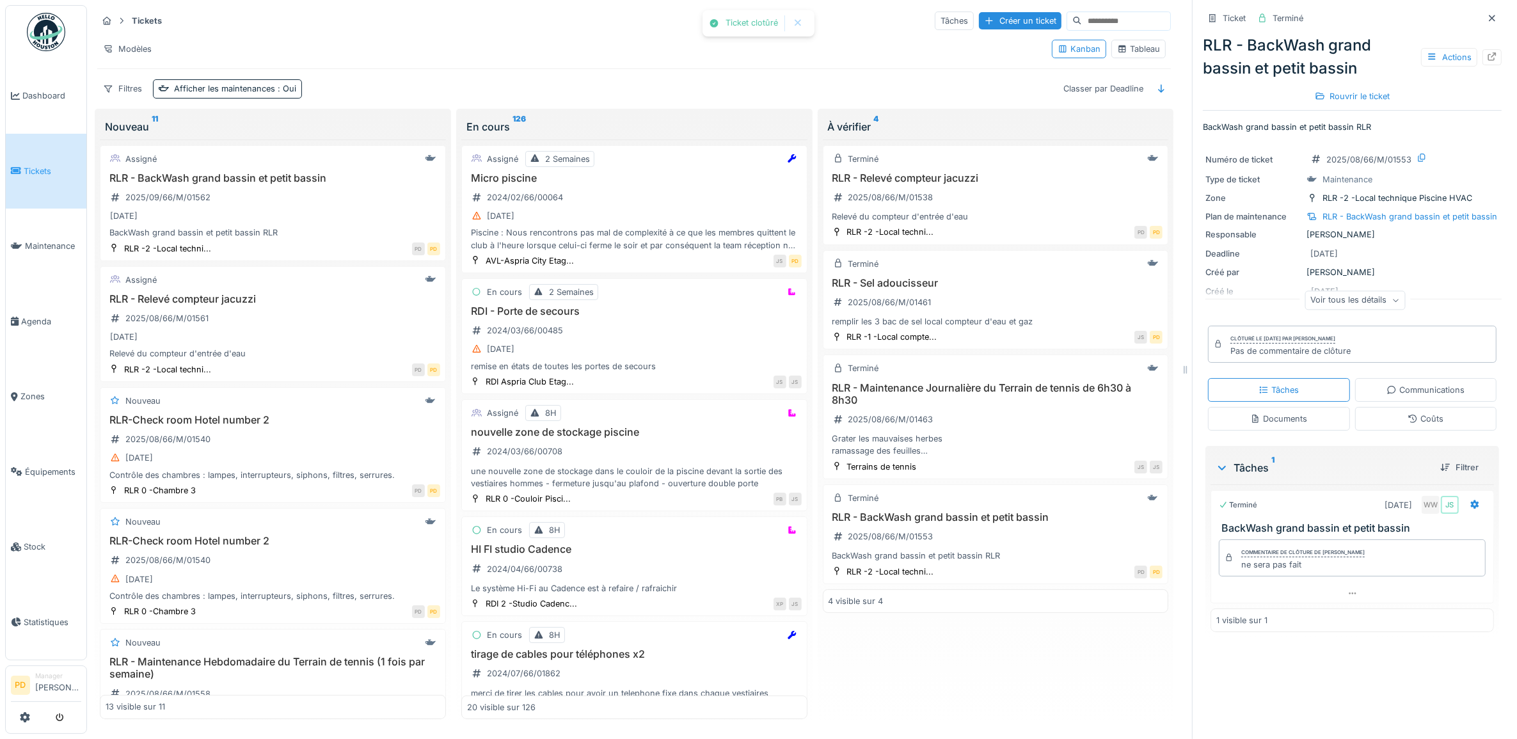
click at [38, 167] on span "Tickets" at bounding box center [53, 171] width 58 height 12
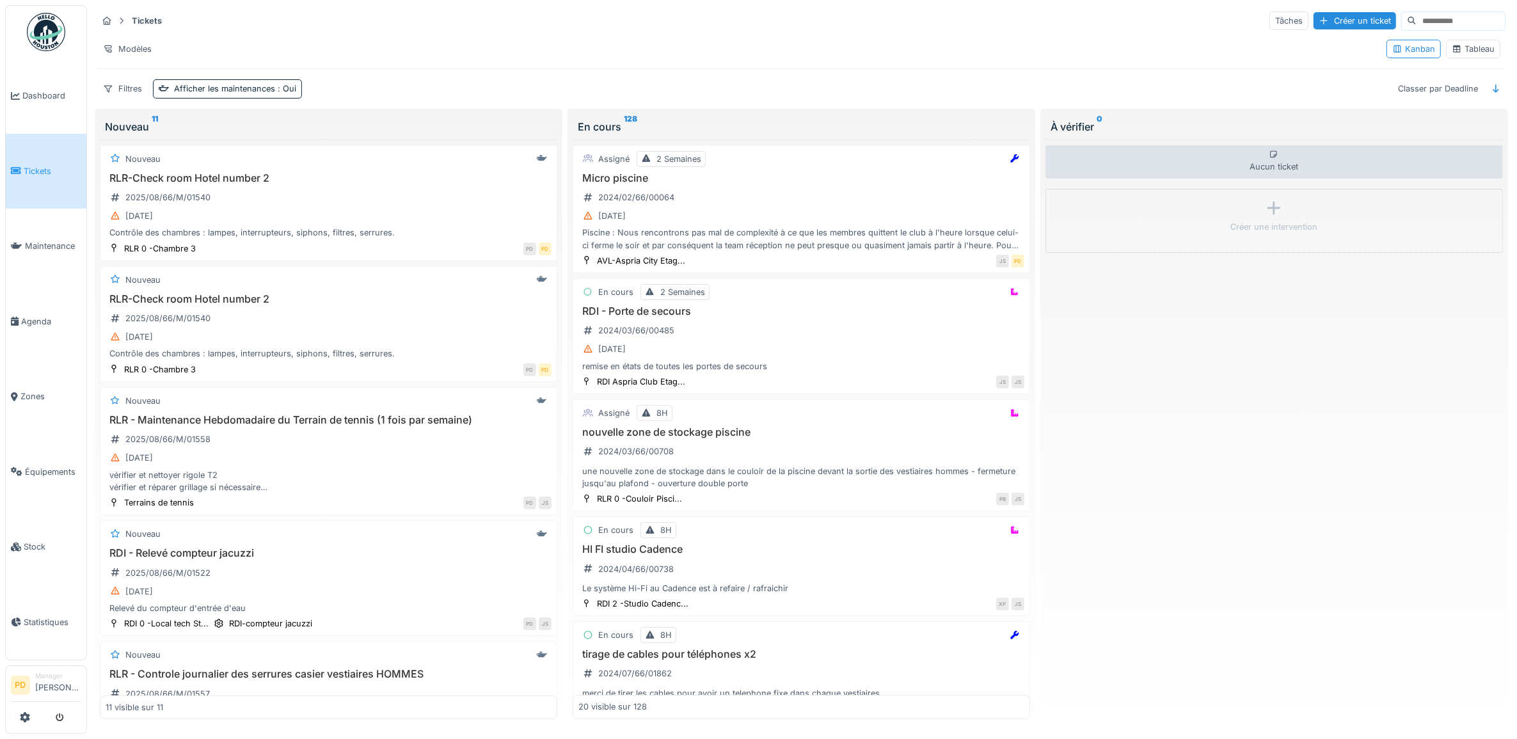
click at [200, 102] on div "Tickets Tâches Créer un ticket Modèles Kanban Tableau Filtres Afficher les main…" at bounding box center [801, 54] width 1419 height 99
click at [202, 91] on div "Afficher les maintenances : Oui" at bounding box center [235, 89] width 122 height 12
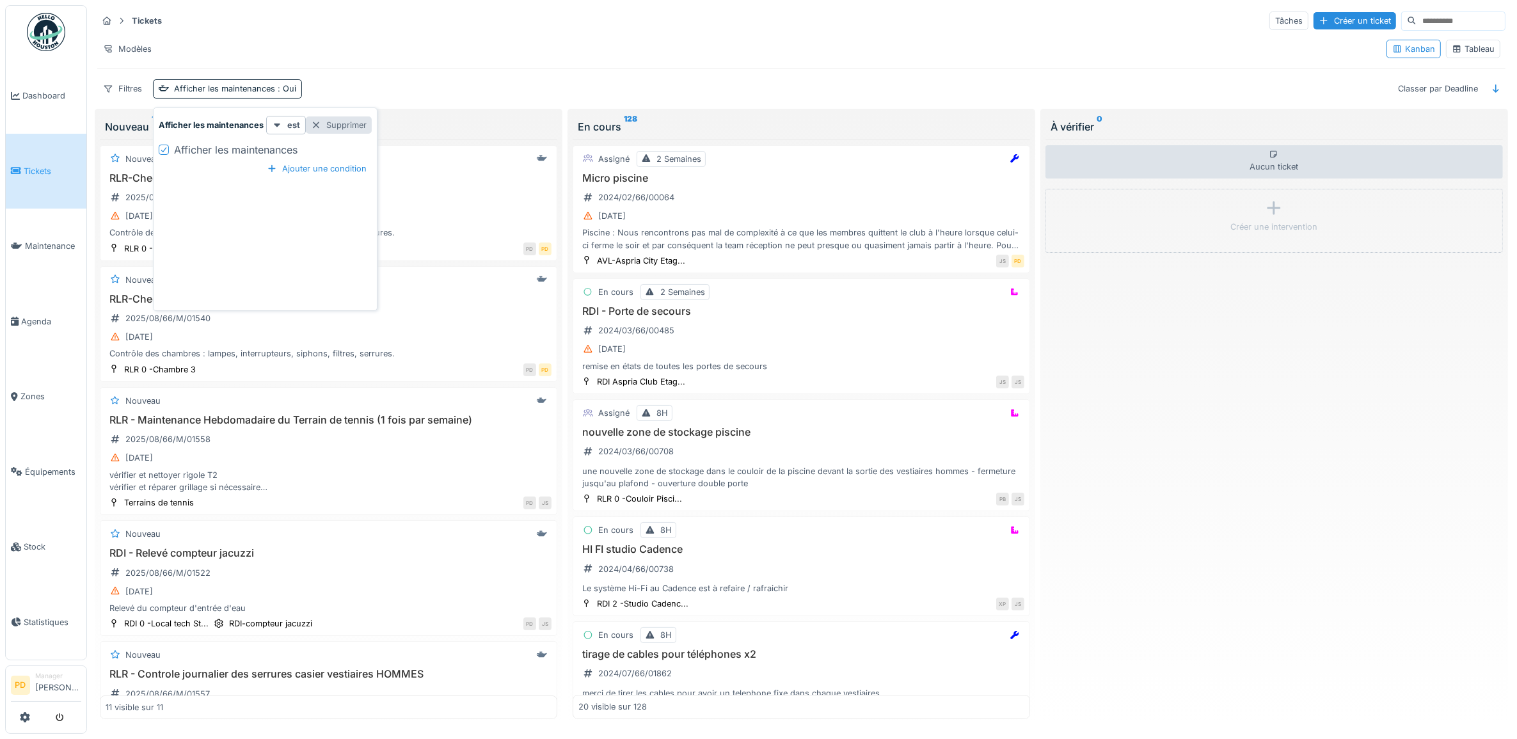
click at [349, 125] on div "Supprimer" at bounding box center [339, 124] width 66 height 17
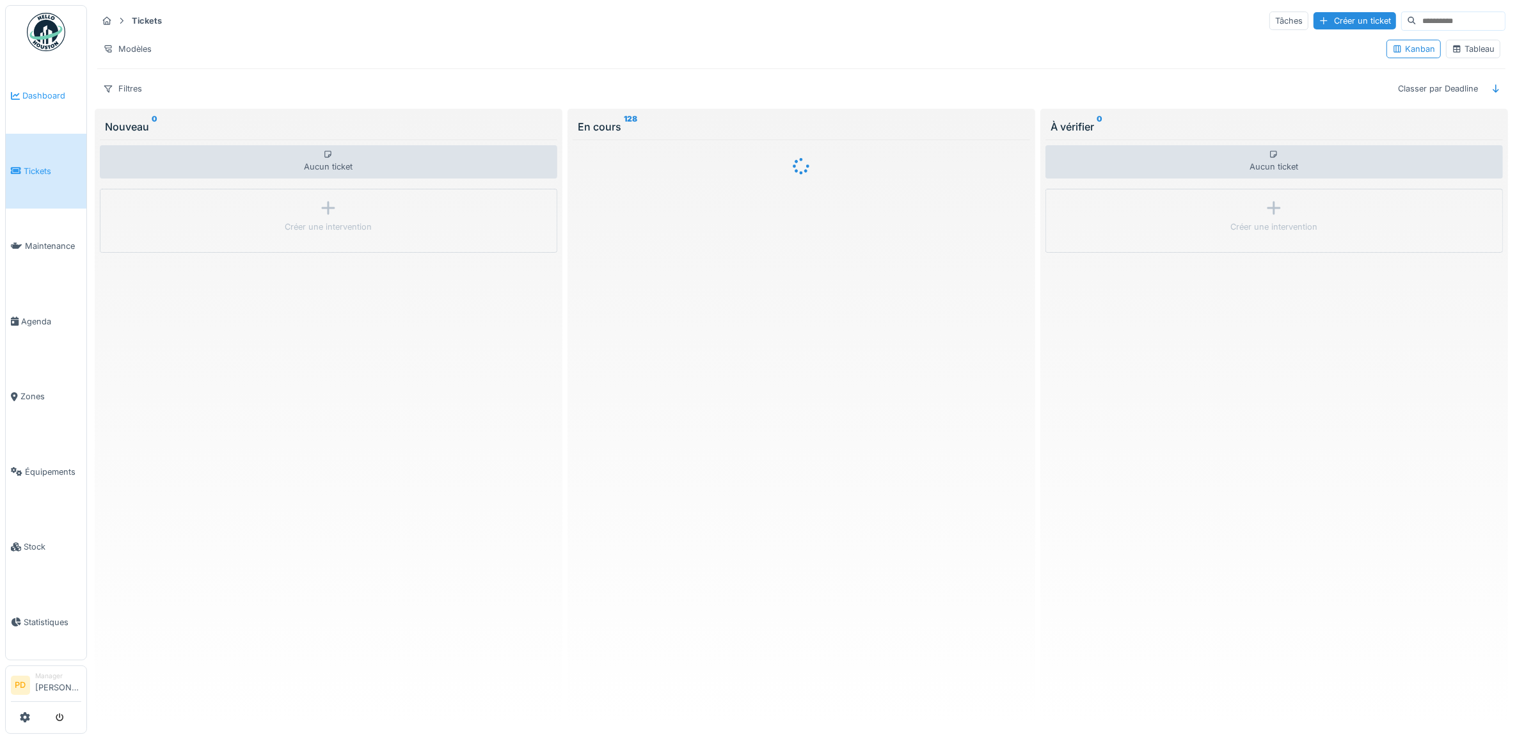
click at [56, 90] on span "Dashboard" at bounding box center [51, 96] width 59 height 12
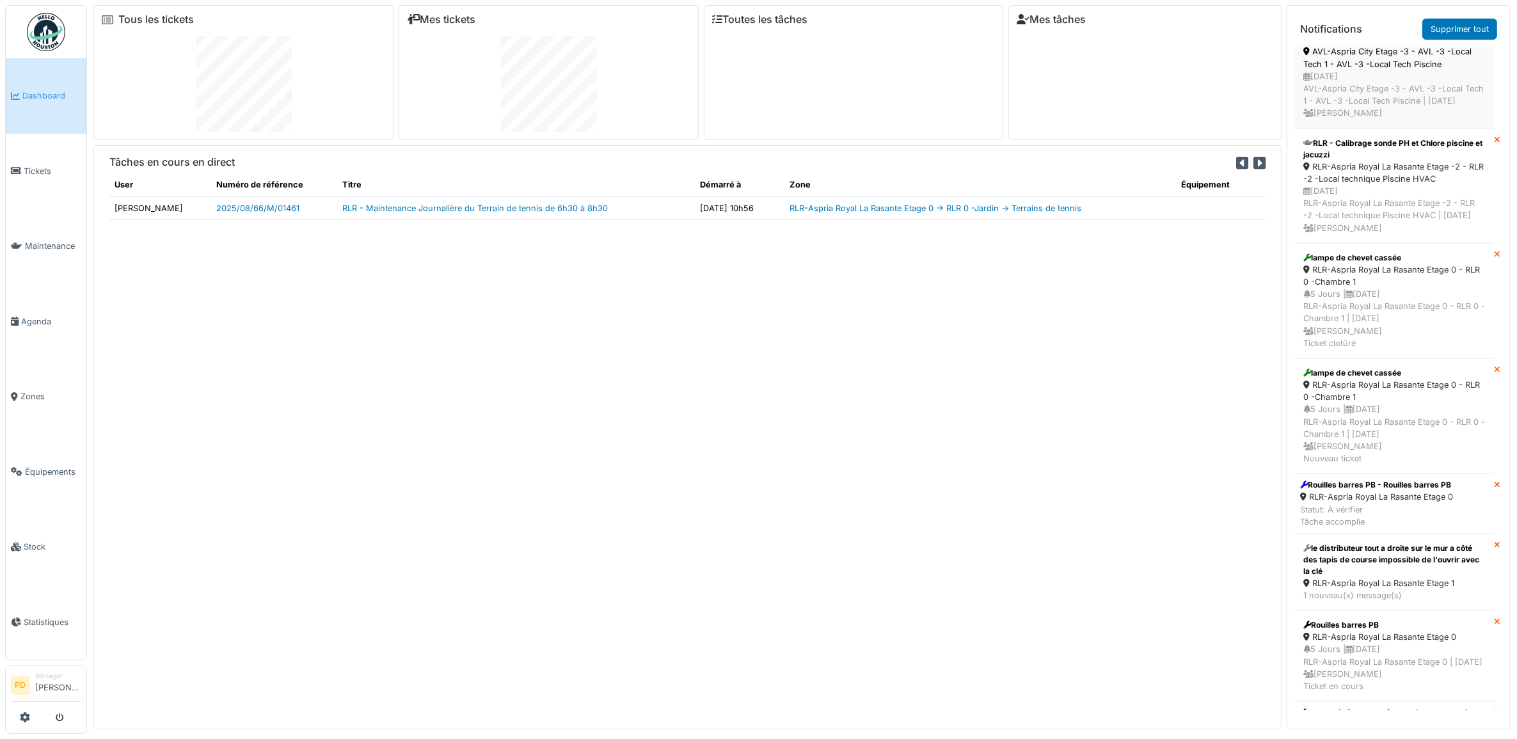
scroll to position [240, 0]
click at [1451, 33] on link "Supprimer tout" at bounding box center [1459, 29] width 75 height 21
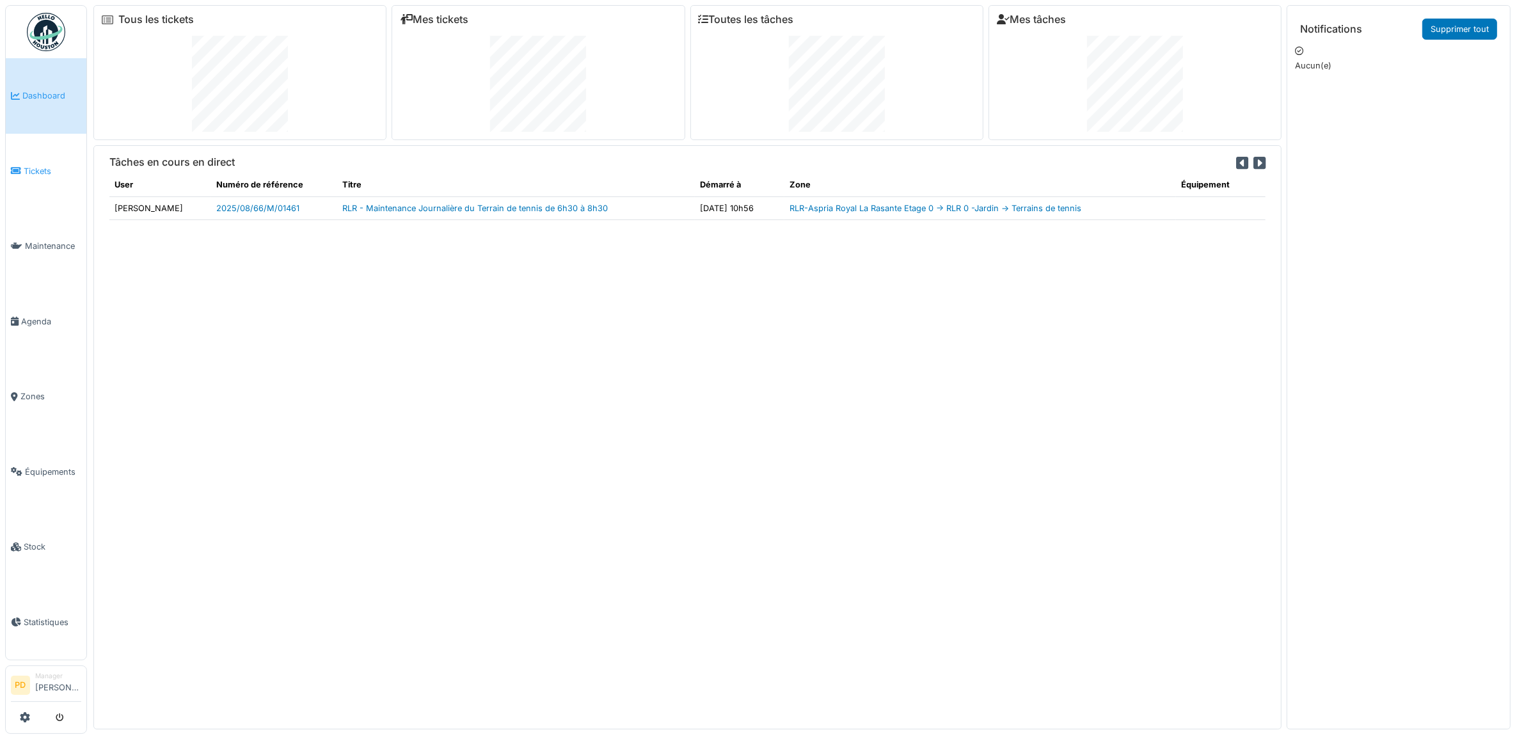
click at [53, 171] on span "Tickets" at bounding box center [53, 171] width 58 height 12
